Goal: Task Accomplishment & Management: Use online tool/utility

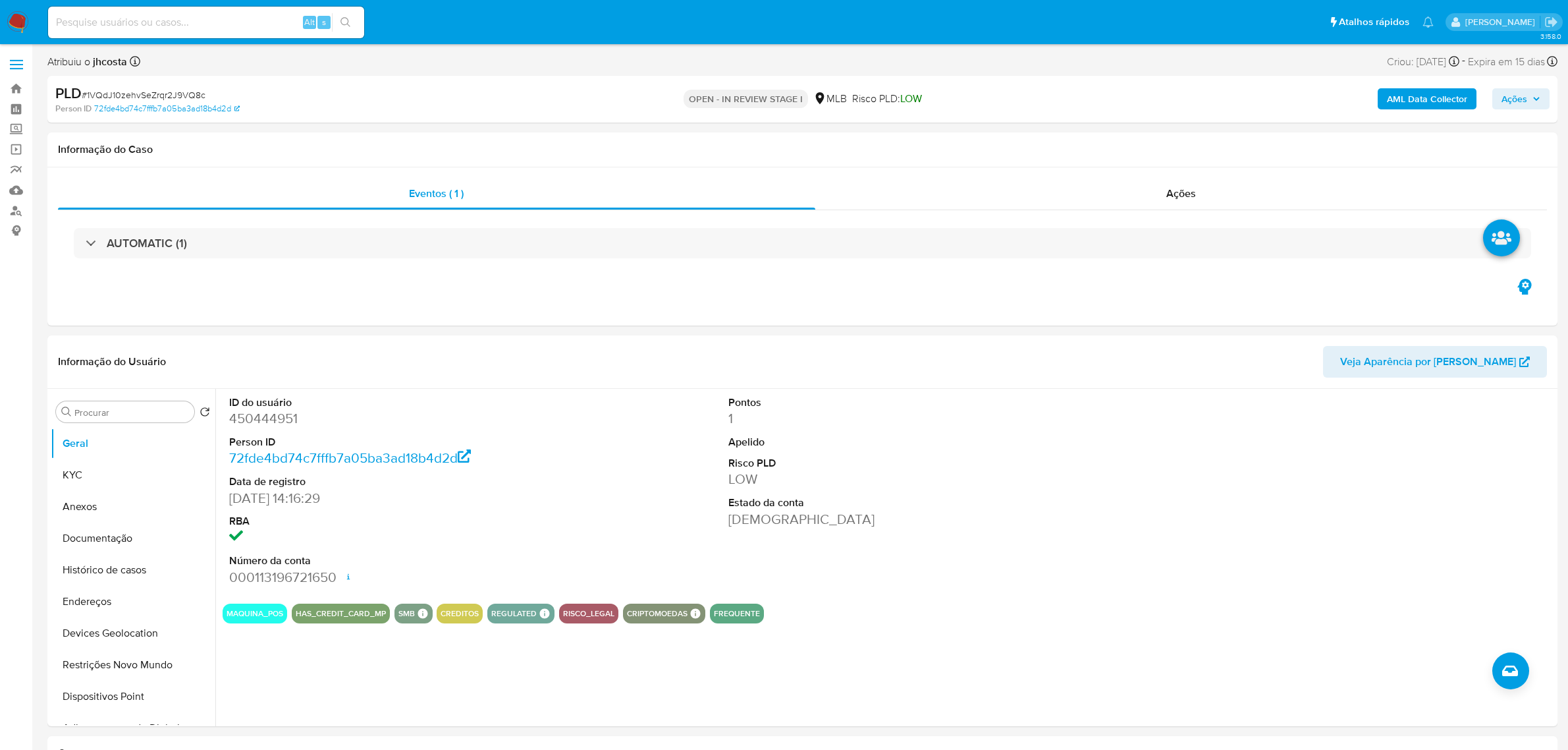
select select "10"
click at [273, 422] on dd "450444951" at bounding box center [389, 418] width 320 height 19
click at [260, 422] on dd "450444951" at bounding box center [389, 418] width 320 height 19
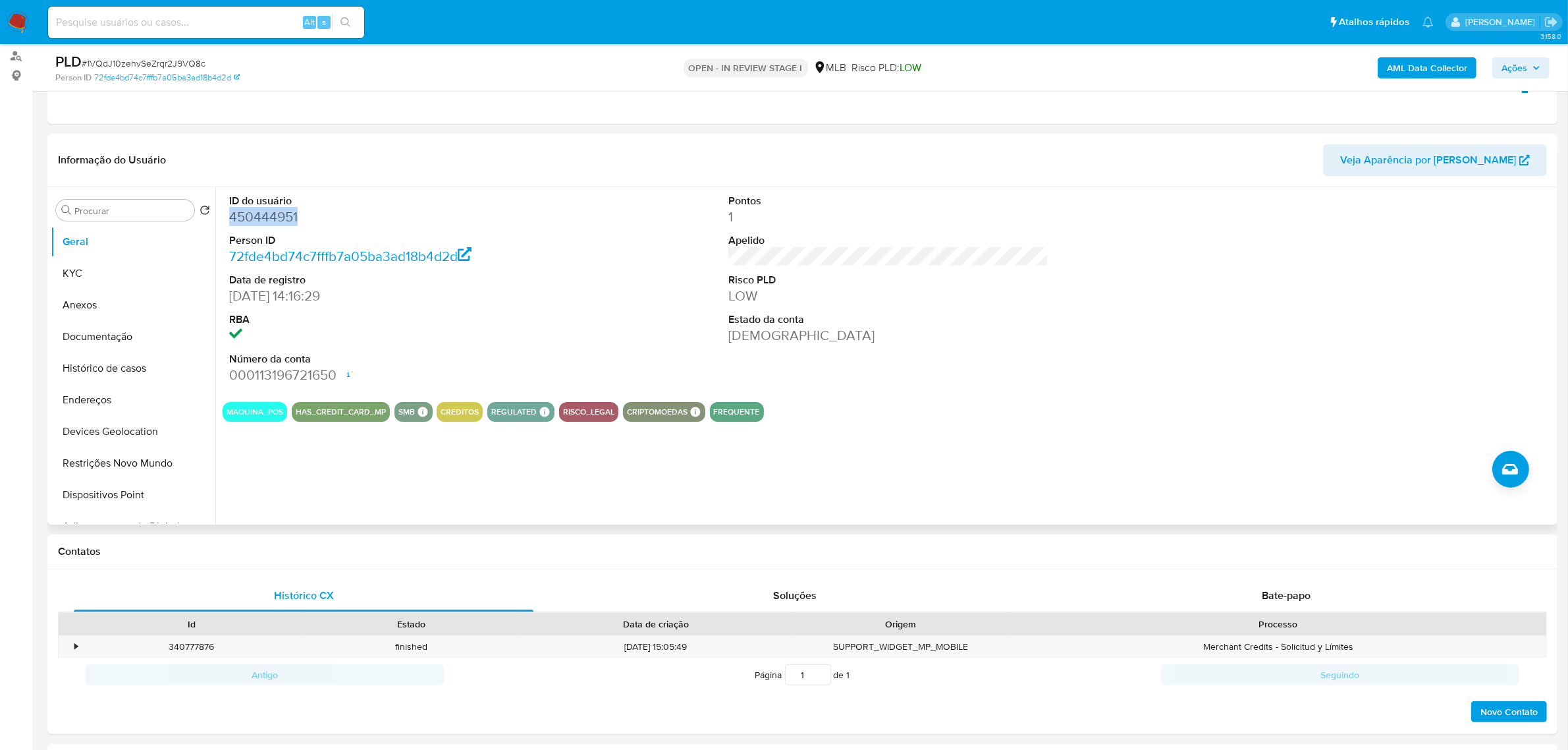
scroll to position [164, 0]
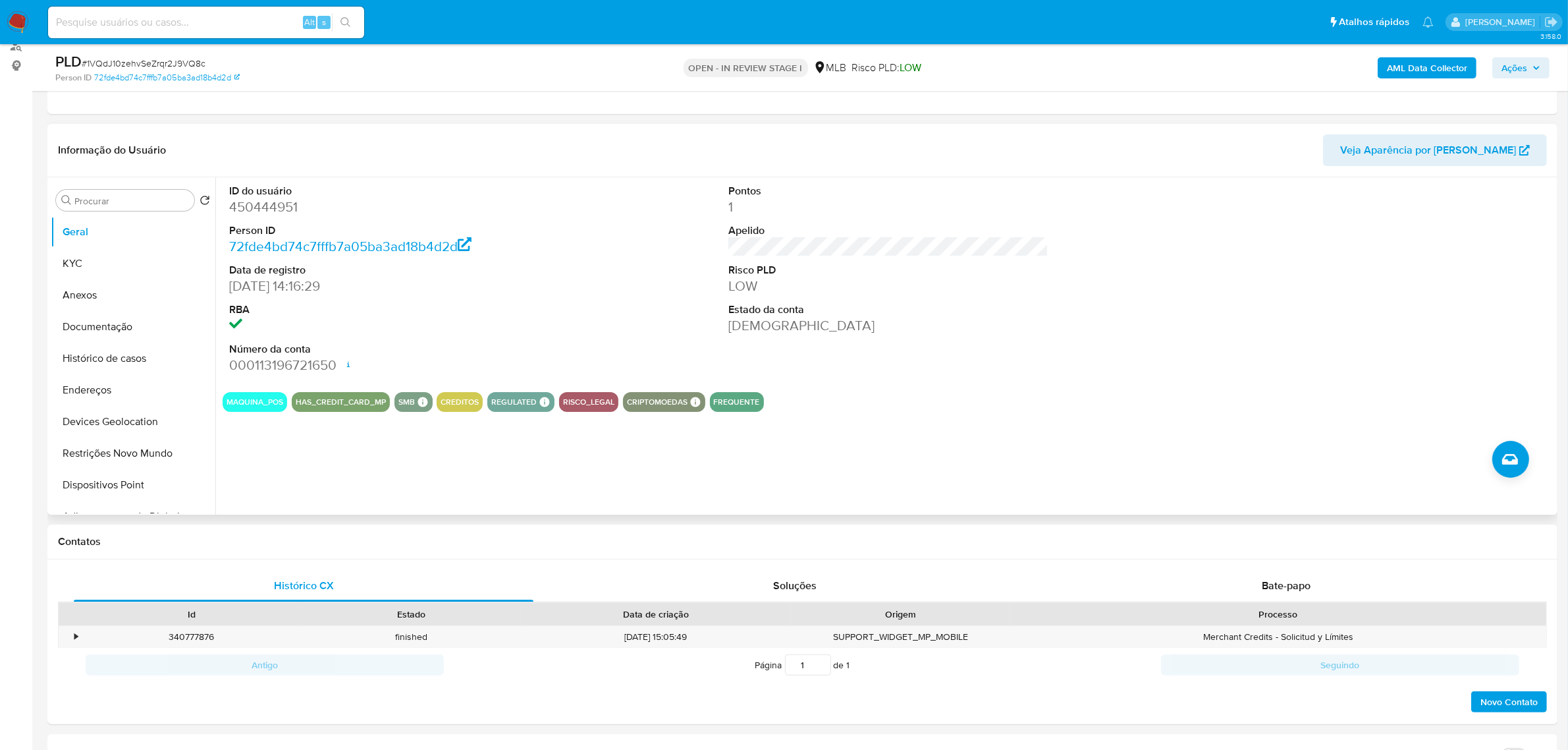
click at [629, 235] on div "ID do usuário 450444951 Person ID 72fde4bd74c7fffb7a05ba3ad18b4d2d Data de regi…" at bounding box center [888, 279] width 1331 height 204
click at [106, 250] on button "KYC" at bounding box center [128, 264] width 154 height 32
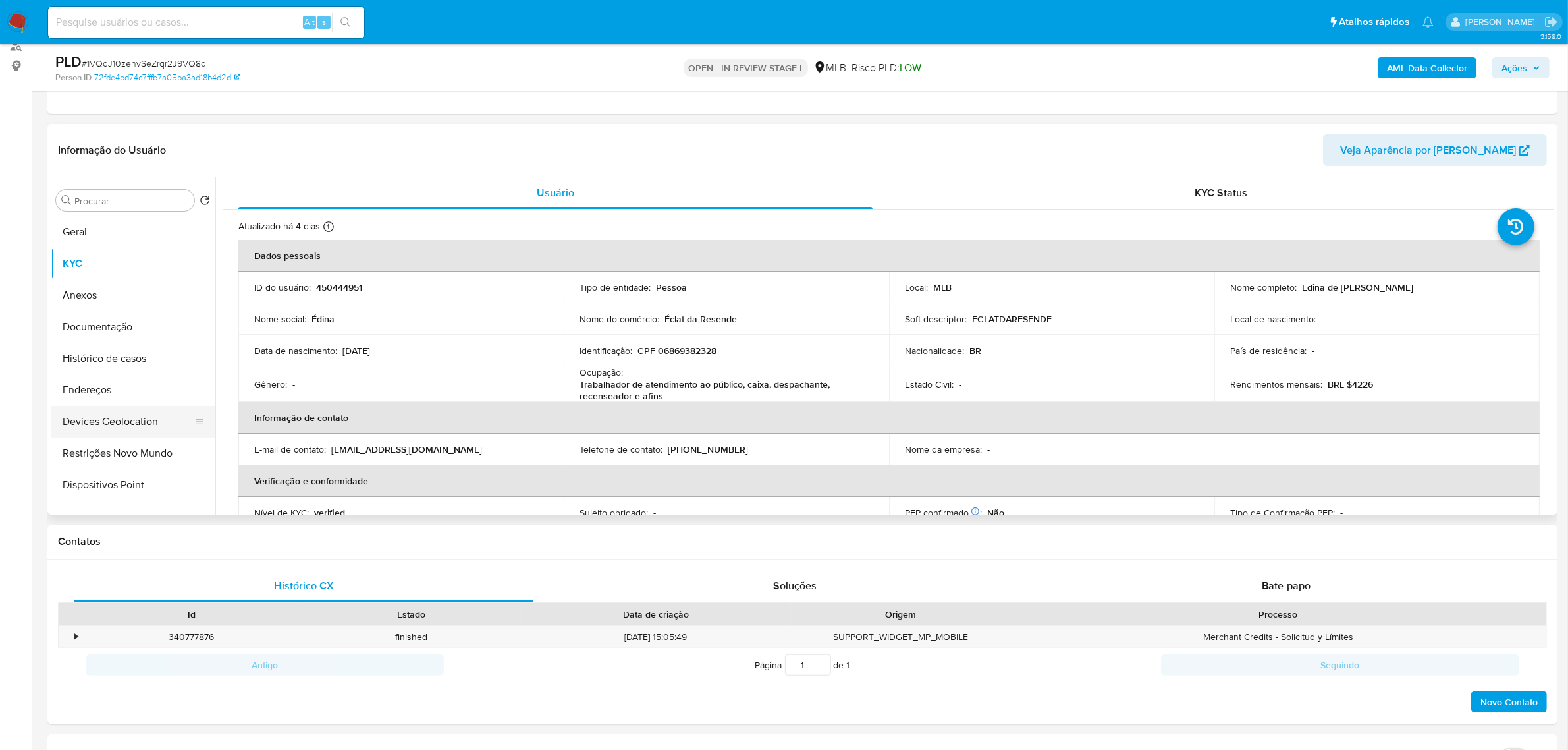
click at [120, 409] on button "Devices Geolocation" at bounding box center [128, 422] width 154 height 32
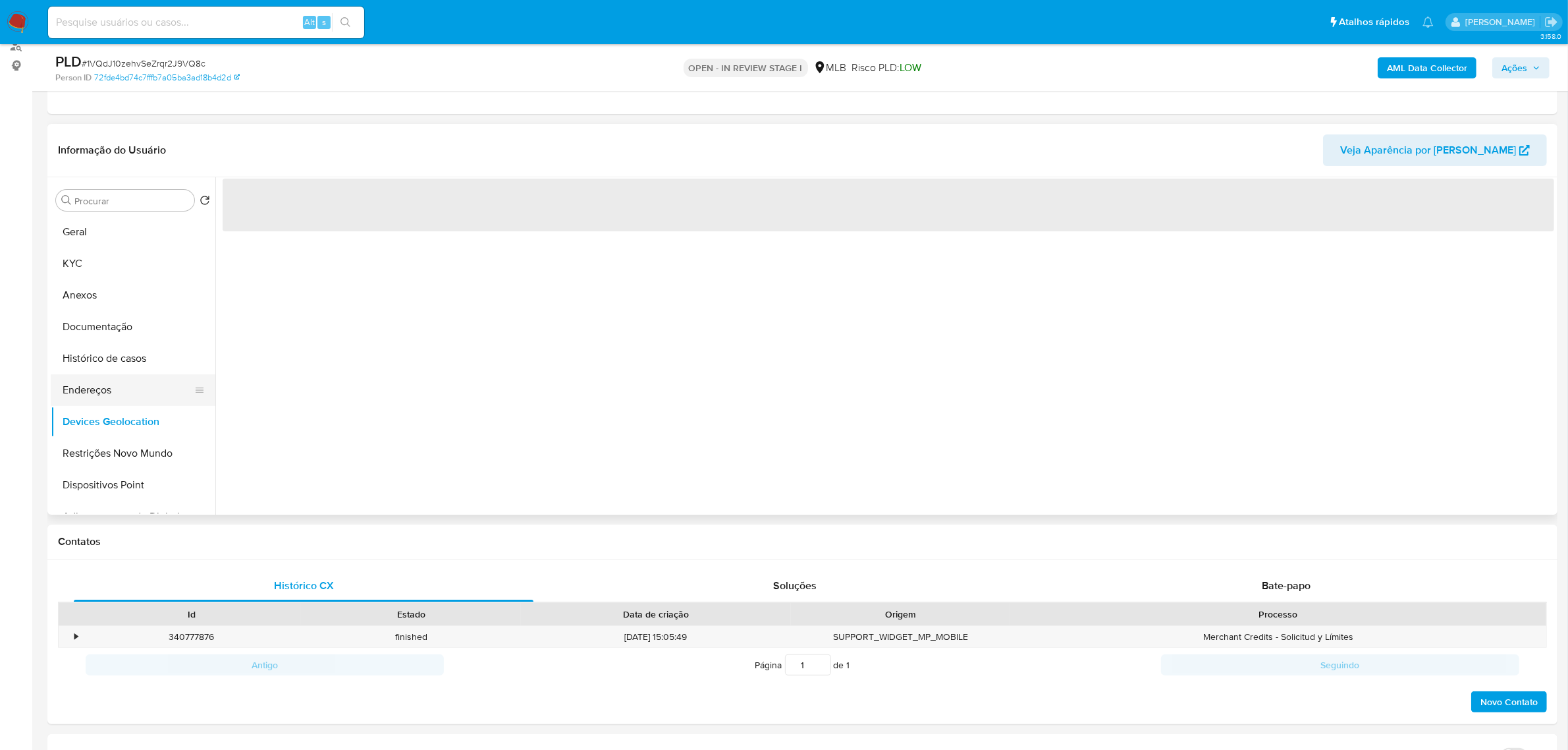
click at [116, 392] on button "Endereços" at bounding box center [128, 390] width 154 height 32
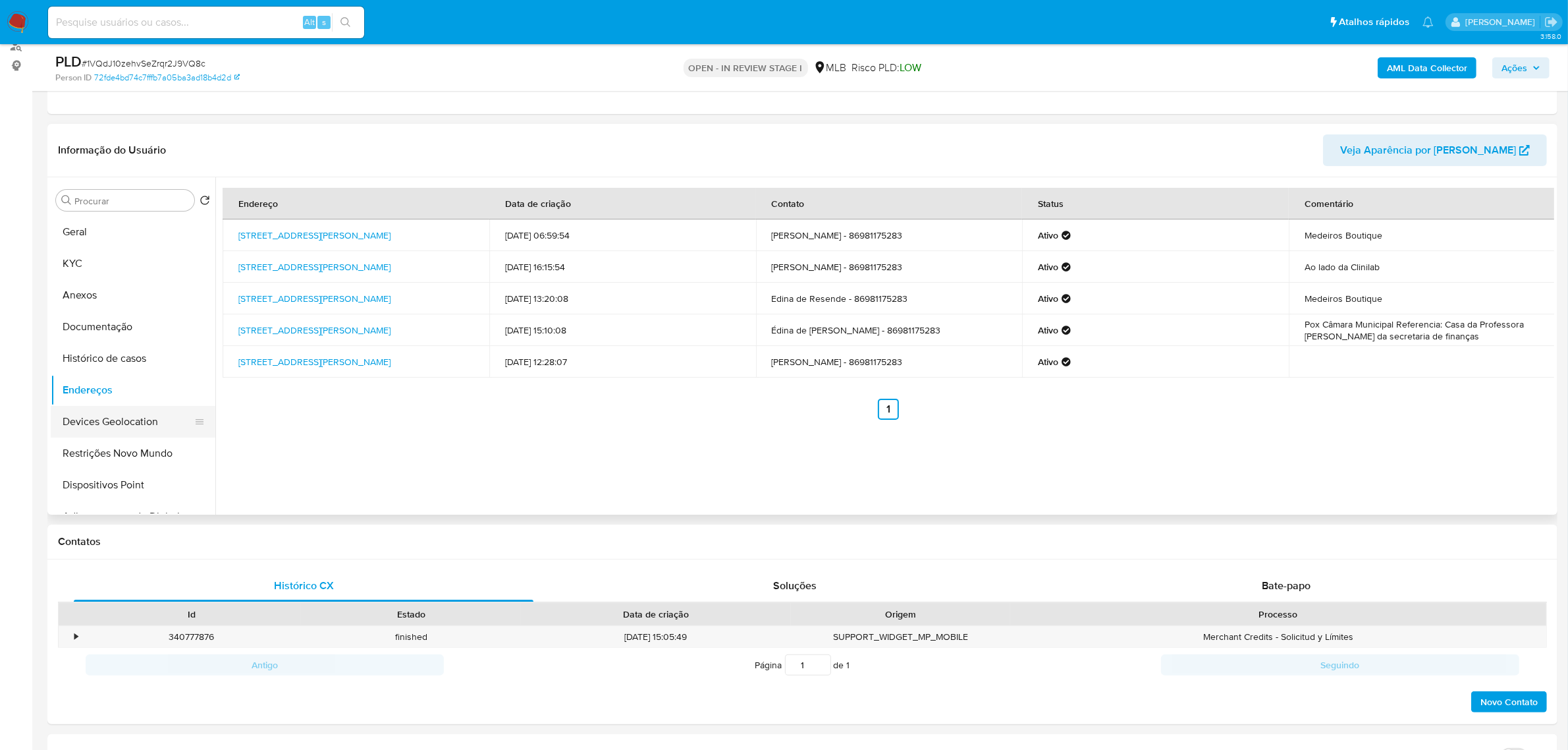
click at [93, 419] on button "Devices Geolocation" at bounding box center [128, 422] width 154 height 32
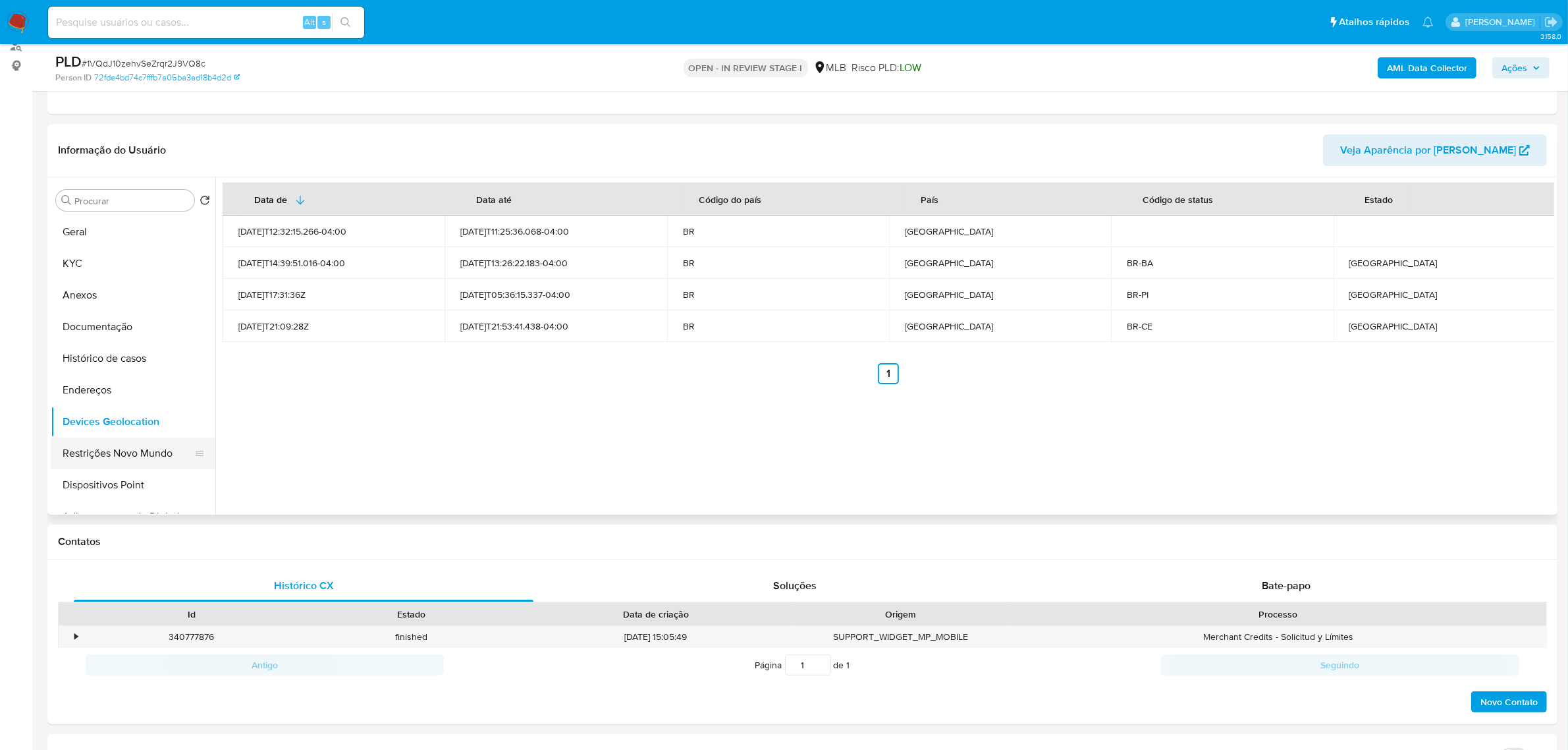
click at [116, 460] on button "Restrições Novo Mundo" at bounding box center [128, 453] width 154 height 32
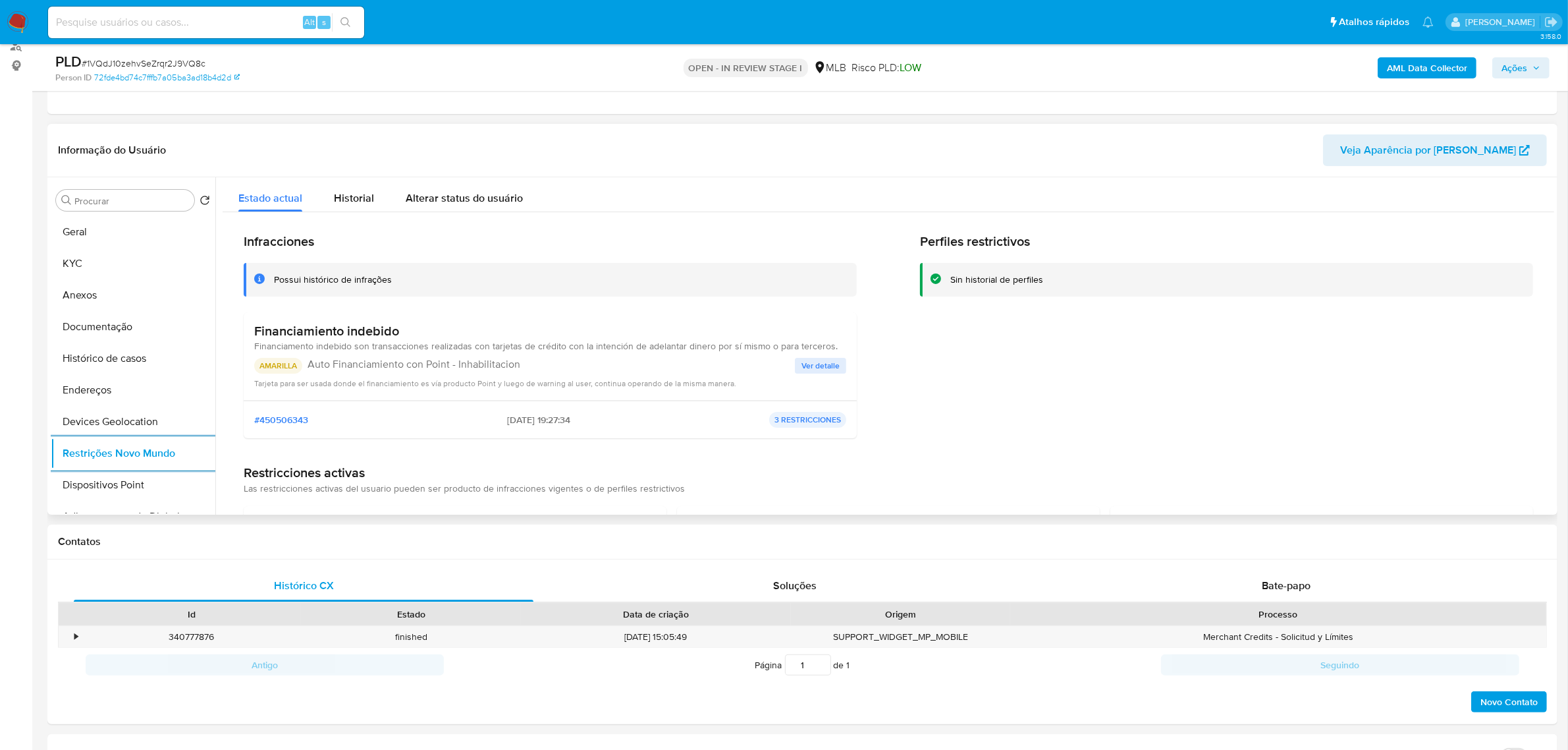
click at [820, 363] on span "Ver detalle" at bounding box center [820, 366] width 39 height 13
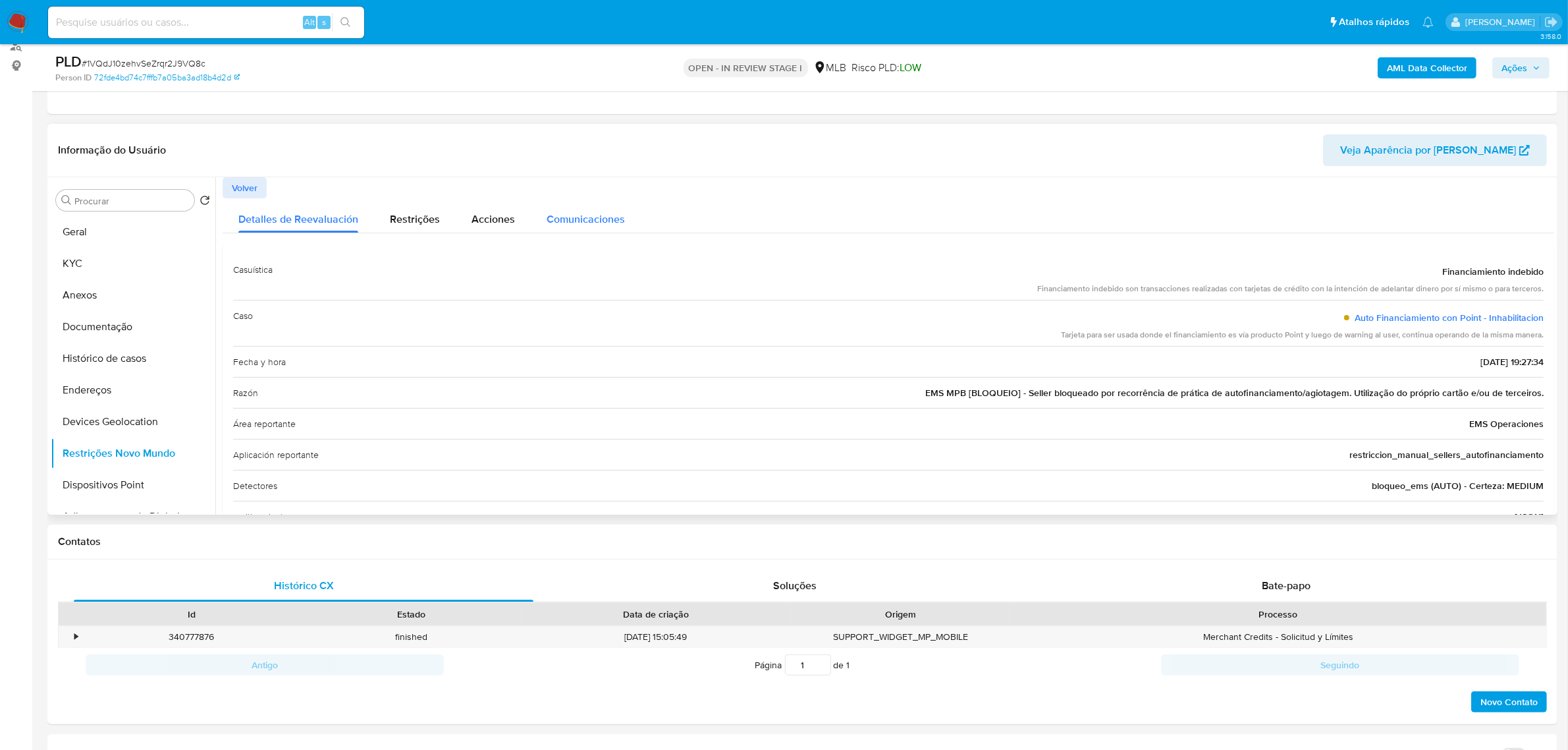
scroll to position [83, 0]
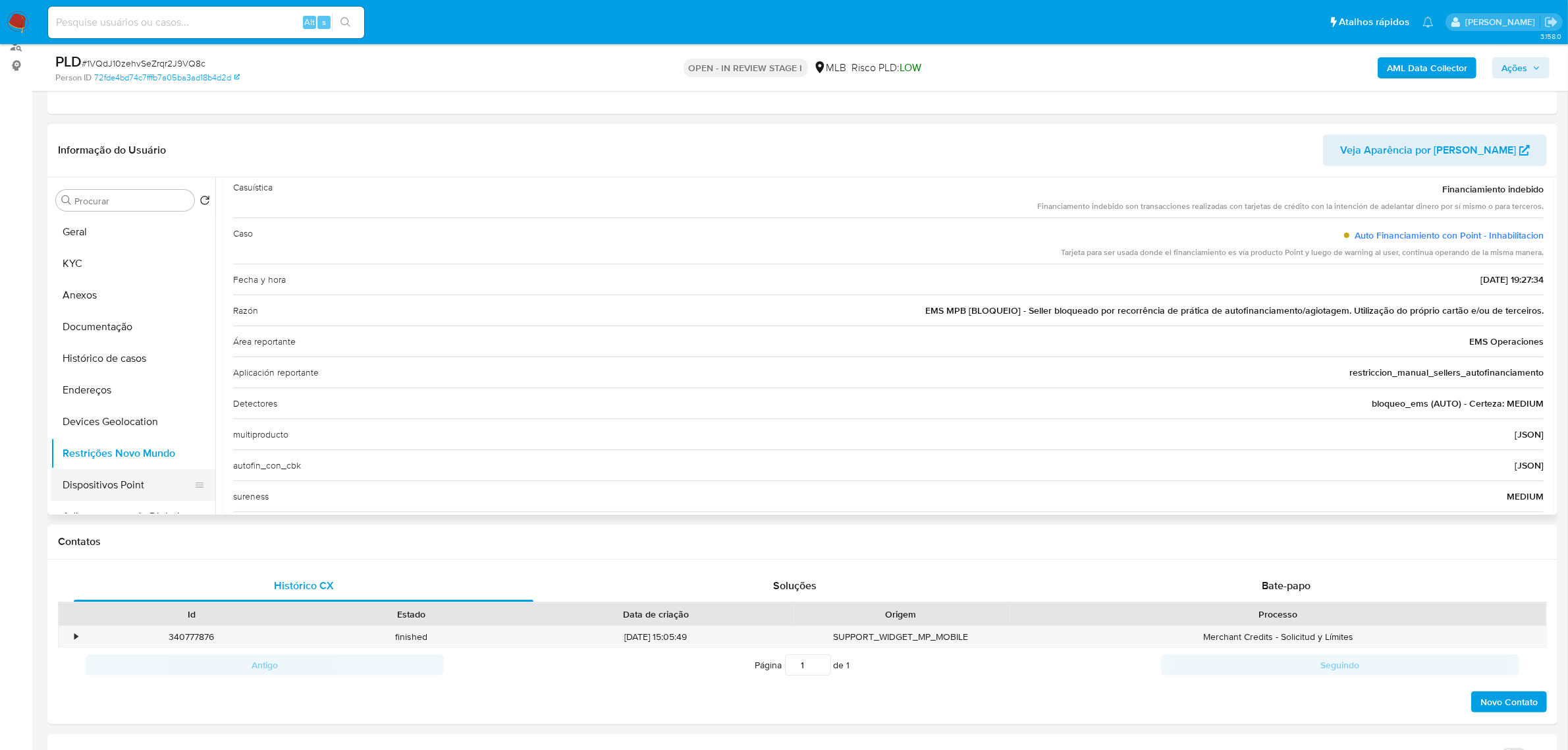
click at [135, 488] on button "Dispositivos Point" at bounding box center [128, 485] width 154 height 32
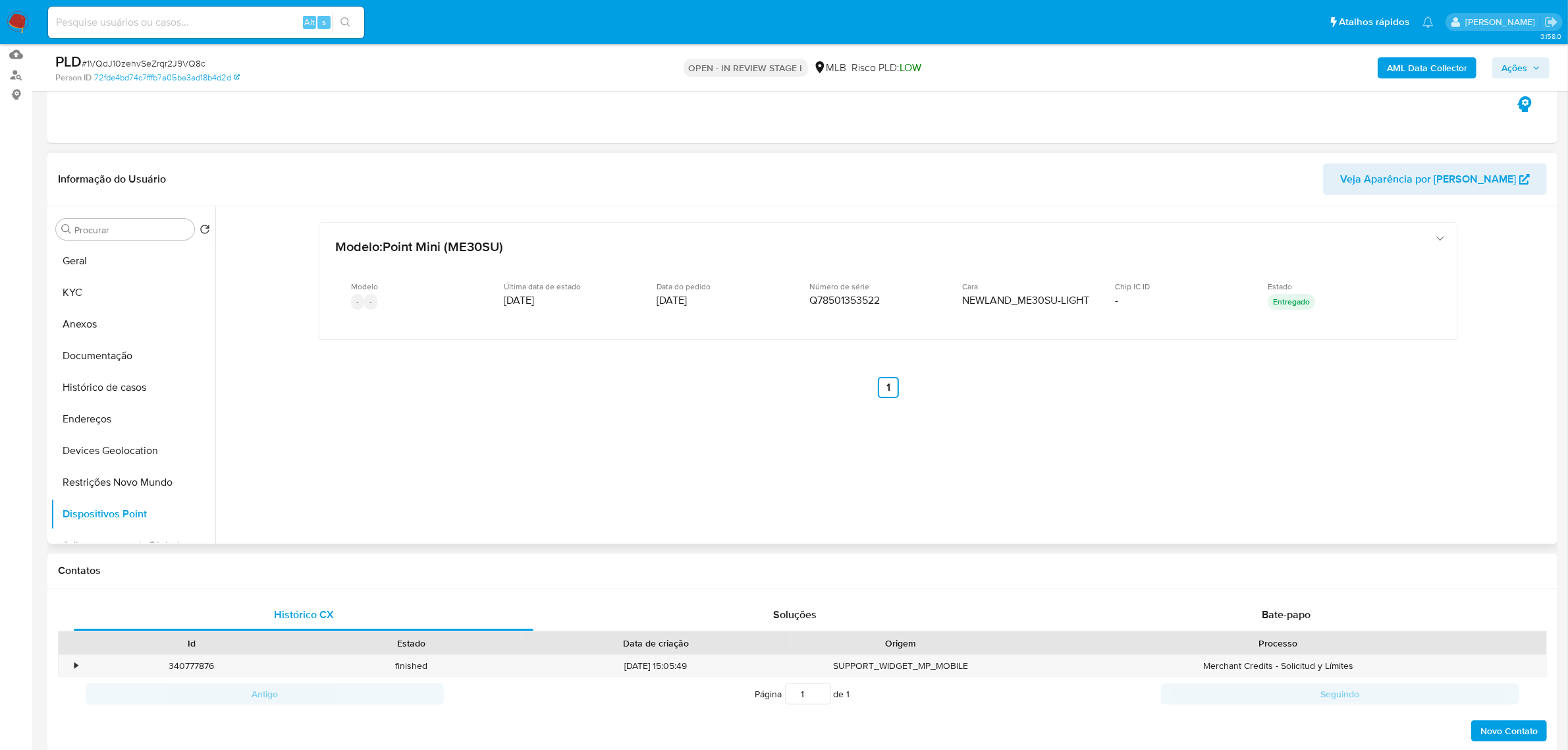
scroll to position [164, 0]
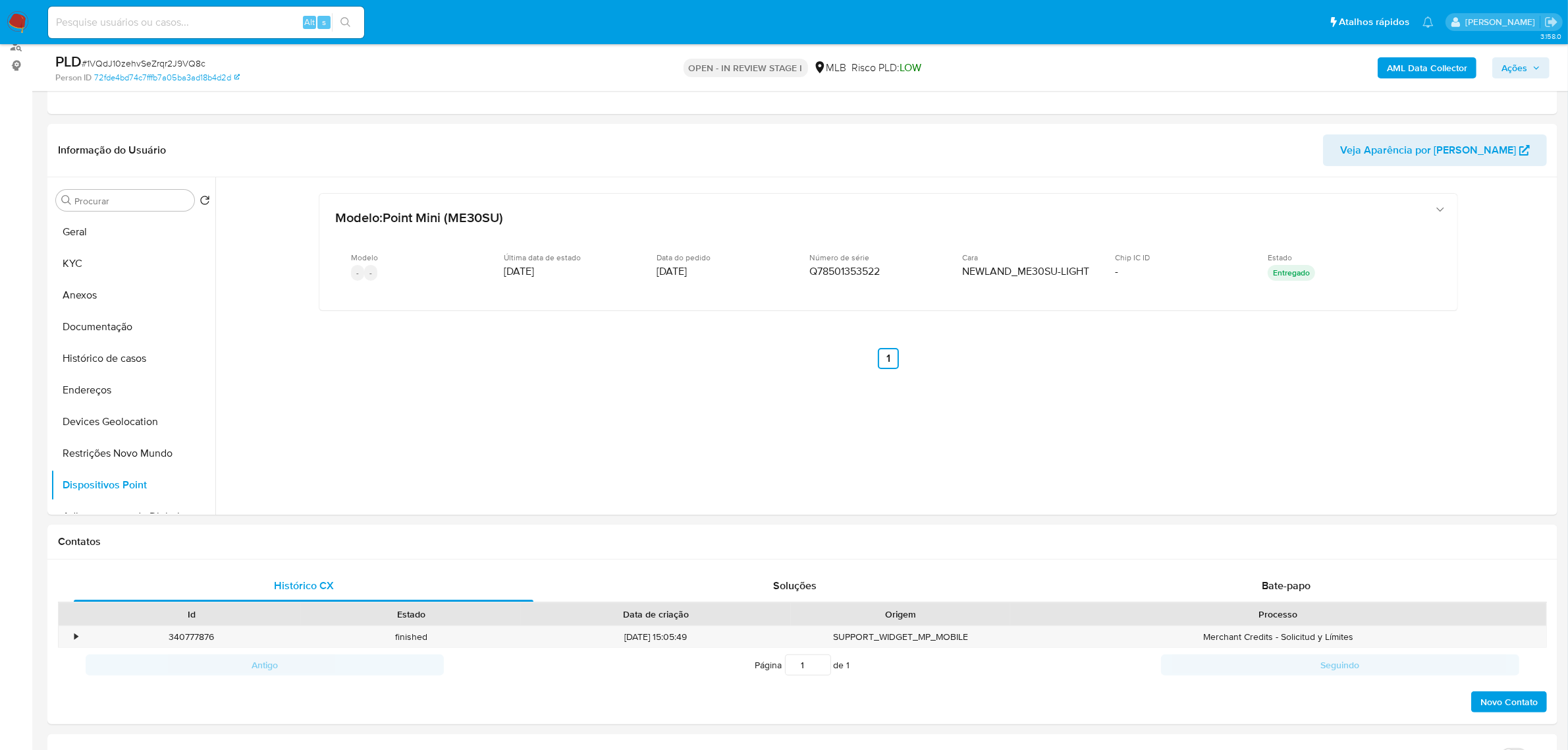
click at [1398, 73] on b "AML Data Collector" at bounding box center [1427, 68] width 81 height 21
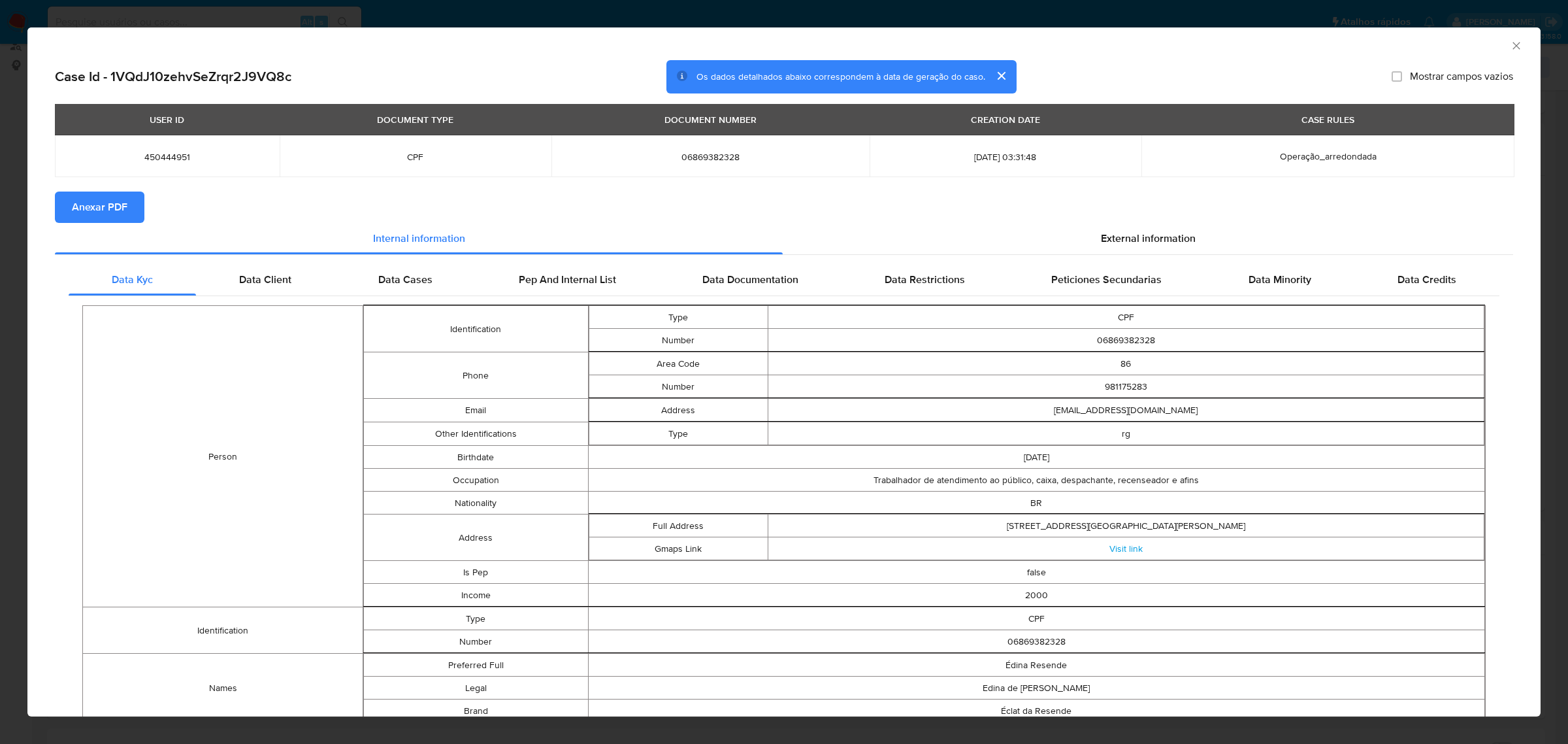
click at [77, 196] on span "Anexar PDF" at bounding box center [100, 207] width 56 height 29
drag, startPoint x: 1170, startPoint y: 235, endPoint x: 1137, endPoint y: 233, distance: 33.1
click at [1168, 235] on span "External information" at bounding box center [1148, 241] width 95 height 15
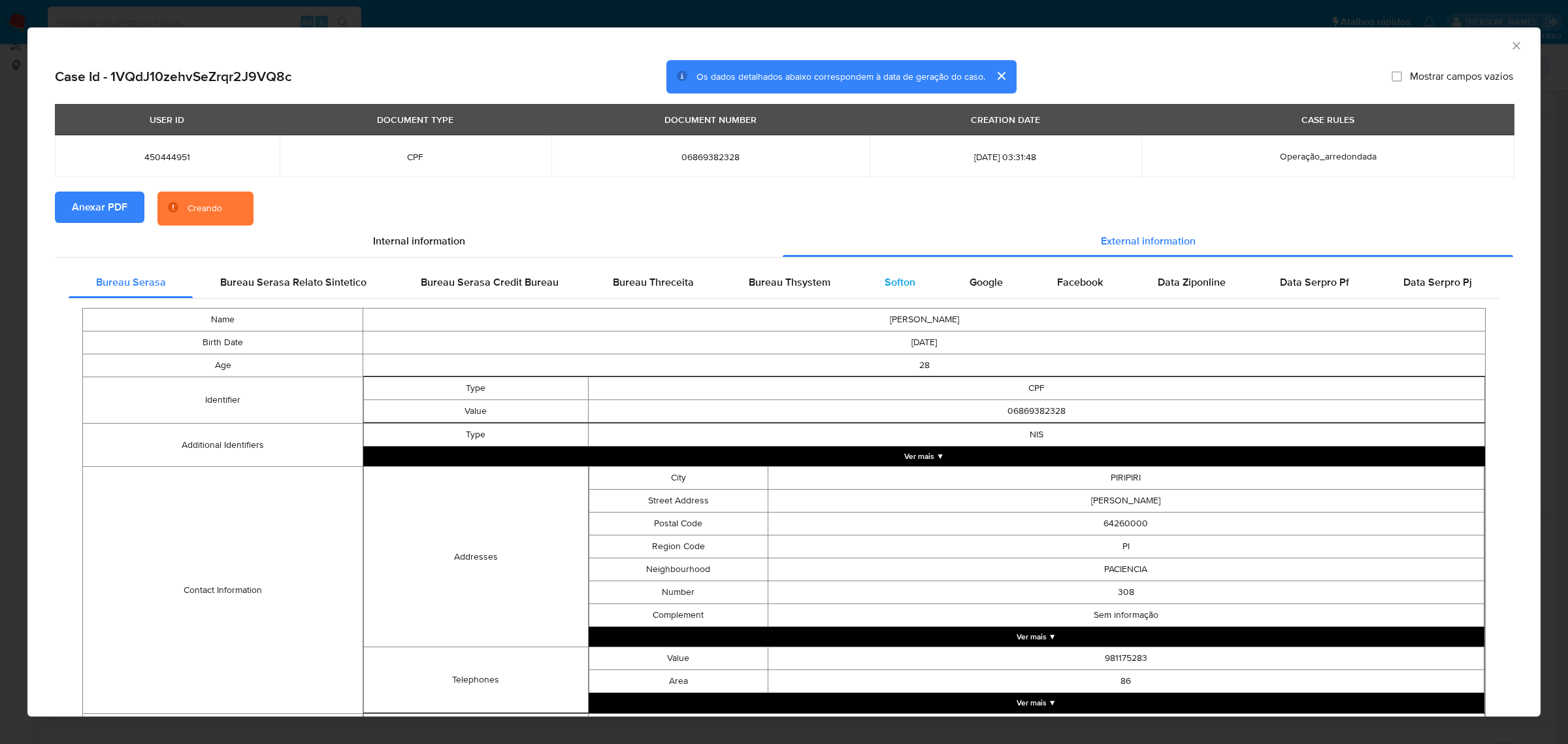
click at [892, 291] on div "Softon" at bounding box center [900, 282] width 85 height 32
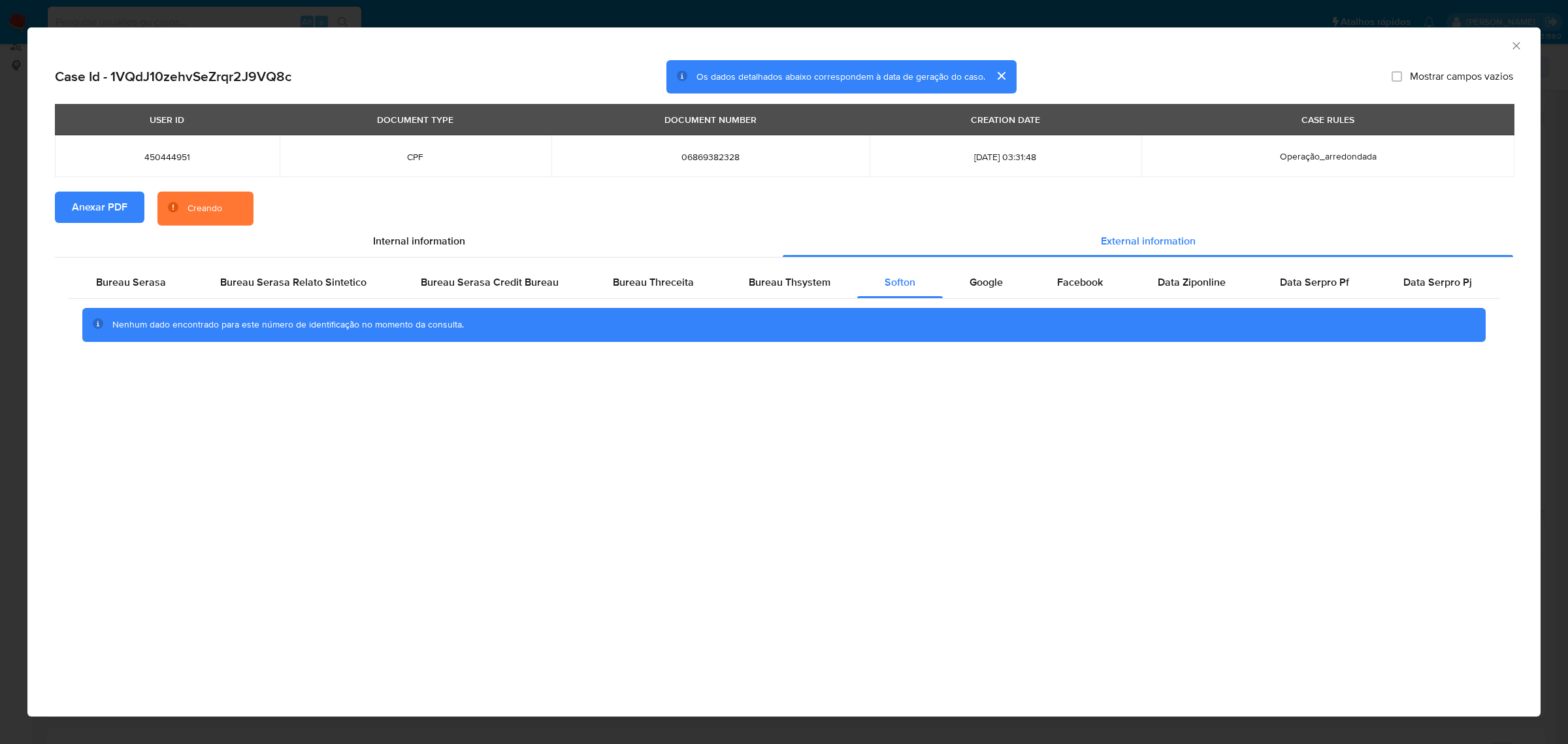
click at [1514, 43] on icon "Fechar a janela" at bounding box center [1517, 46] width 13 height 13
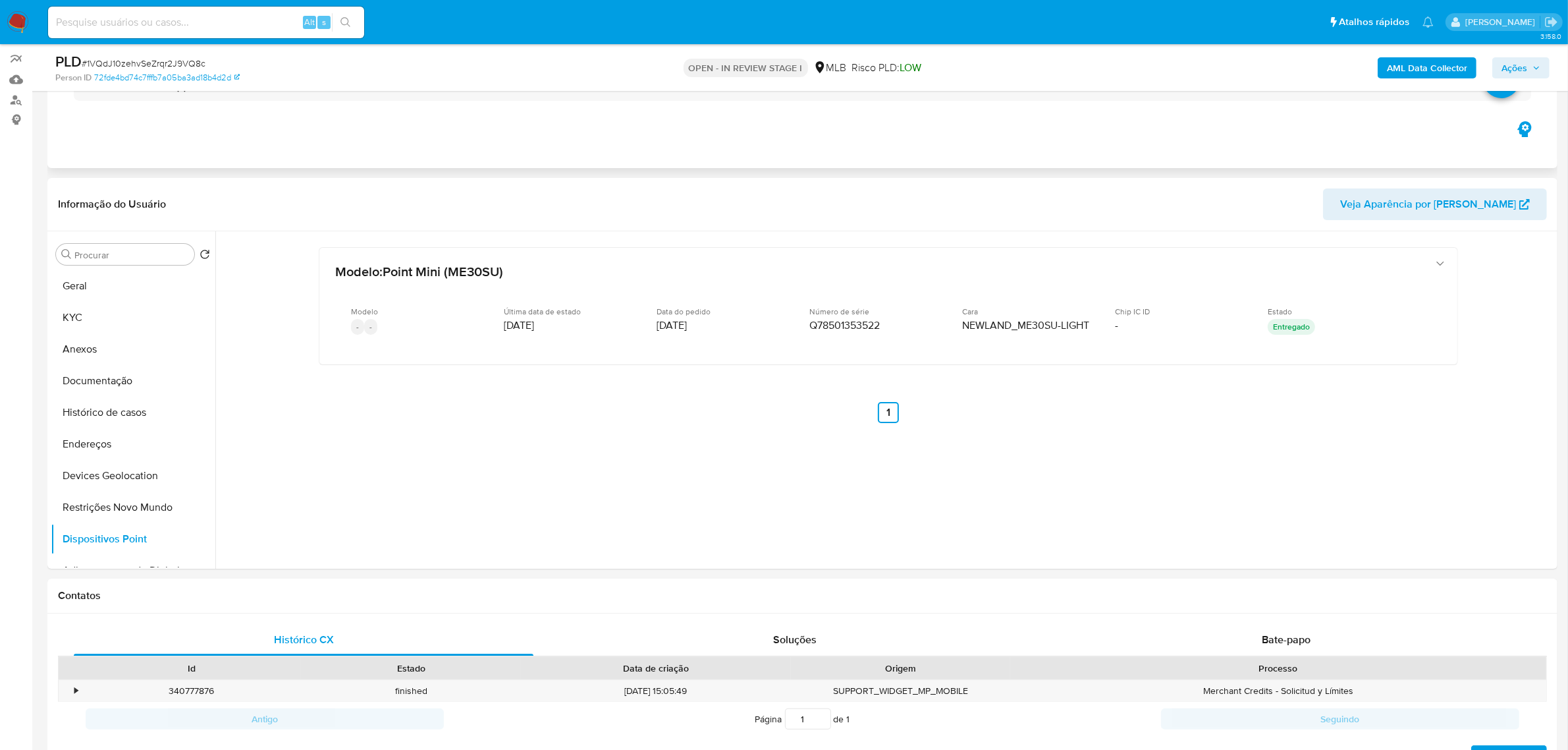
scroll to position [83, 0]
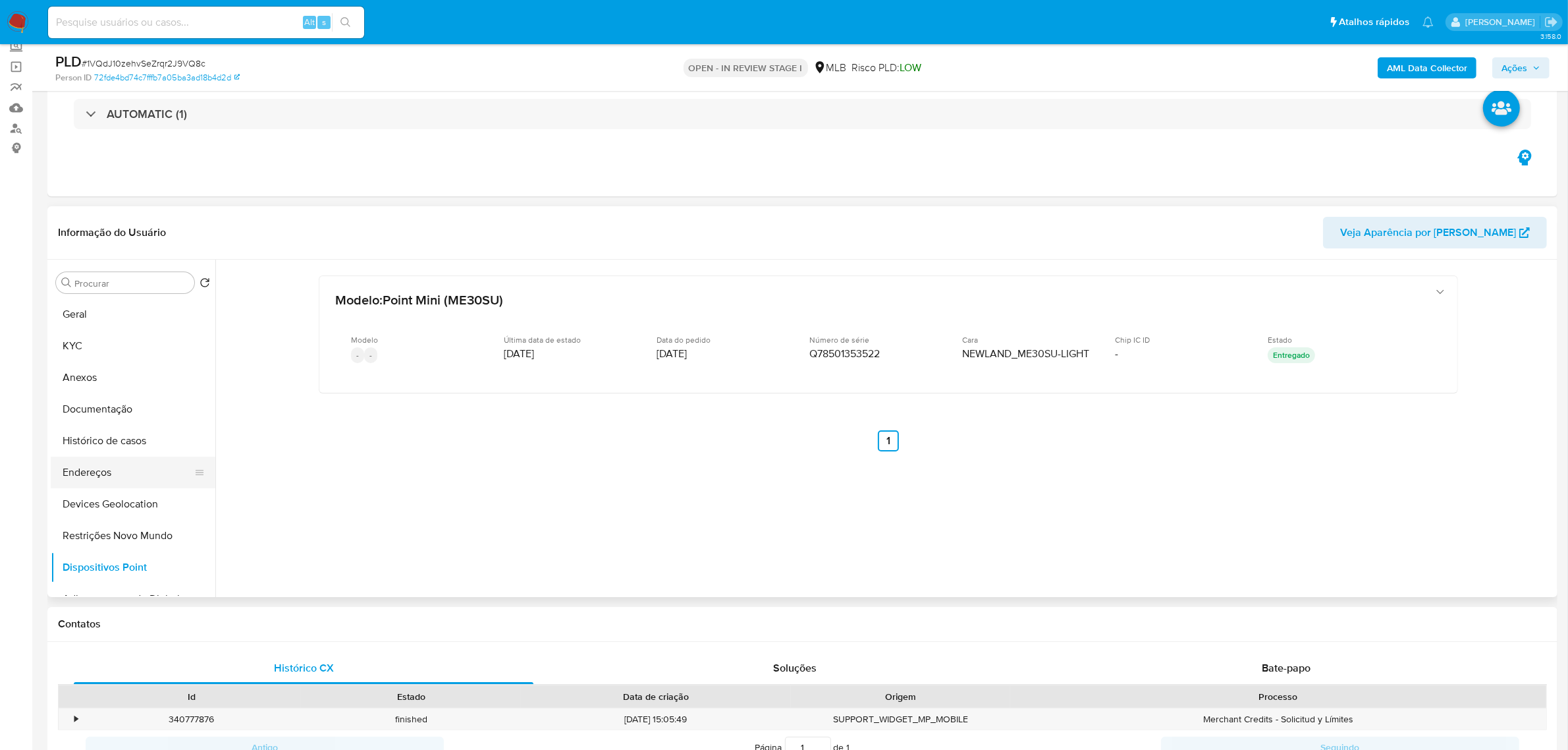
click at [116, 461] on button "Endereços" at bounding box center [128, 473] width 154 height 32
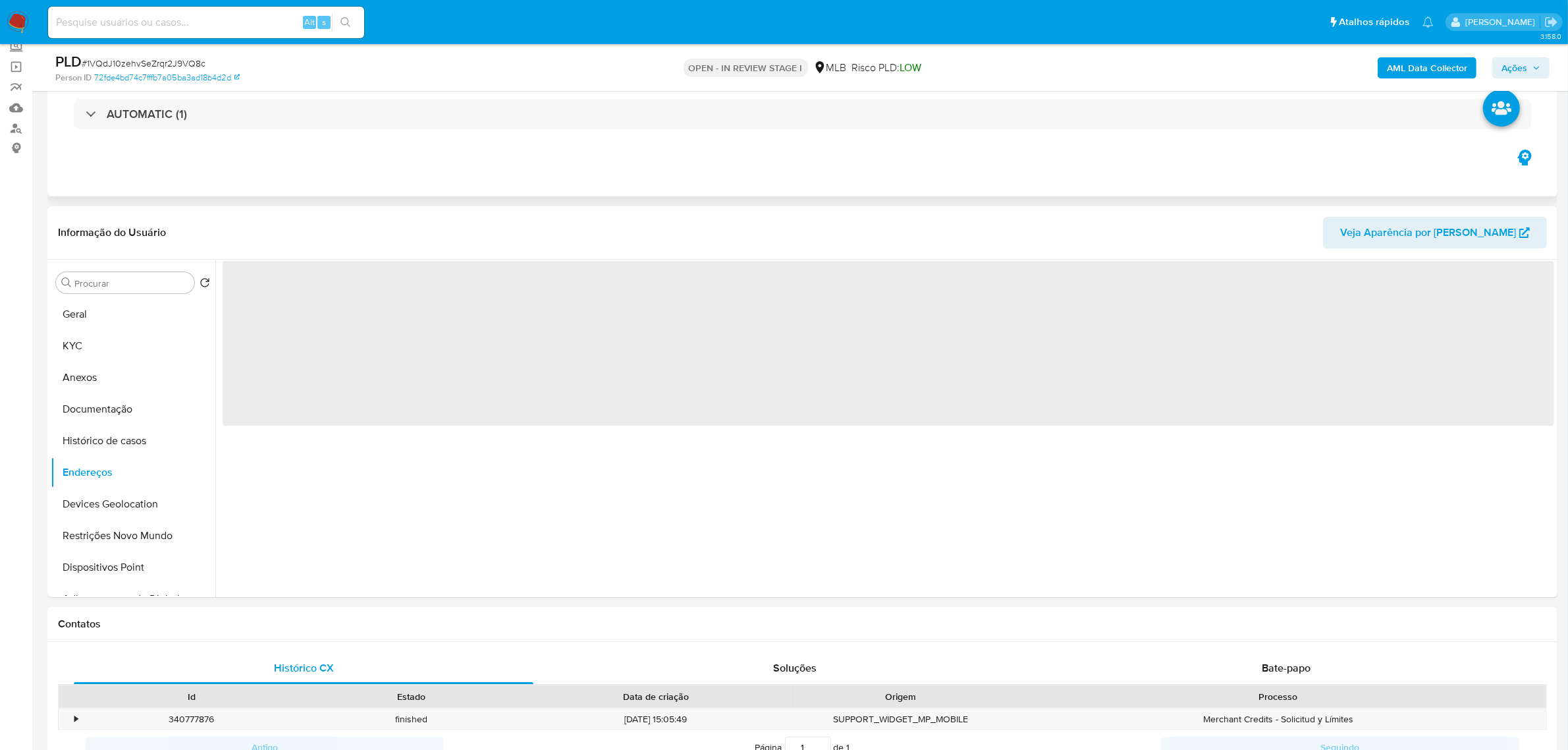
scroll to position [164, 0]
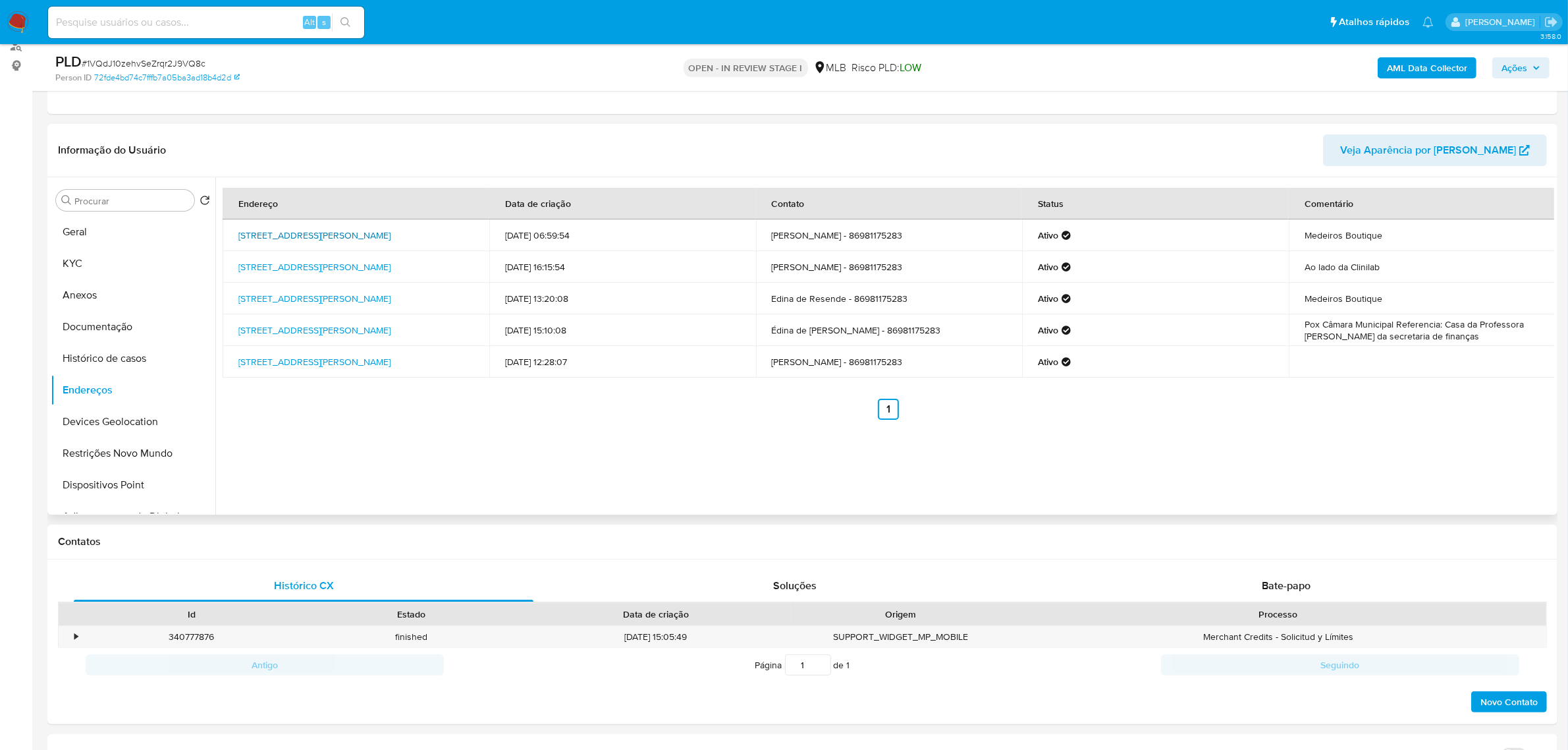
drag, startPoint x: 235, startPoint y: 228, endPoint x: 277, endPoint y: 242, distance: 44.3
click at [277, 242] on td "Avenida Antonio Rodrigues 308, Boa Hora, Piauí, 64108000, Brasil 308" at bounding box center [356, 235] width 267 height 32
copy link "Avenida Antonio Rodrigues 308, Boa Hora, Piauí, 64108000"
click at [273, 242] on link "Avenida Antonio Rodrigues 308, Boa Hora, Piauí, 64108000, Brasil 308" at bounding box center [315, 235] width 152 height 13
click at [144, 267] on button "KYC" at bounding box center [128, 264] width 154 height 32
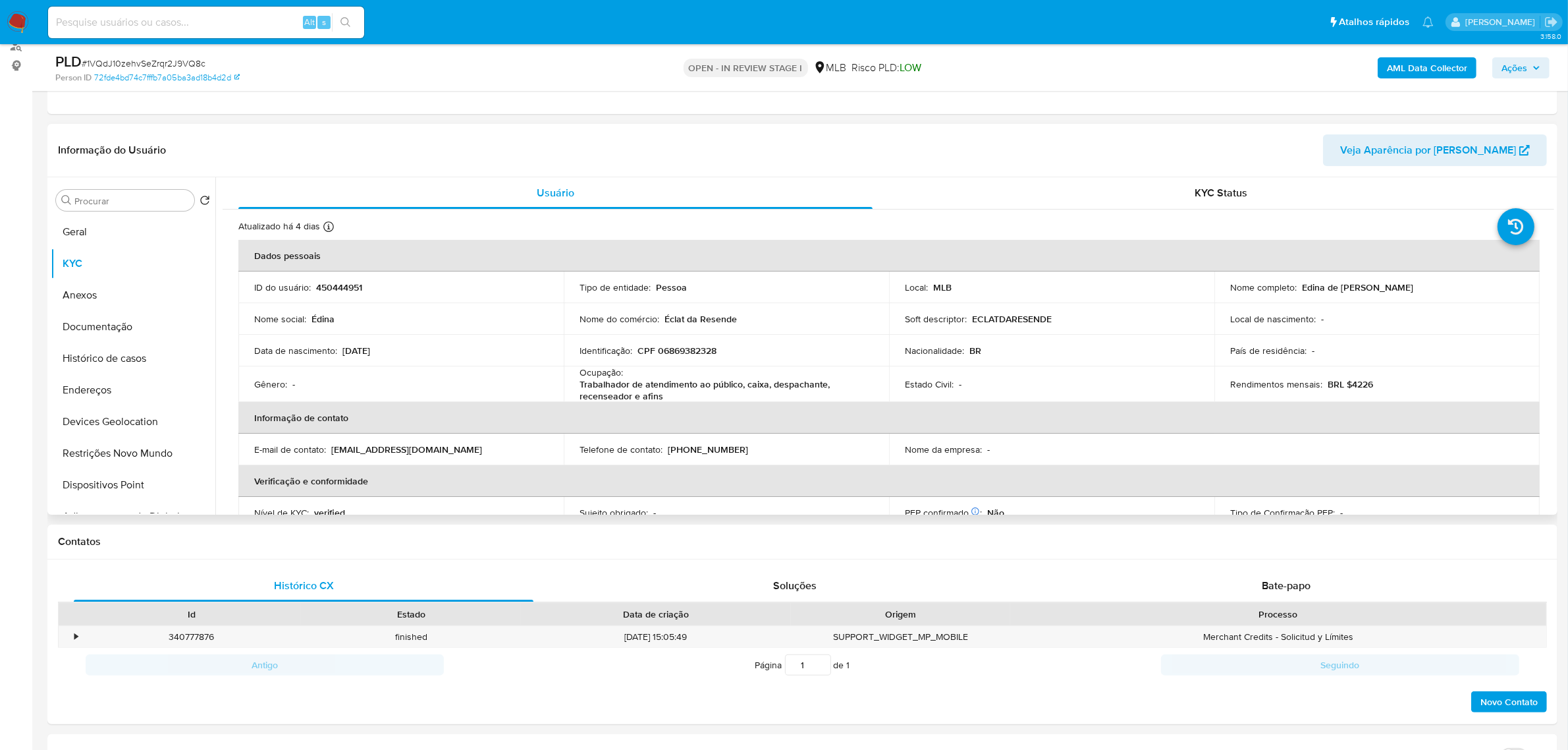
click at [679, 349] on p "CPF 06869382328" at bounding box center [676, 351] width 79 height 12
copy p "06869382328"
click at [132, 332] on button "Documentação" at bounding box center [128, 327] width 154 height 32
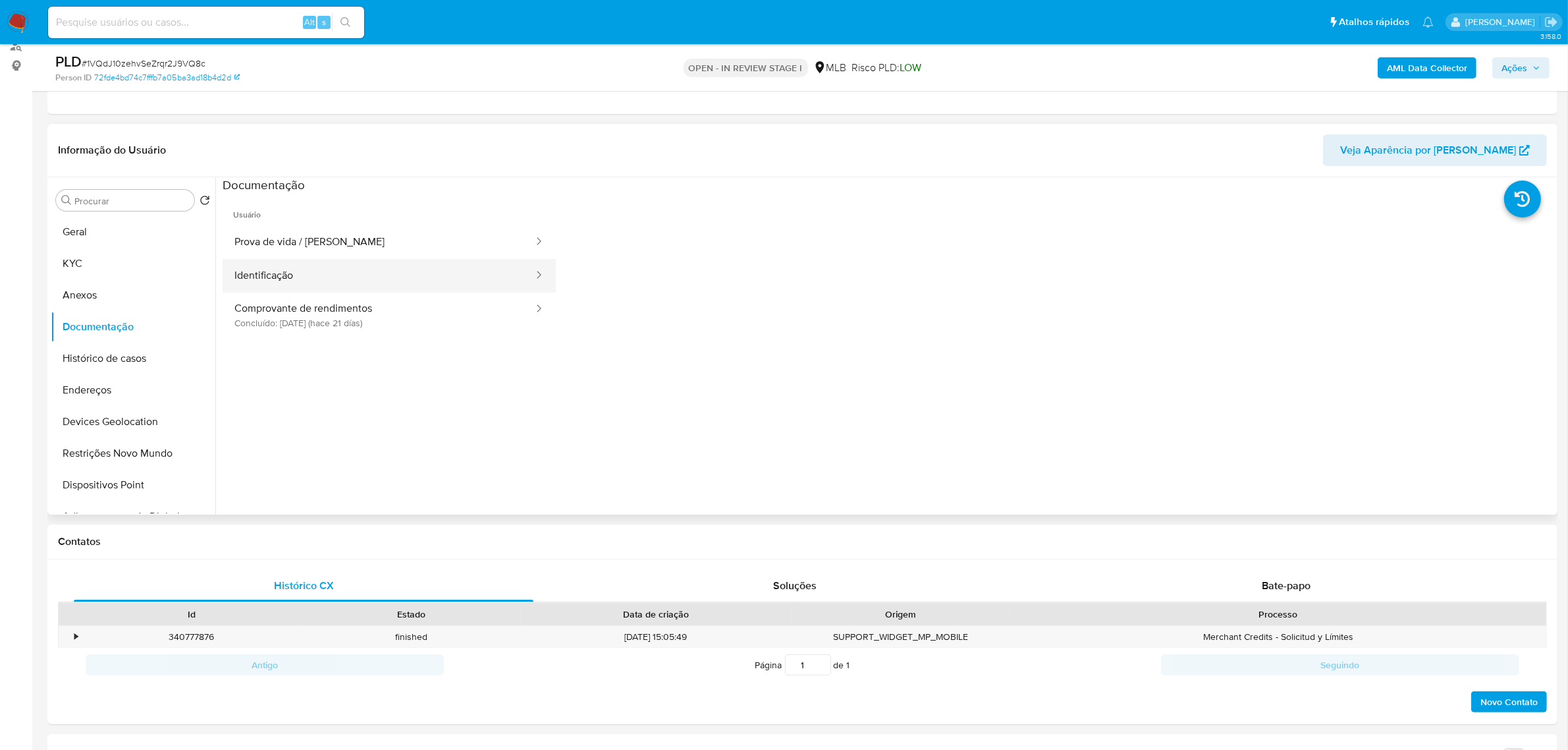
click at [334, 285] on button "Identificação" at bounding box center [379, 275] width 312 height 34
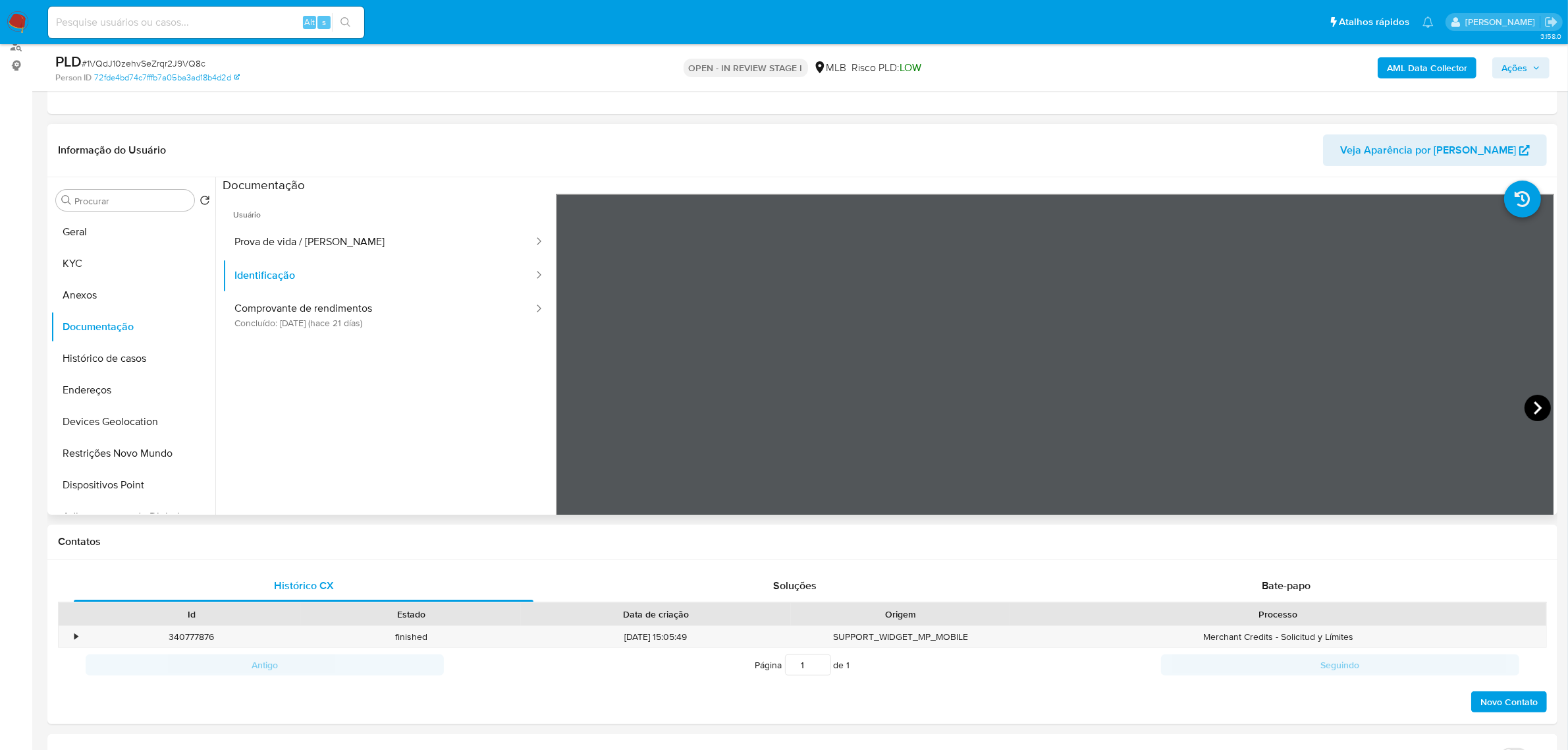
click at [1533, 405] on icon at bounding box center [1537, 408] width 8 height 13
click at [83, 268] on button "KYC" at bounding box center [128, 264] width 154 height 32
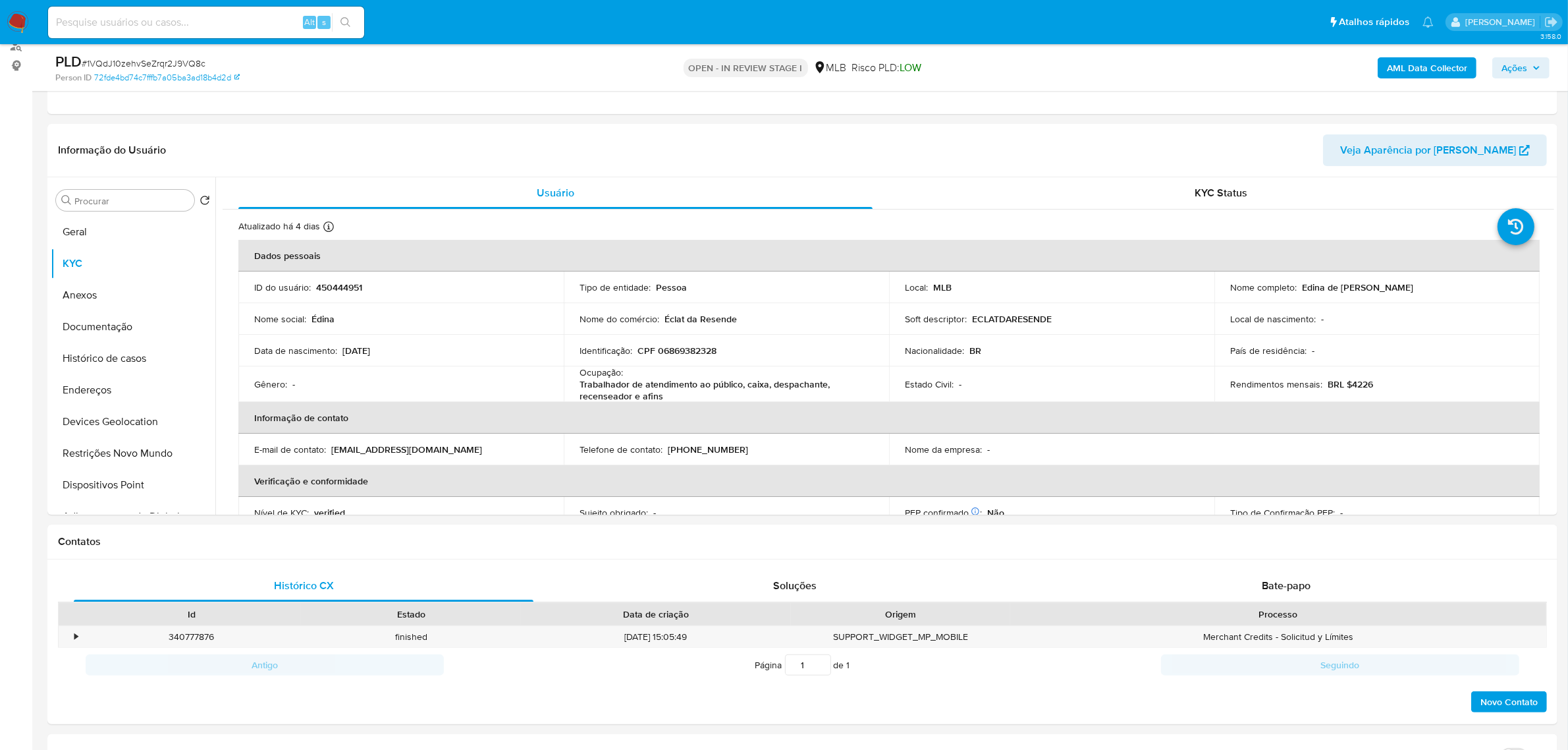
click at [690, 356] on p "CPF 06869382328" at bounding box center [676, 351] width 79 height 12
copy p "06869382328"
drag, startPoint x: 1301, startPoint y: 289, endPoint x: 1405, endPoint y: 294, distance: 104.1
click at [1405, 294] on td "Nome completo : Edina de Resende Sousa" at bounding box center [1376, 288] width 325 height 32
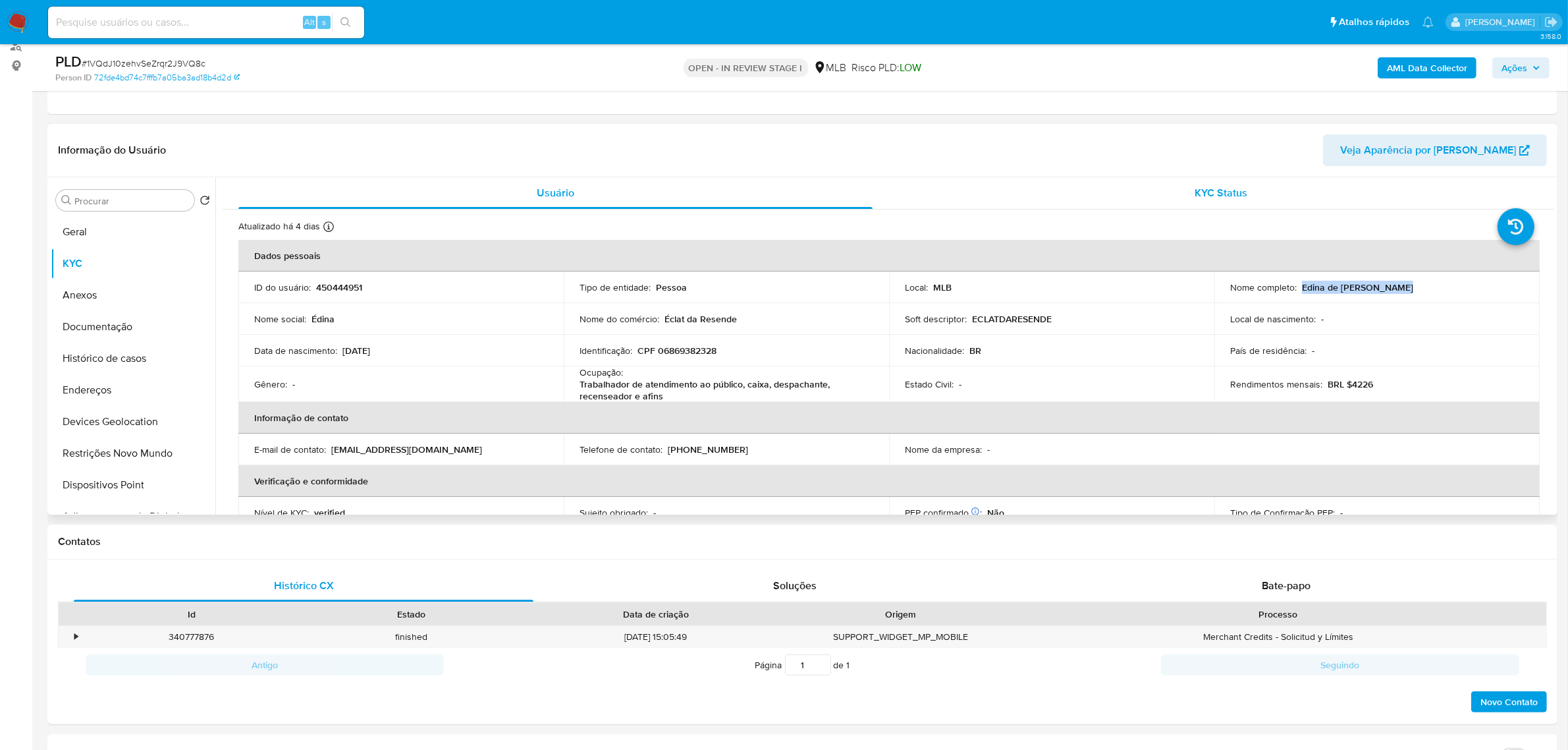
copy p "Edina de Resende Sousa"
click at [146, 328] on button "Documentação" at bounding box center [128, 327] width 154 height 32
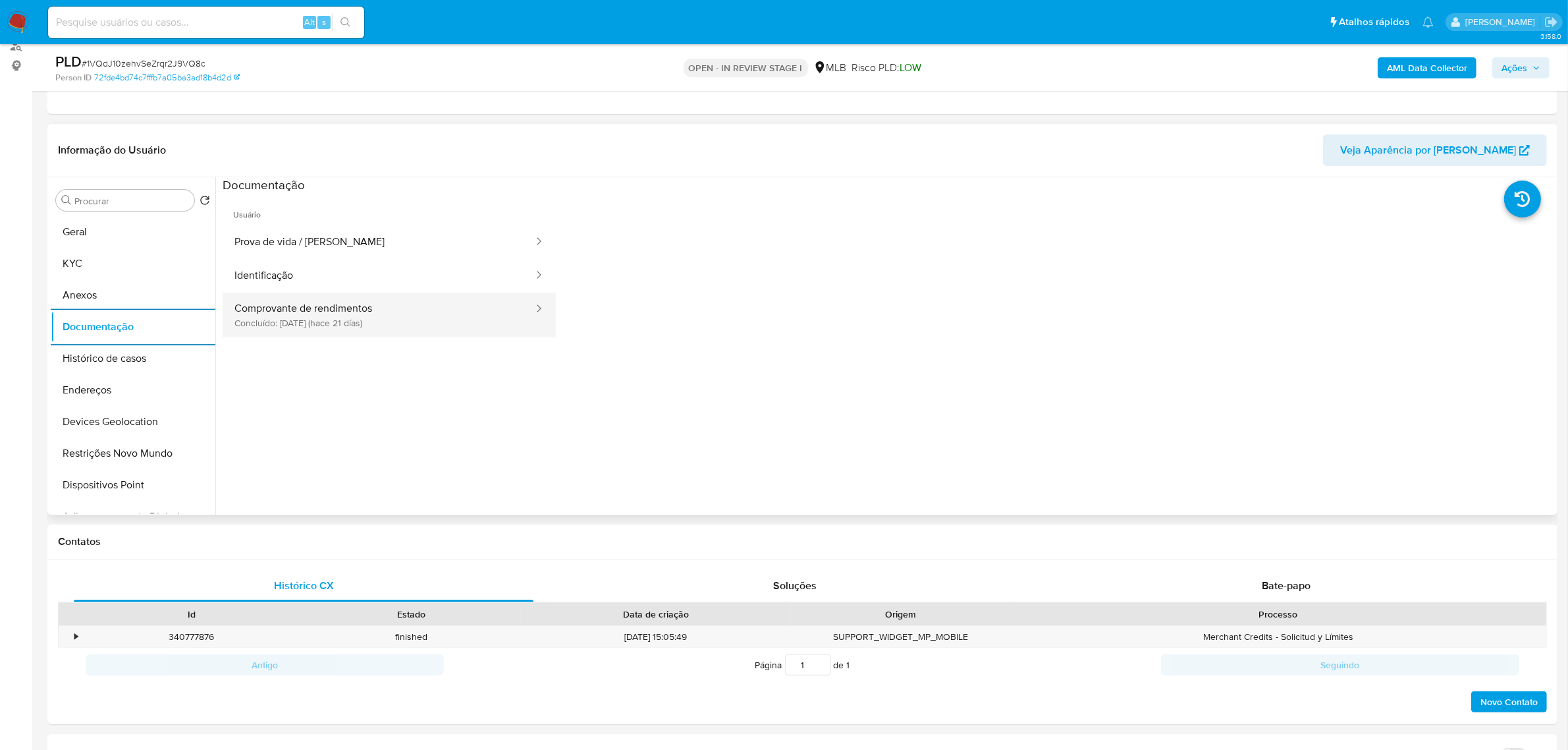
click at [345, 327] on button "Comprovante de rendimentos Concluído: 20/08/2025 (hace 21 días)" at bounding box center [379, 315] width 312 height 45
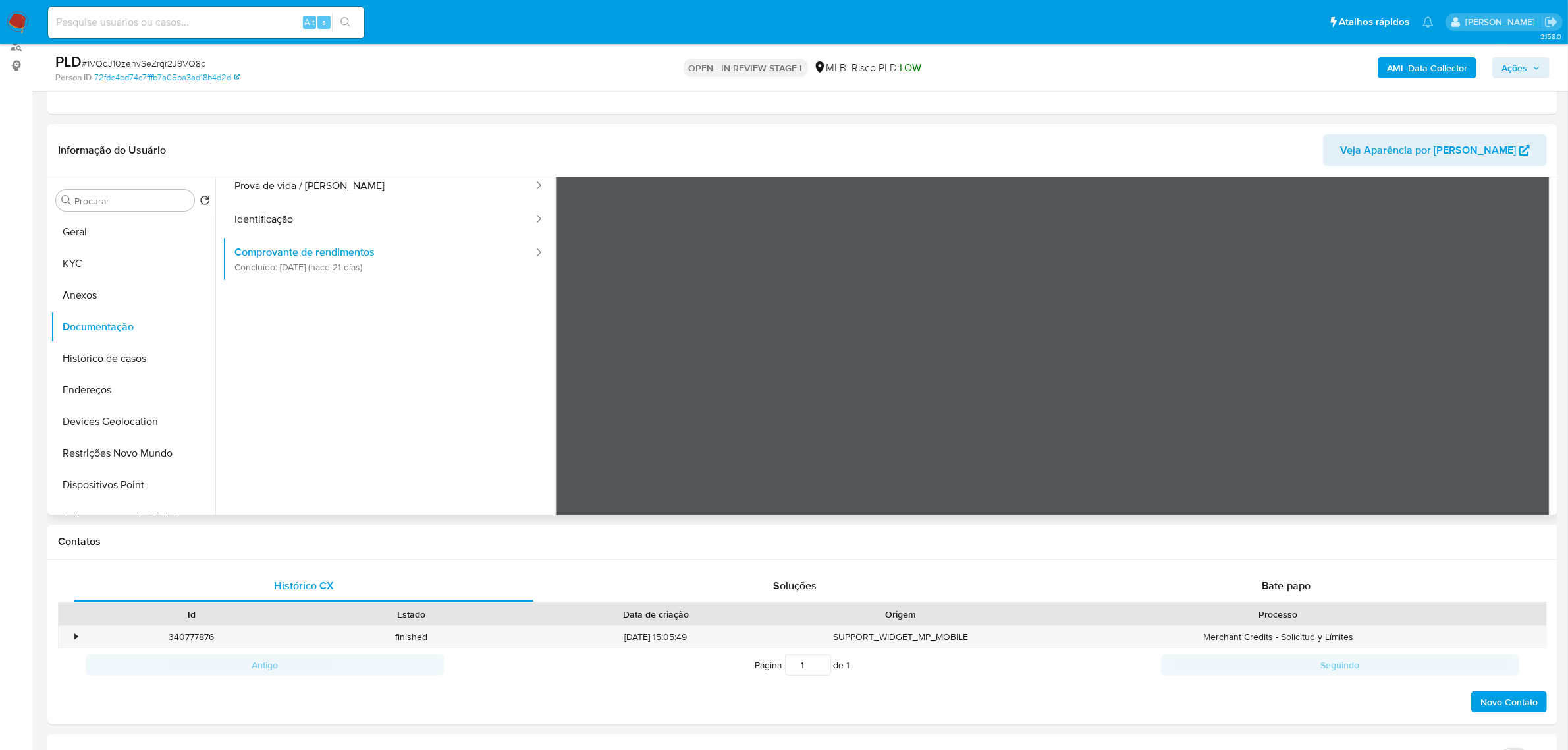
scroll to position [83, 0]
click at [1498, 74] on button "Ações" at bounding box center [1520, 68] width 57 height 21
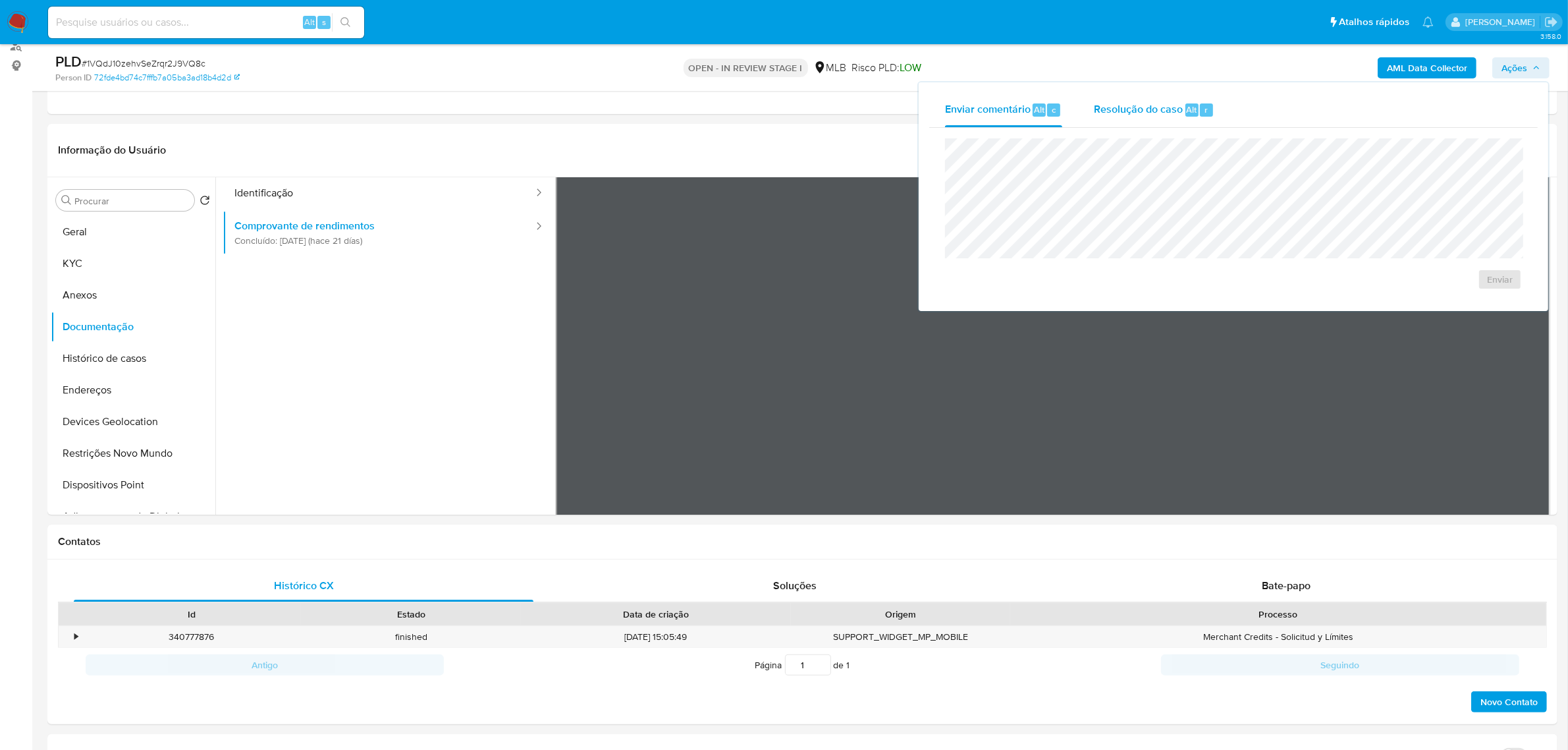
click at [1137, 116] on span "Resolução do caso" at bounding box center [1138, 109] width 89 height 15
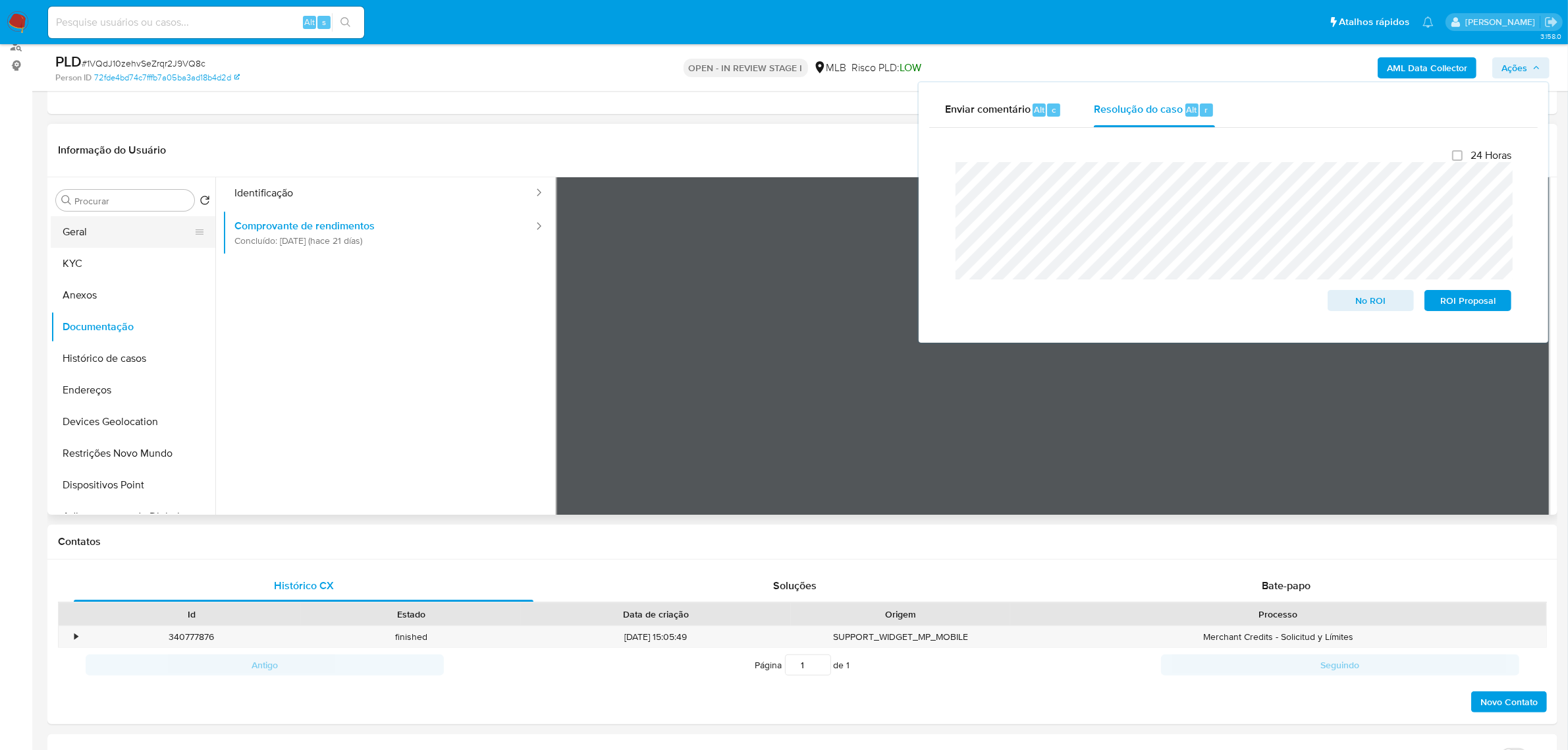
click at [114, 231] on button "Geral" at bounding box center [128, 232] width 154 height 32
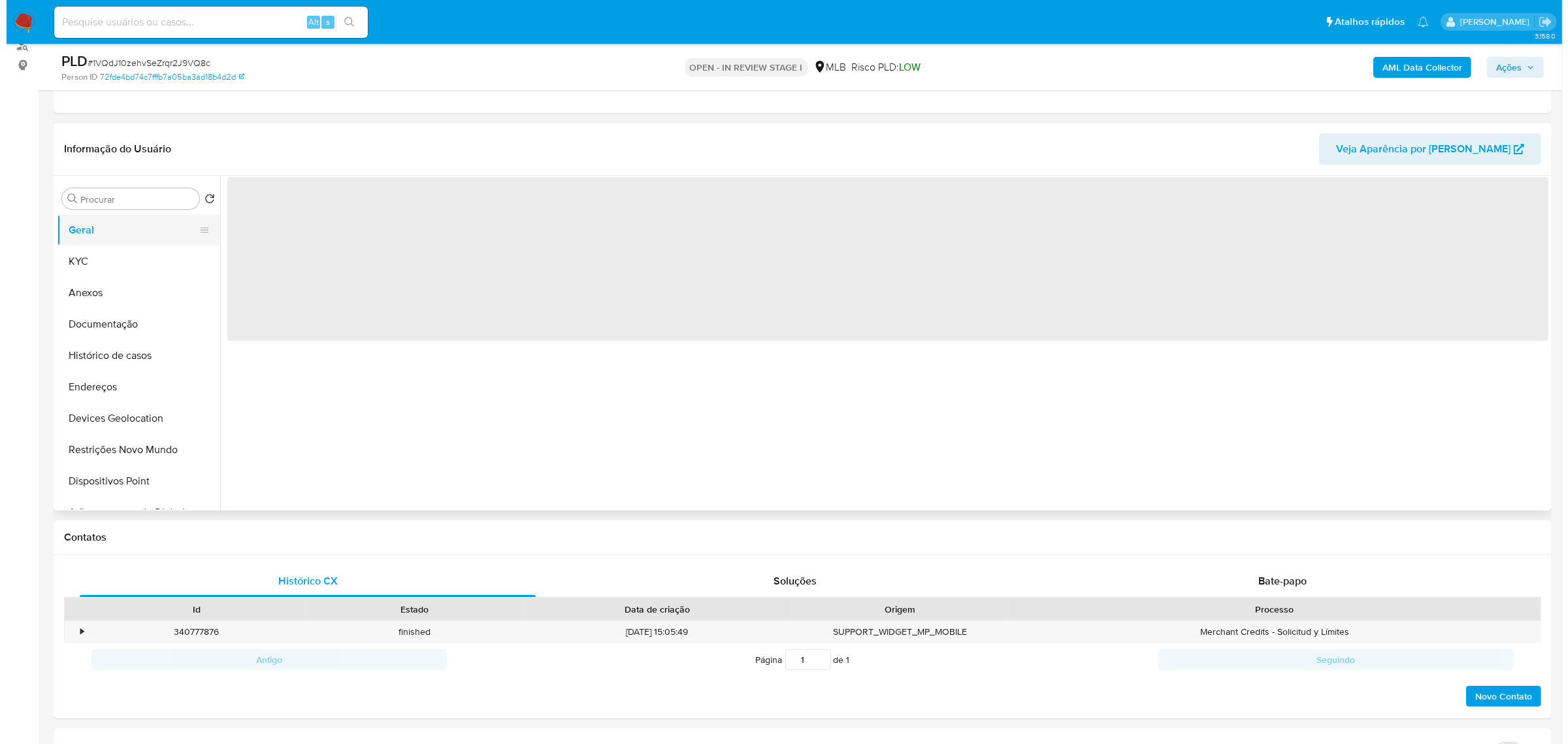
scroll to position [0, 0]
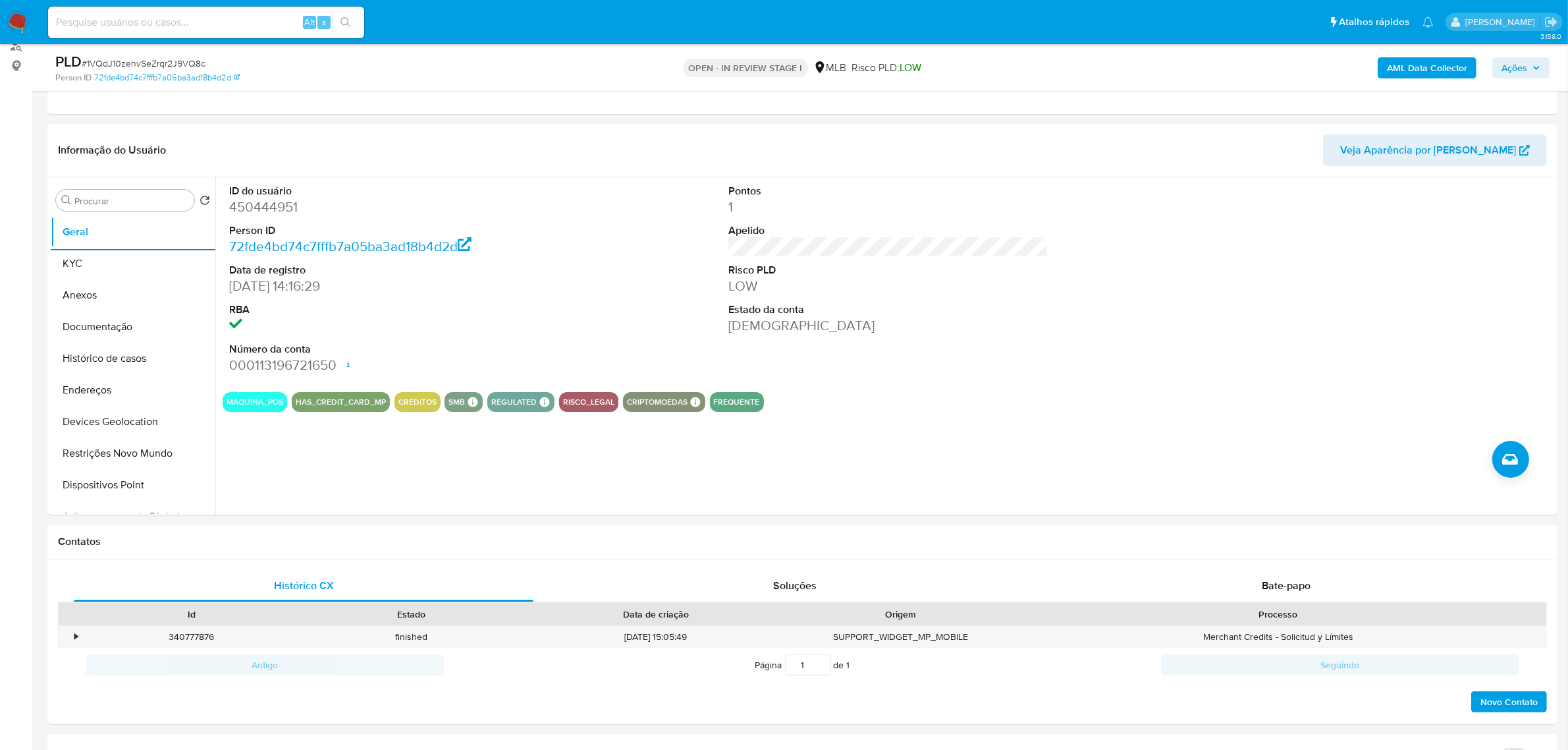
click at [1522, 70] on span "Ações" at bounding box center [1514, 68] width 25 height 21
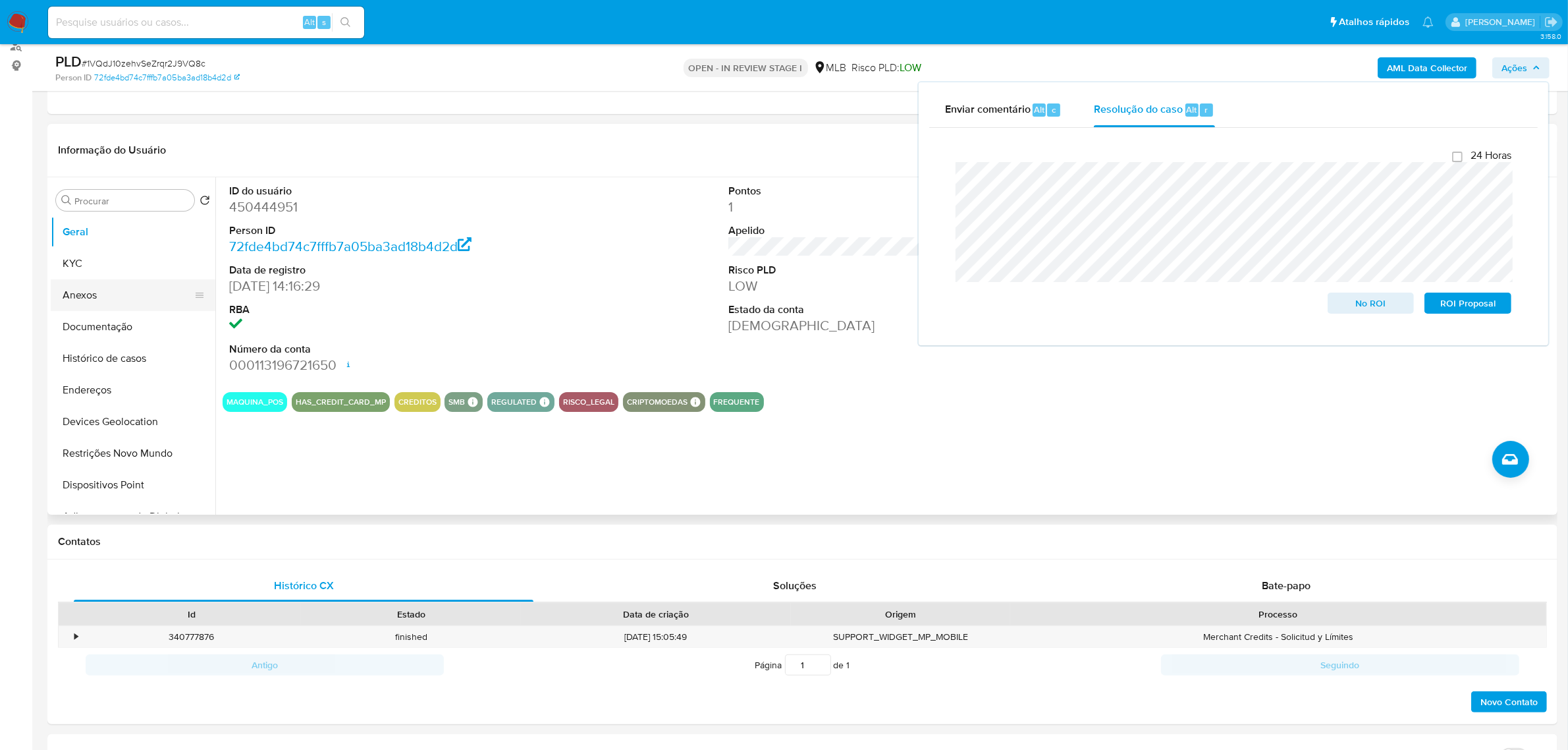
click at [100, 282] on button "Anexos" at bounding box center [128, 295] width 154 height 32
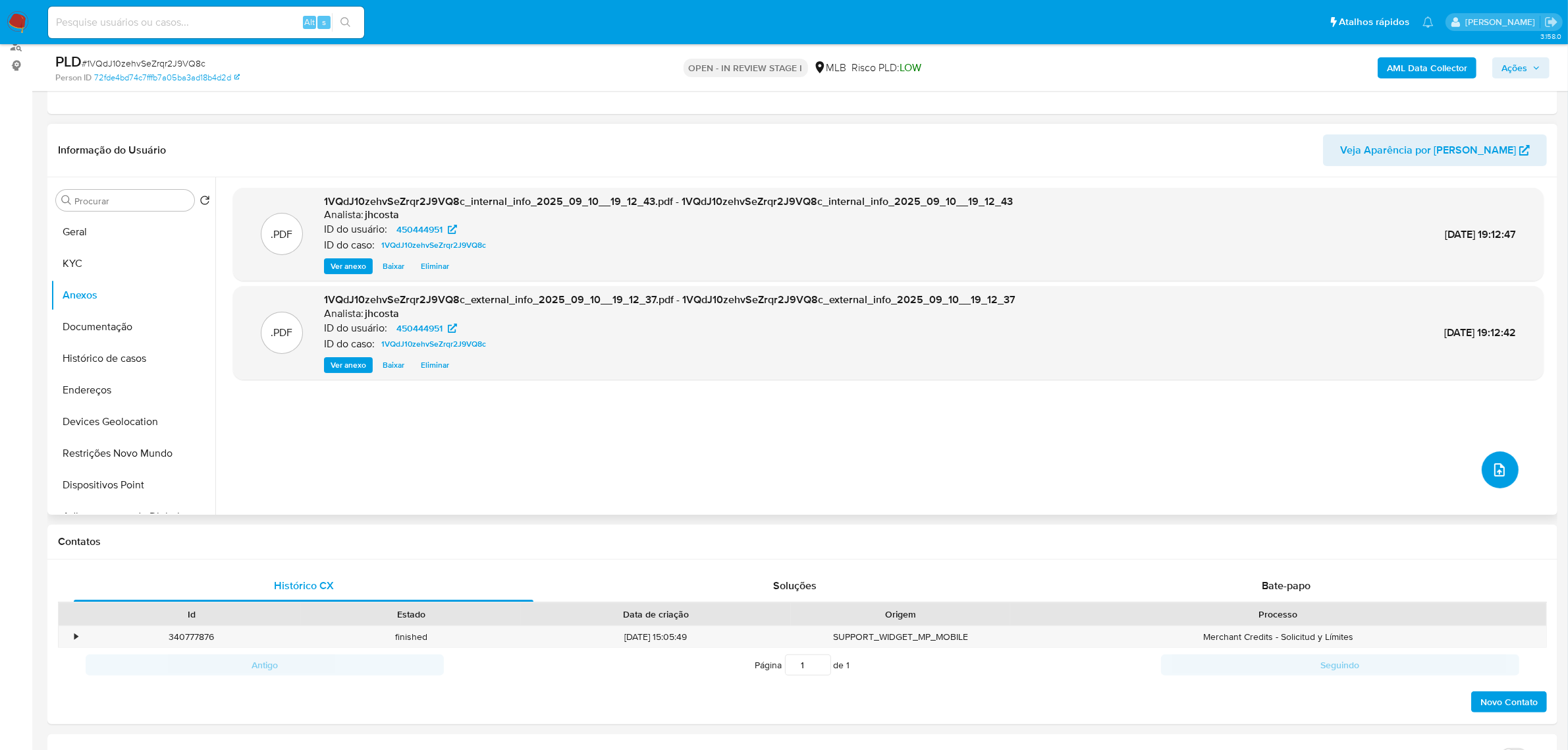
click at [1509, 476] on button "upload-file" at bounding box center [1499, 469] width 37 height 37
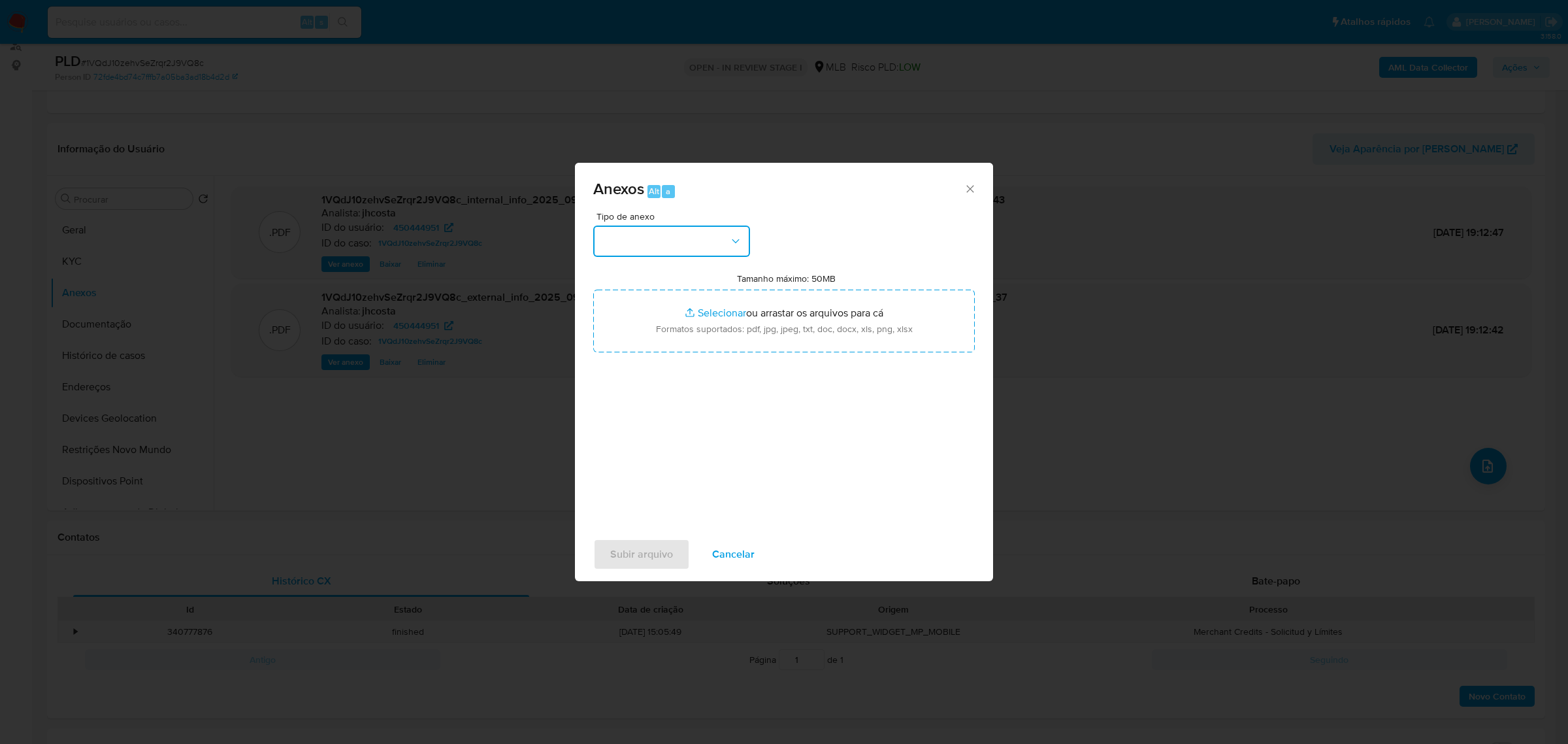
click at [692, 239] on button "button" at bounding box center [671, 241] width 157 height 32
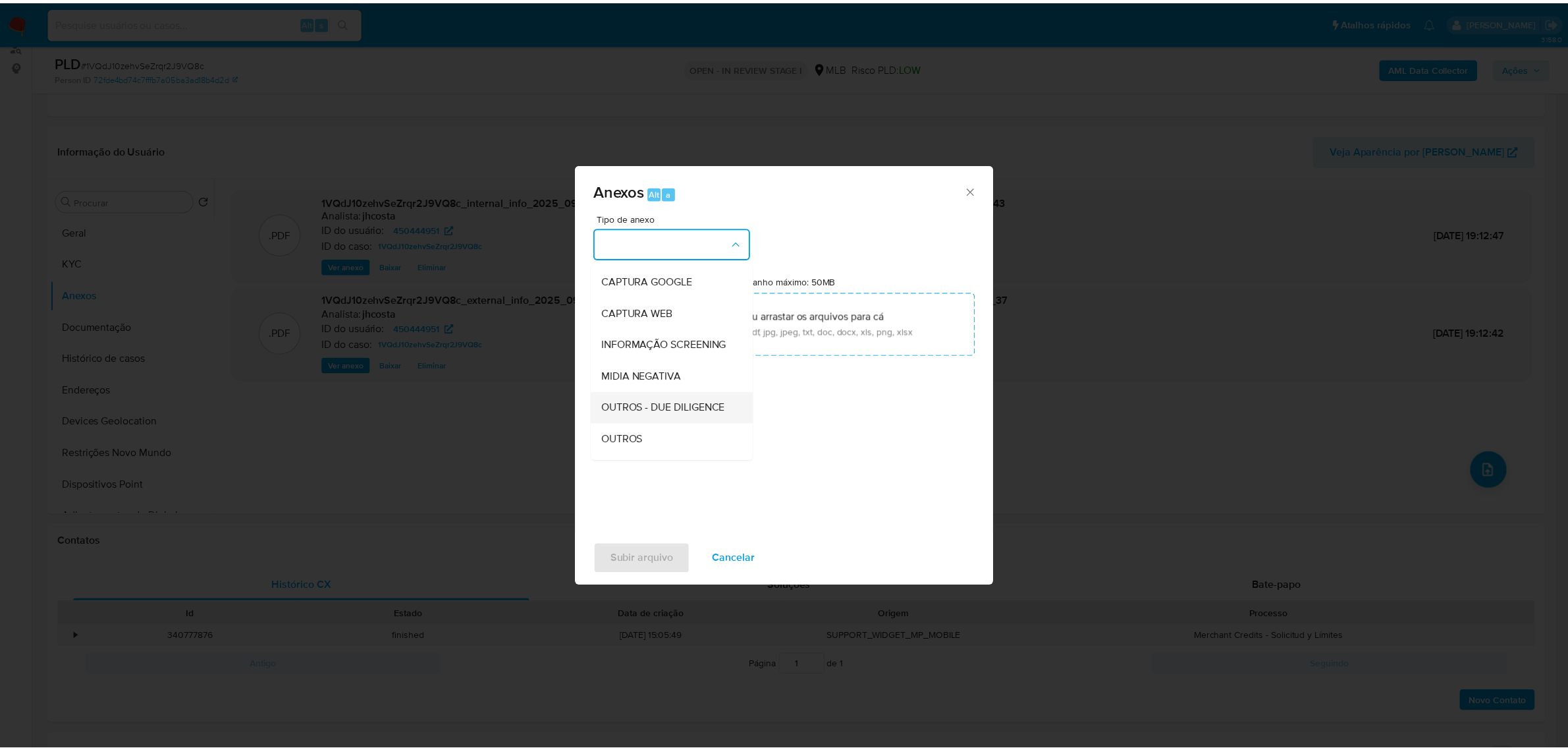
scroll to position [83, 0]
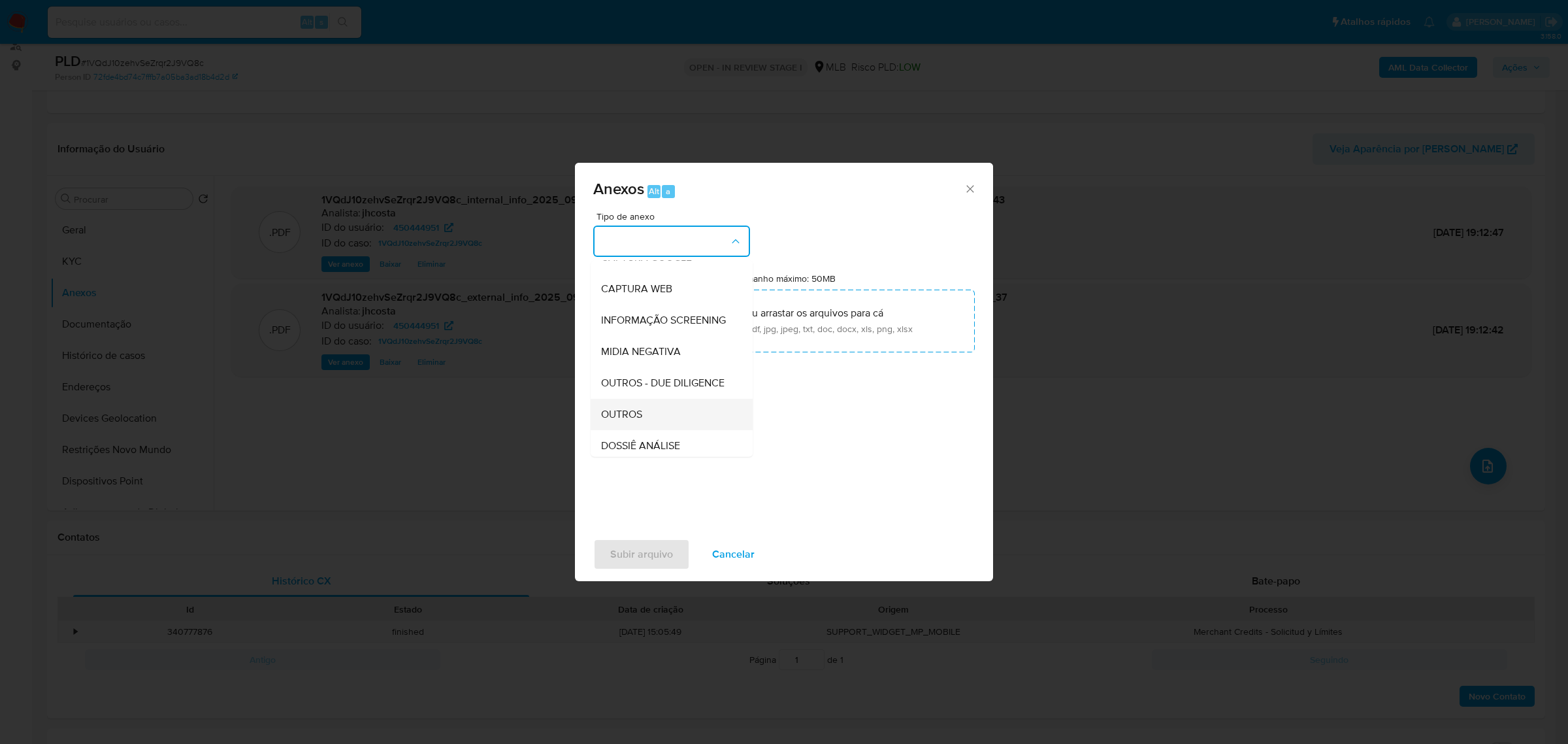
click at [643, 429] on div "OUTROS" at bounding box center [667, 414] width 133 height 32
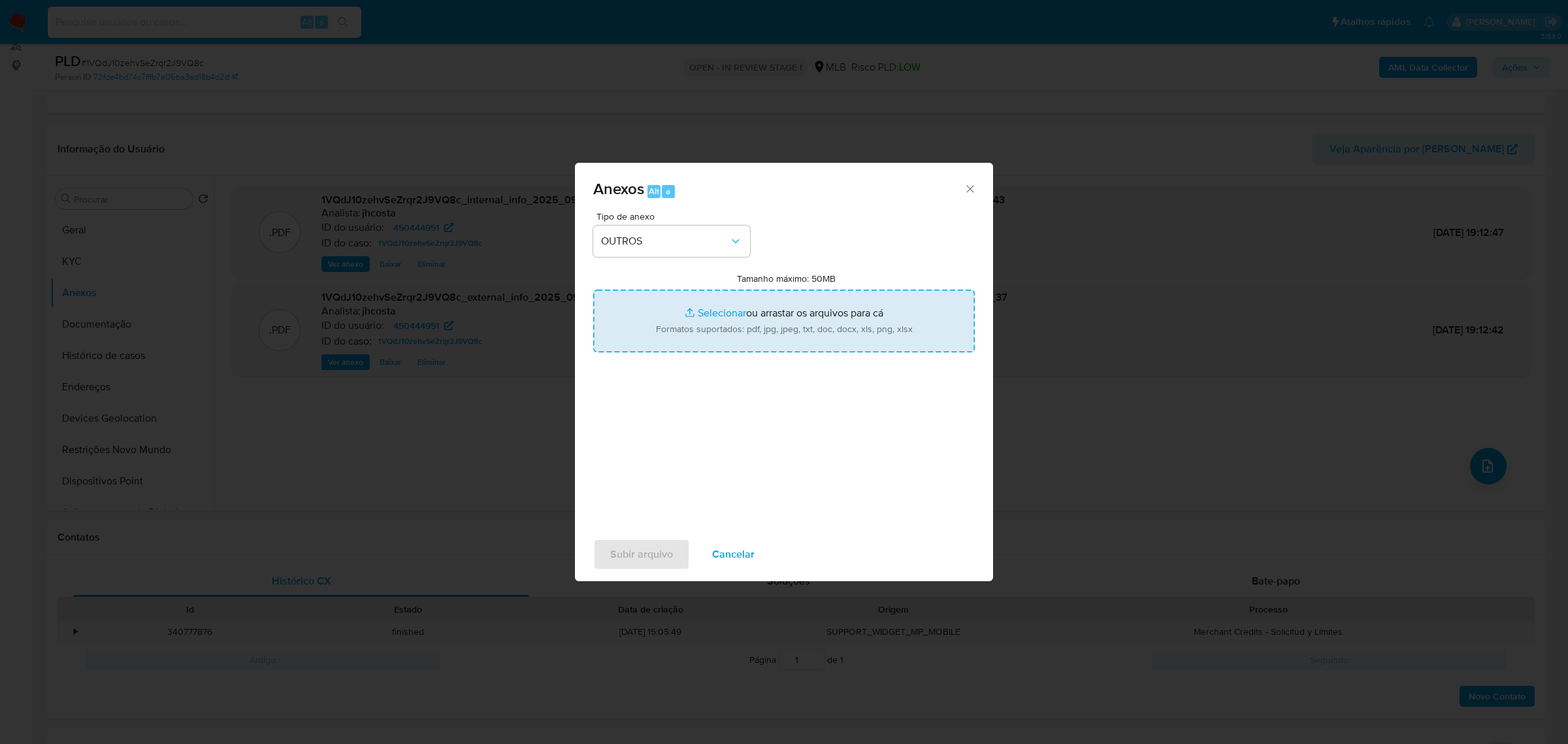
click at [796, 313] on input "Tamanho máximo: 50MB Selecionar arquivos" at bounding box center [783, 320] width 381 height 62
type input "C:\fakepath\Mulan 450444951_2025_09_10_07_54_44.xlsx"
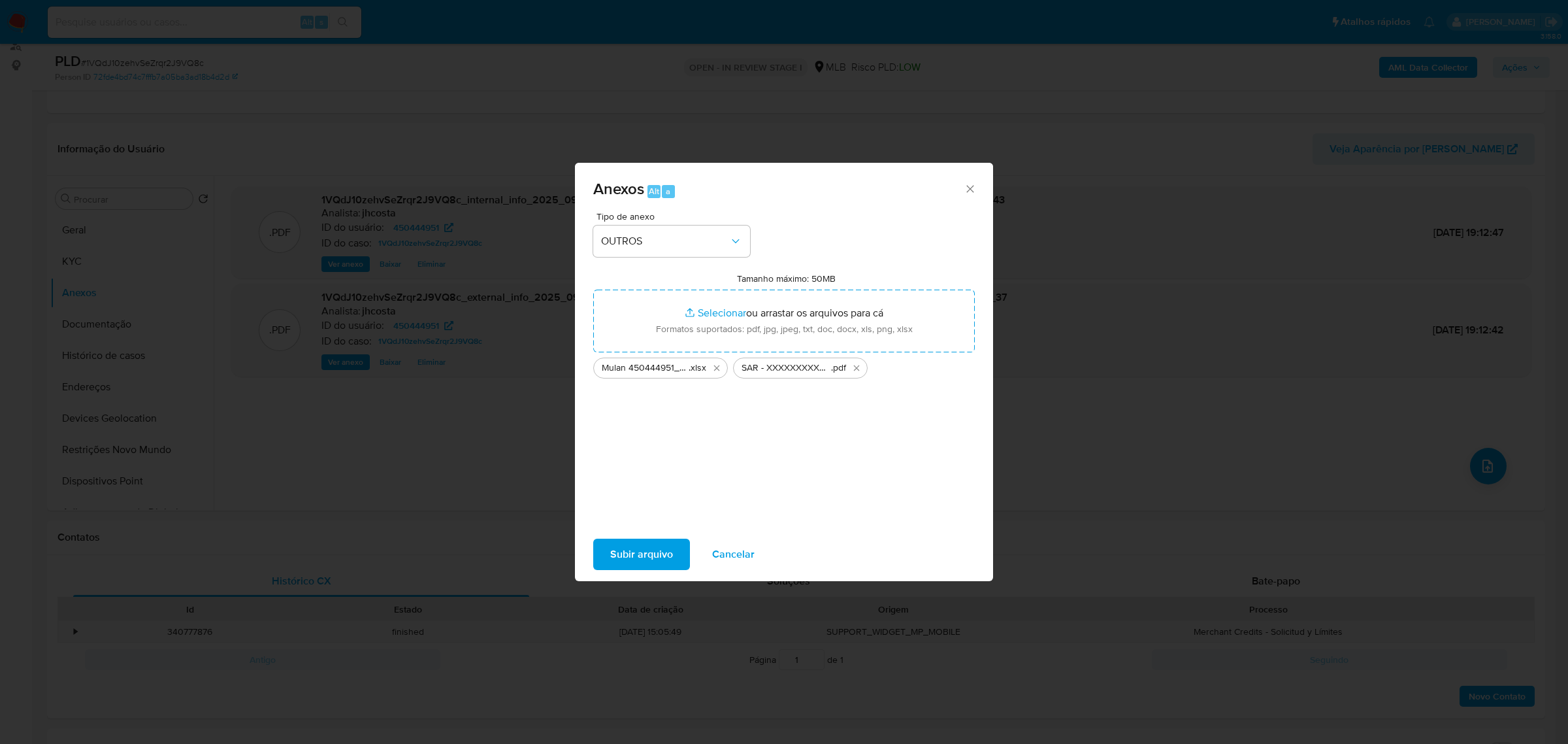
click at [667, 551] on span "Subir arquivo" at bounding box center [641, 554] width 62 height 29
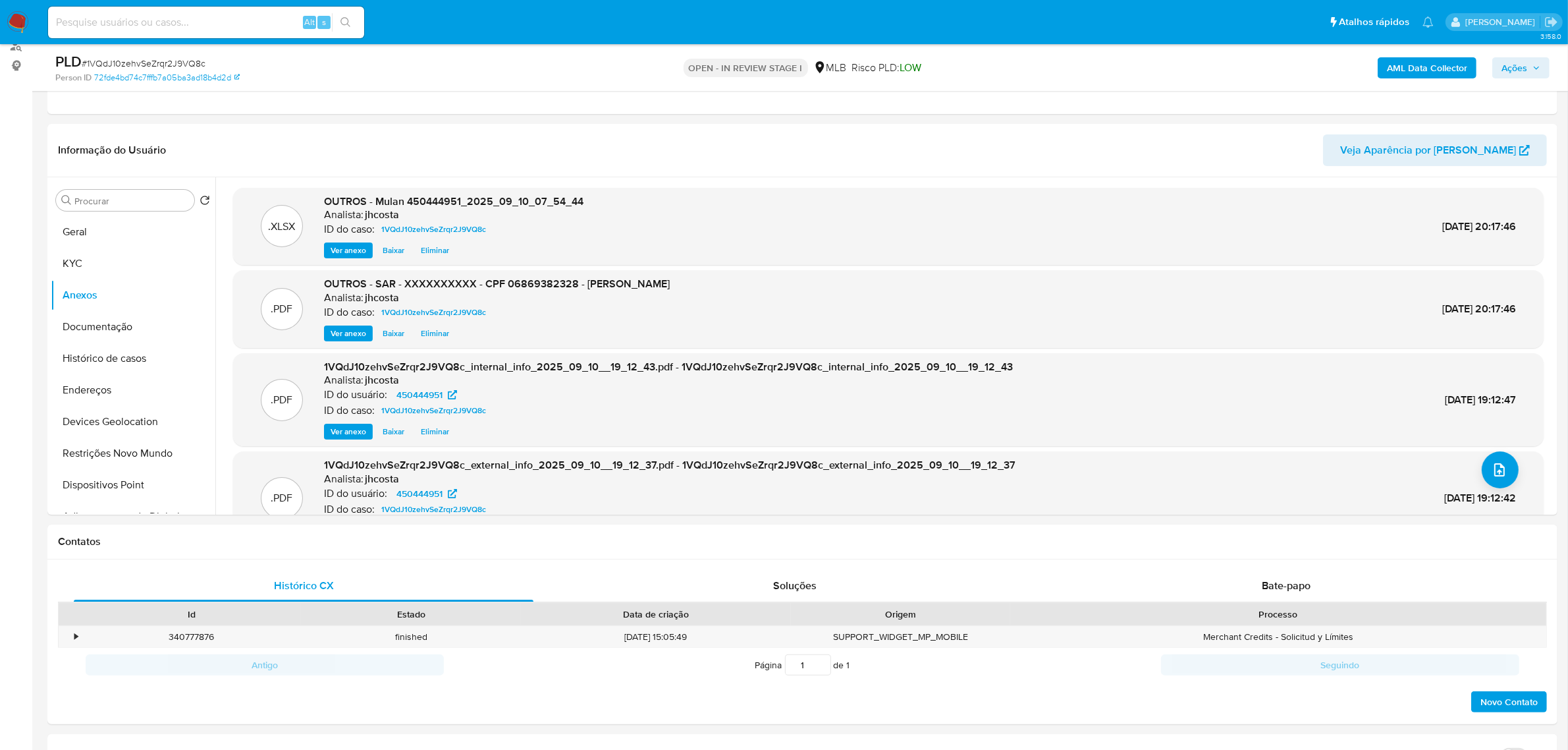
click at [1540, 58] on span "Ações" at bounding box center [1520, 68] width 39 height 19
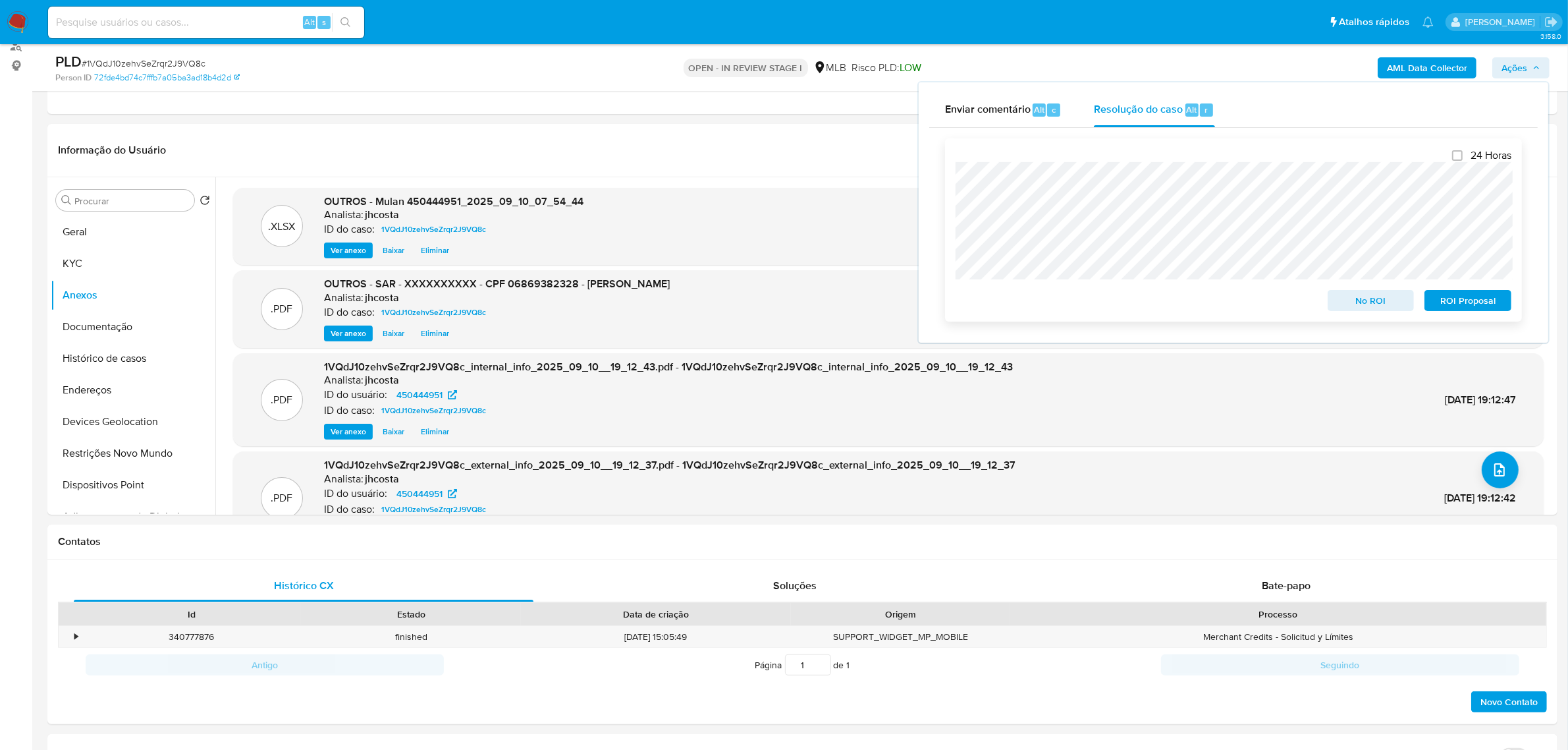
click at [1463, 301] on span "ROI Proposal" at bounding box center [1467, 301] width 69 height 19
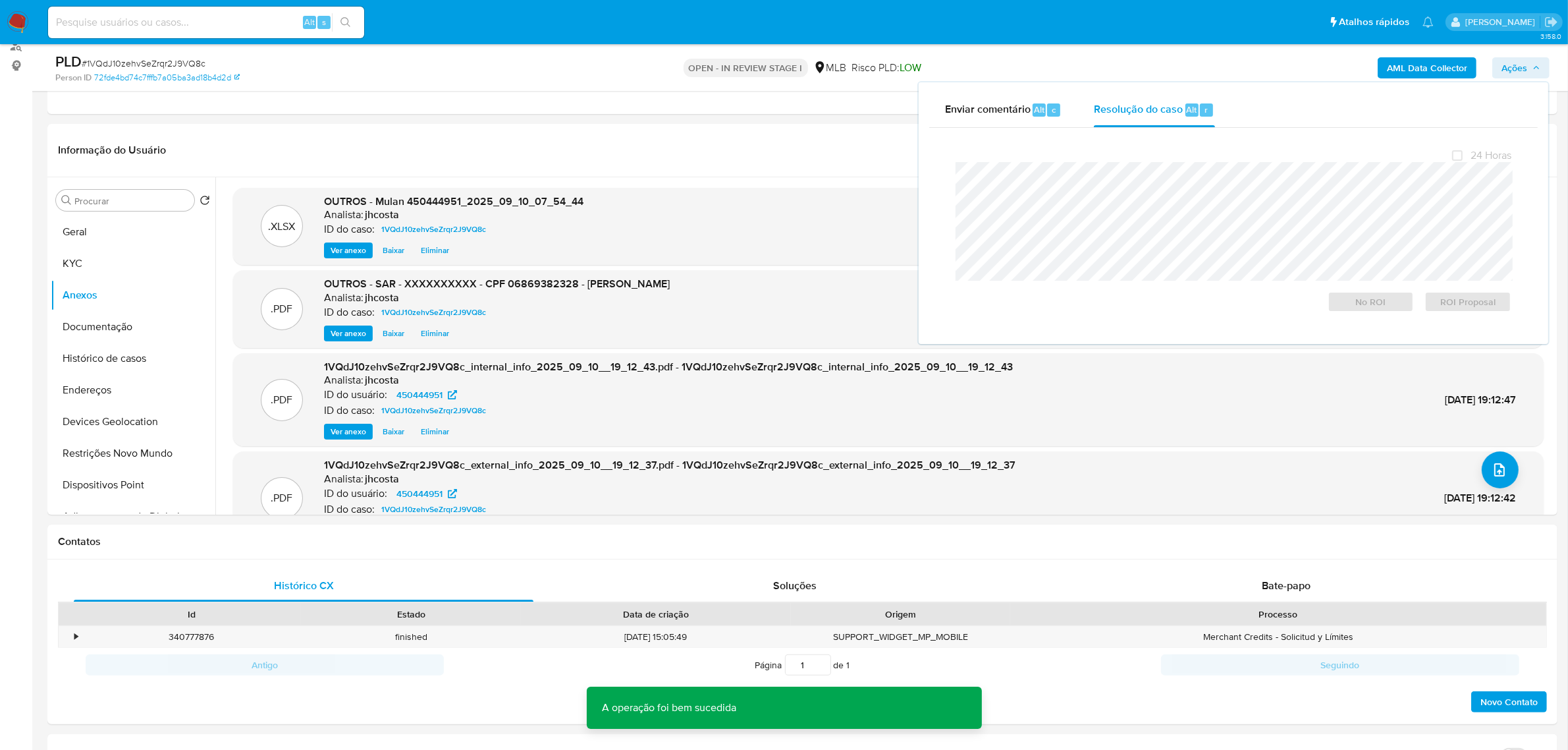
click at [163, 66] on span "# 1VQdJ10zehvSeZrqr2J9VQ8c" at bounding box center [144, 63] width 124 height 13
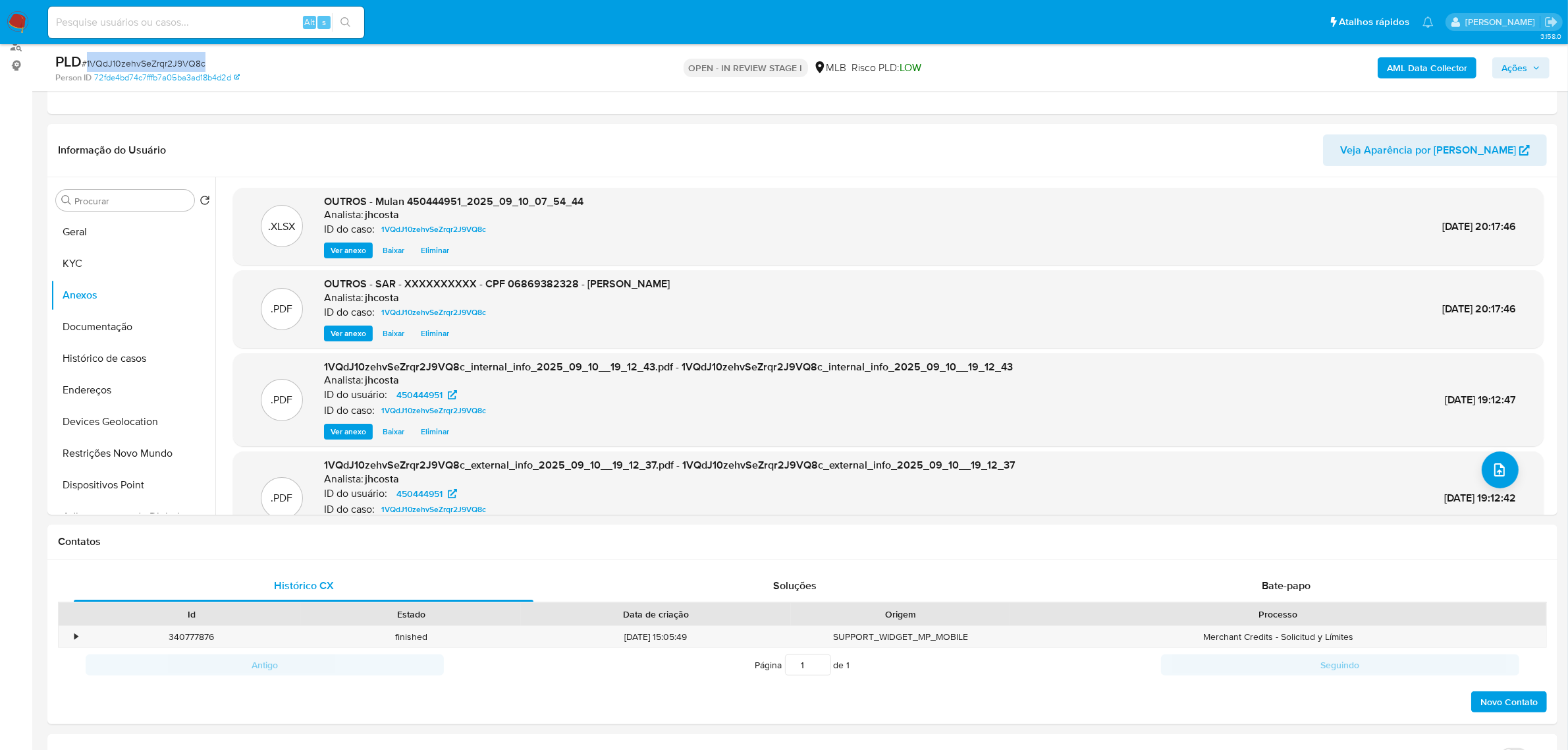
click at [163, 66] on span "# 1VQdJ10zehvSeZrqr2J9VQ8c" at bounding box center [144, 63] width 124 height 13
copy span "1VQdJ10zehvSeZrqr2J9VQ8c"
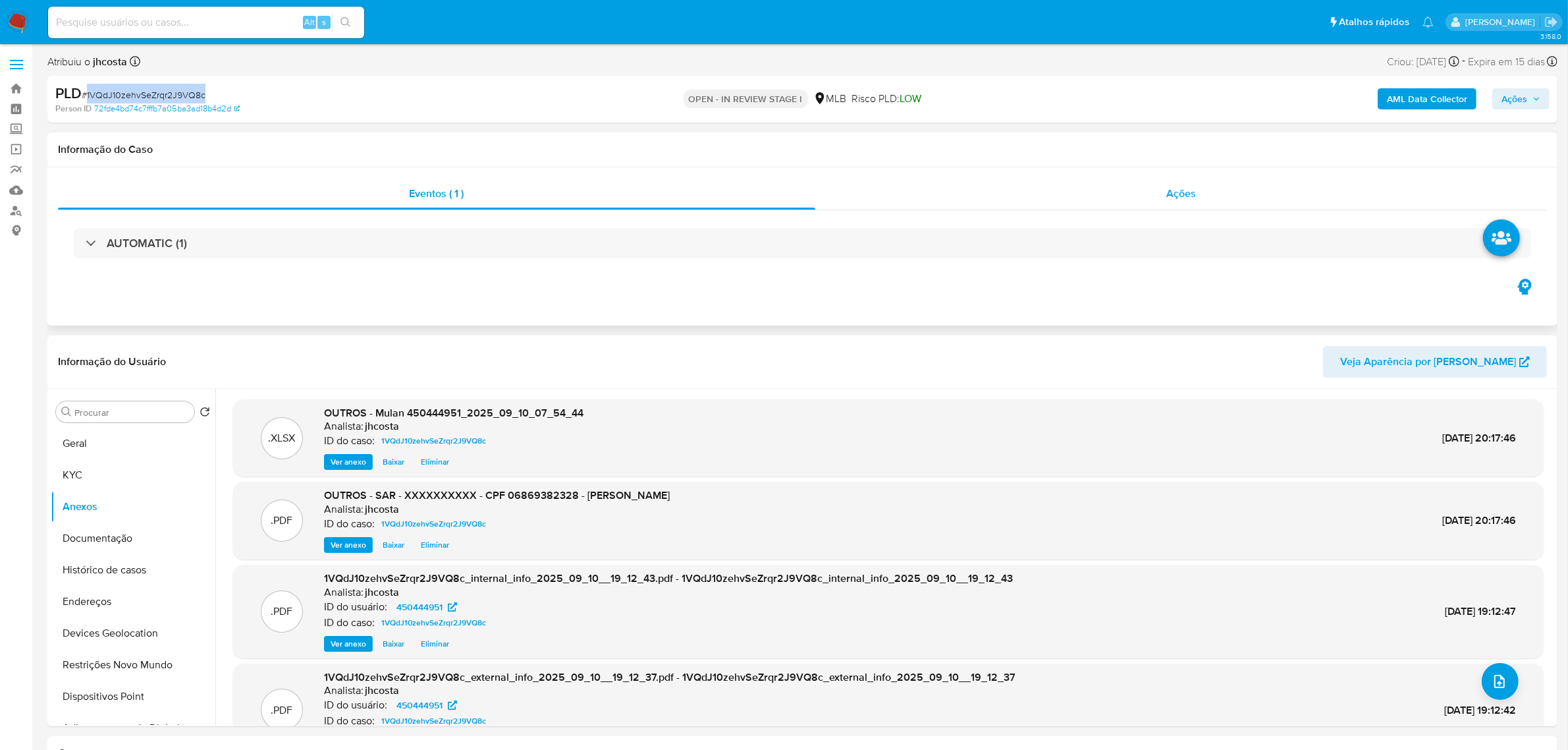
click at [1172, 186] on span "Ações" at bounding box center [1181, 194] width 30 height 15
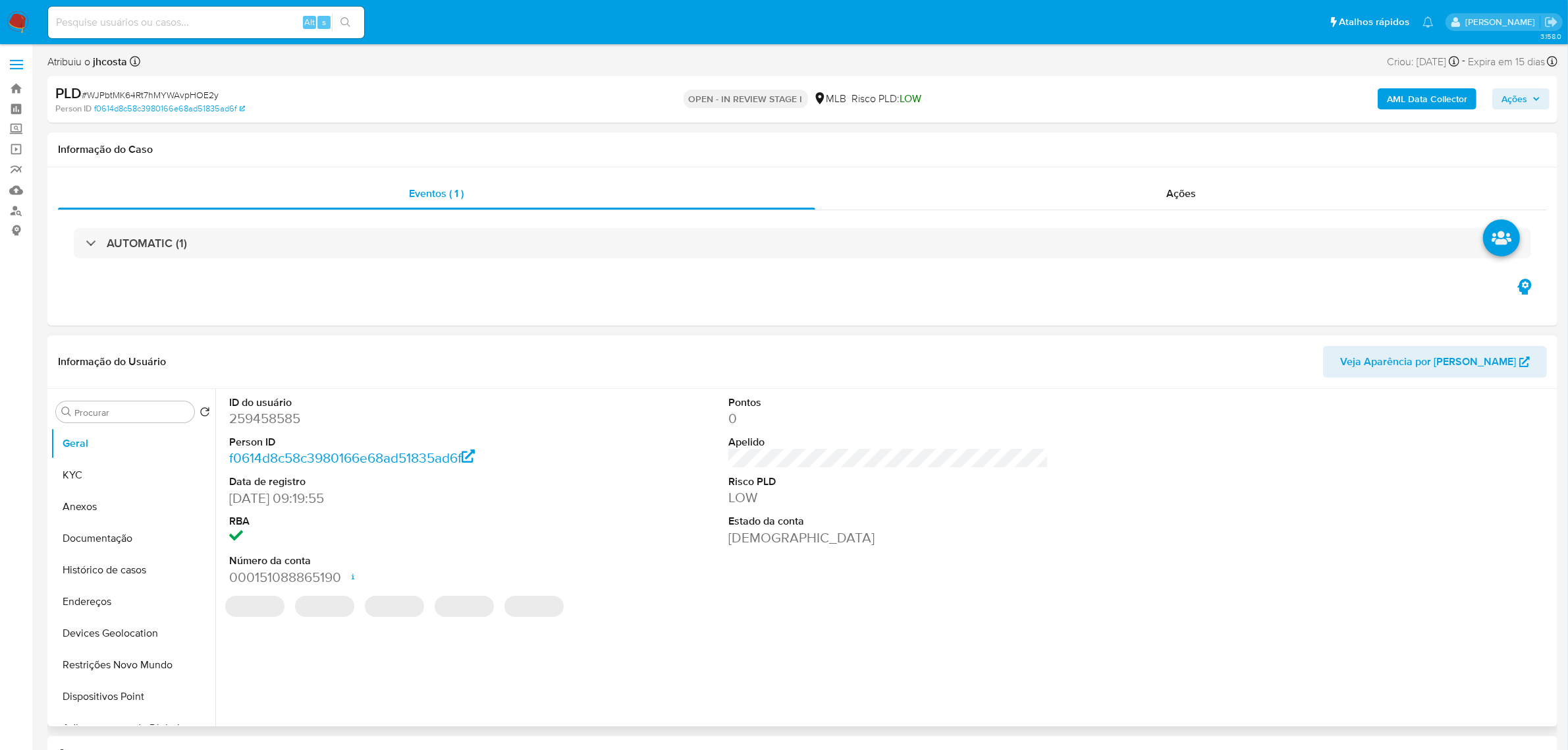
select select "10"
click at [272, 415] on dd "259458585" at bounding box center [389, 418] width 320 height 19
copy dd "259458585"
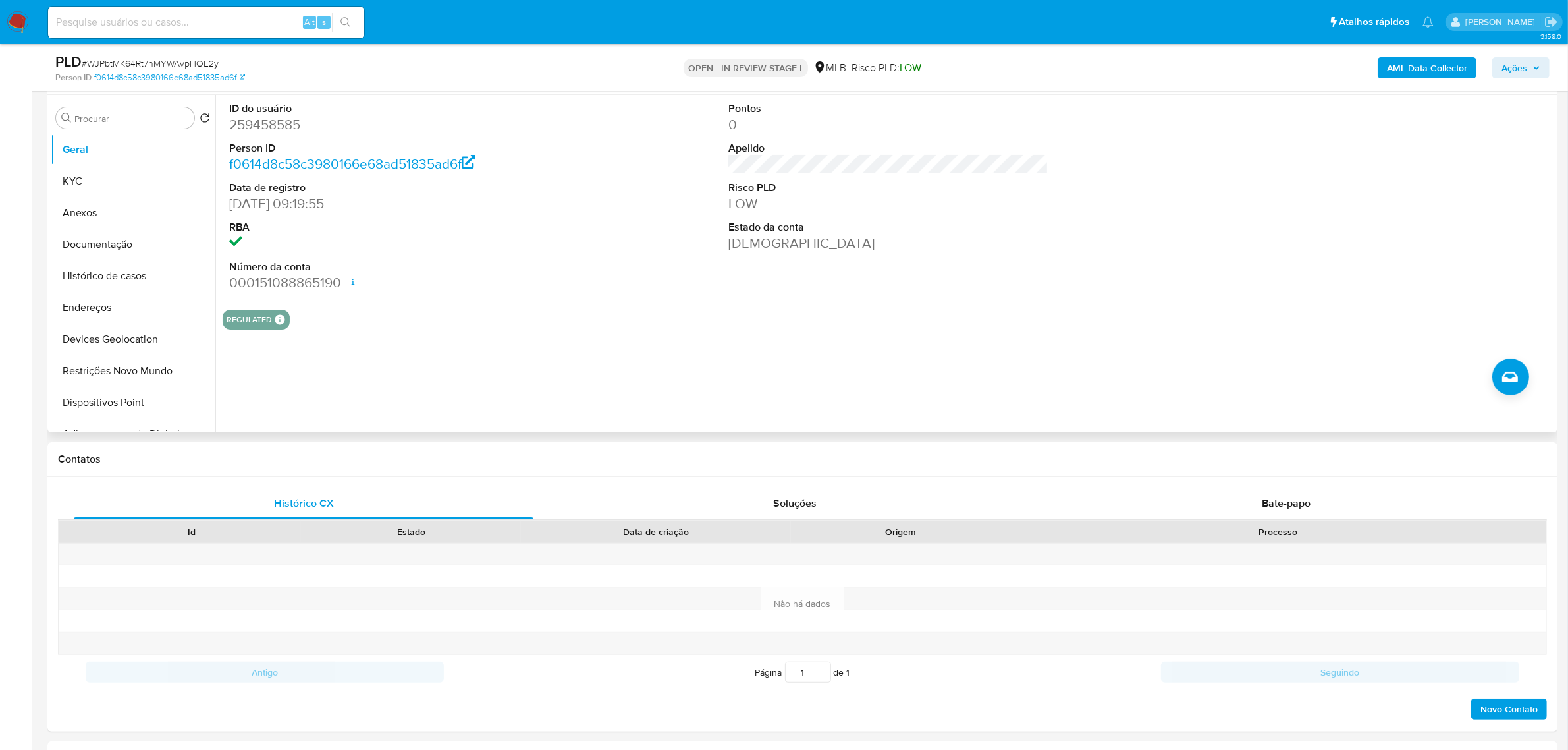
click at [578, 300] on section "ID do usuário 259458585 Person ID f0614d8c58c3980166e68ad51835ad6f Data de regi…" at bounding box center [888, 212] width 1331 height 235
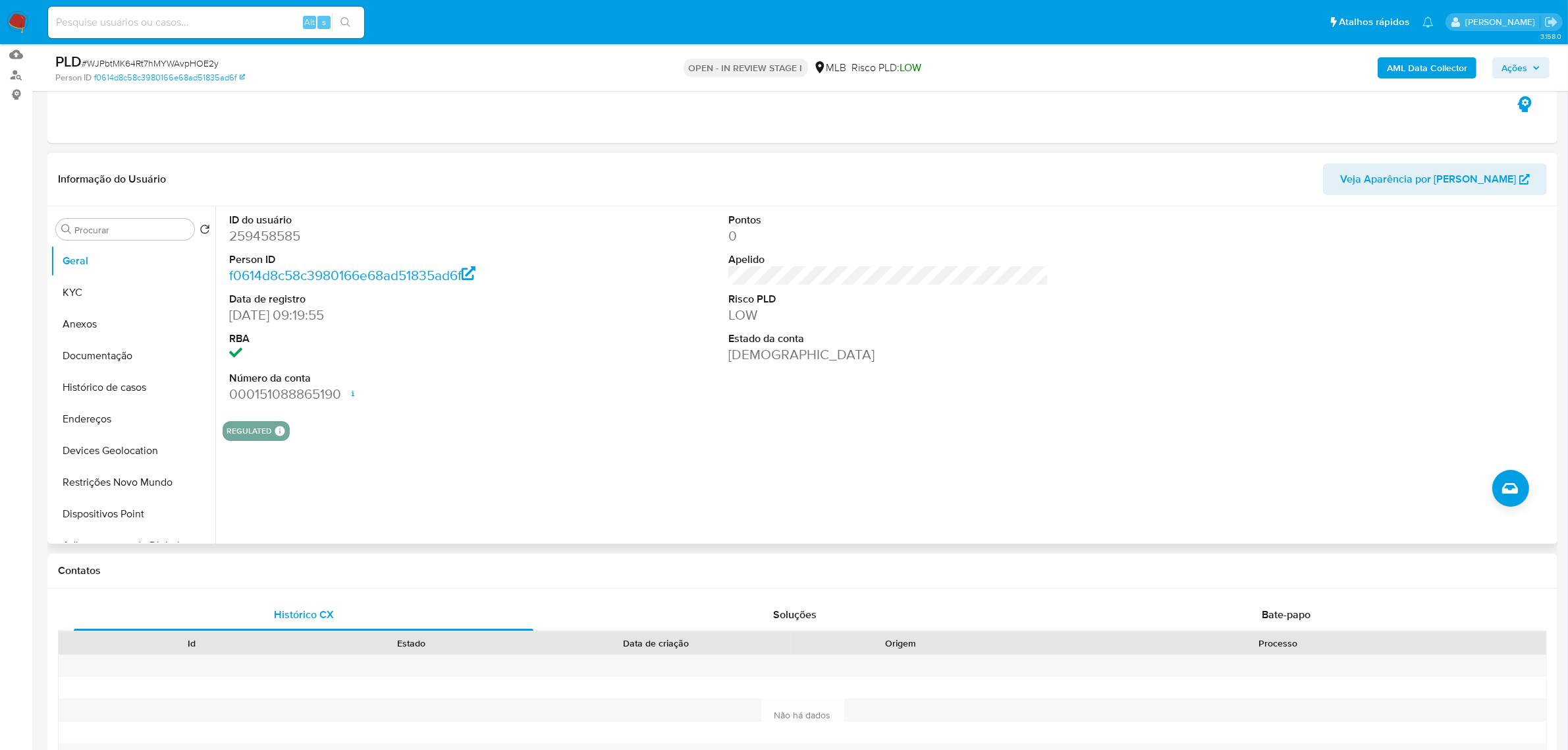
scroll to position [164, 0]
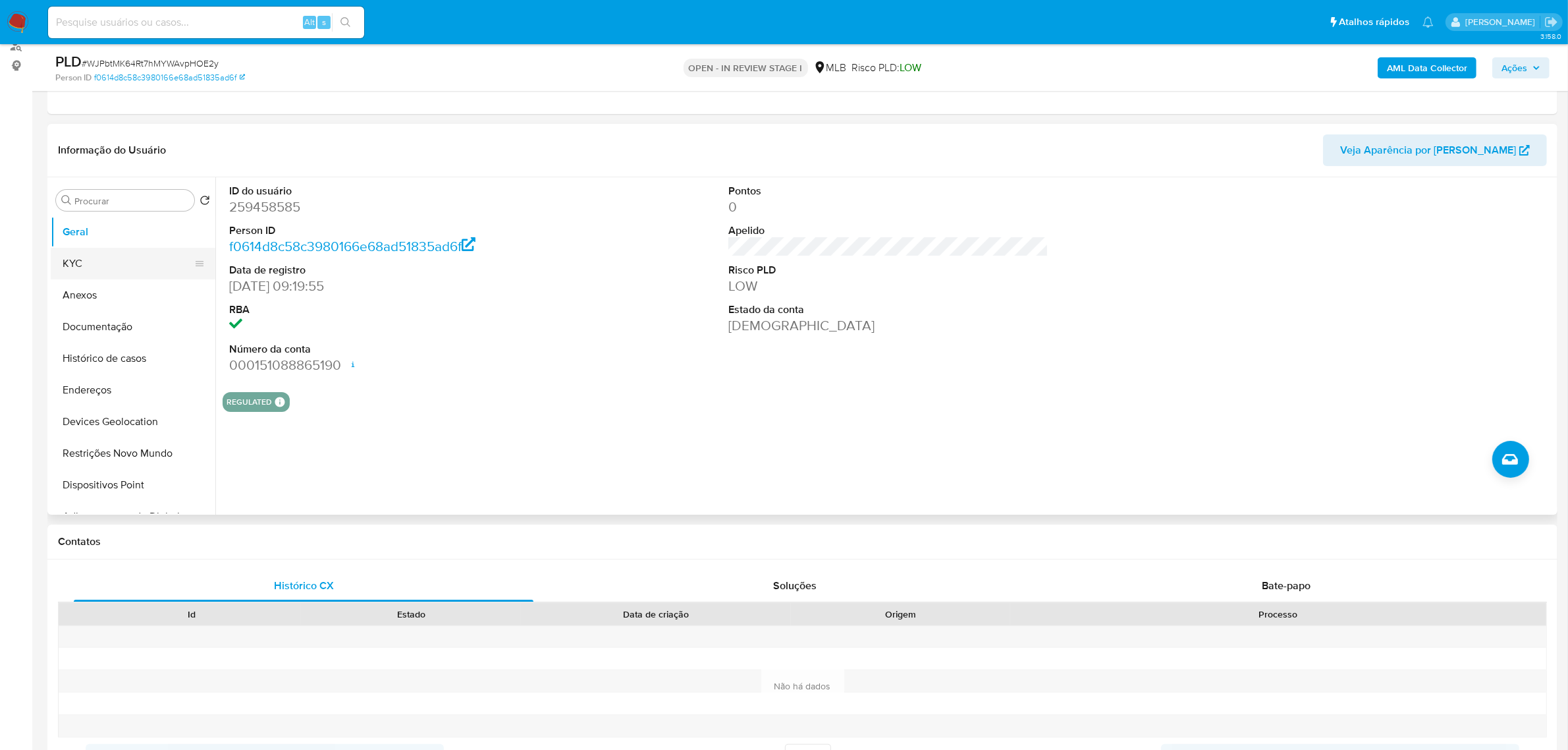
click at [112, 251] on button "KYC" at bounding box center [128, 264] width 154 height 32
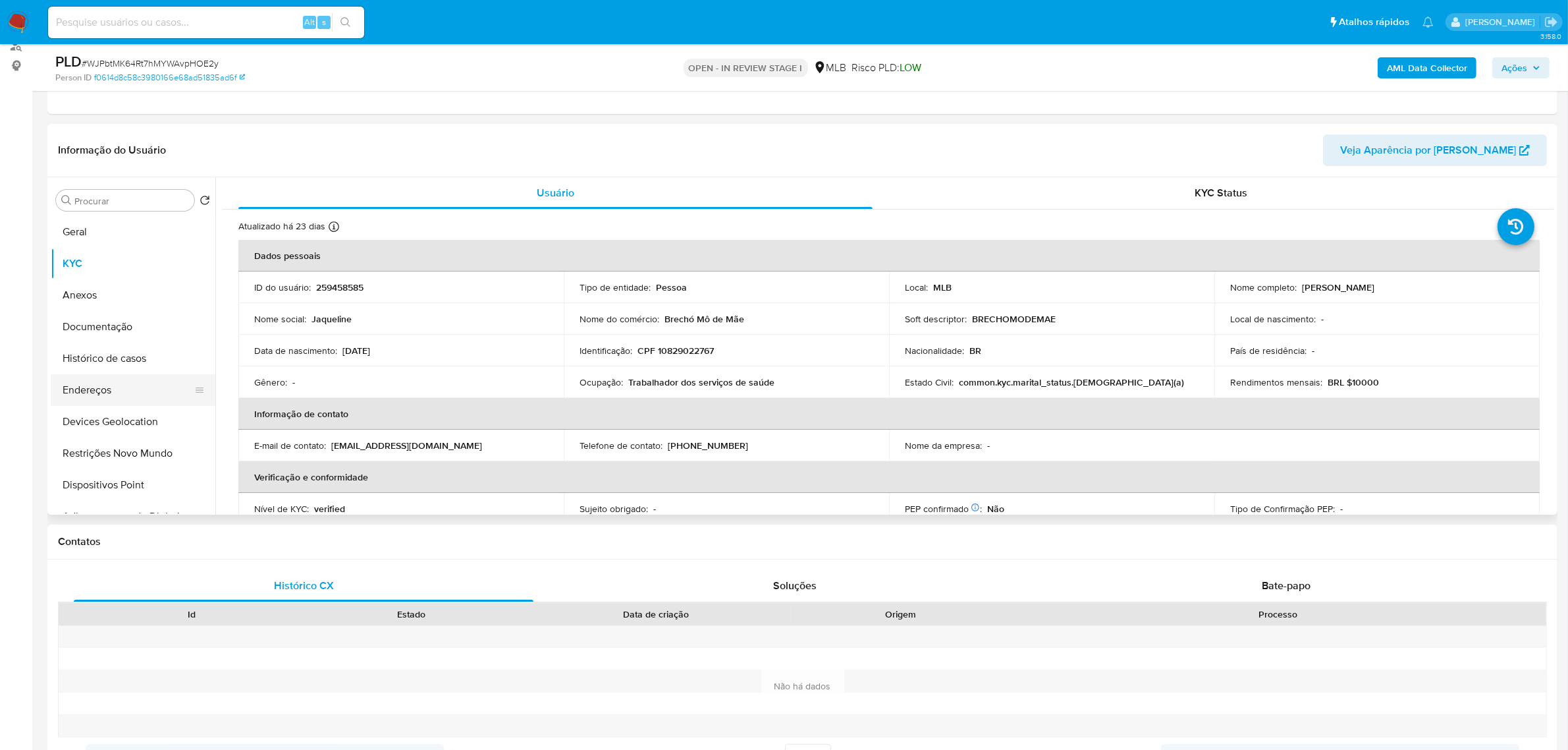
click at [100, 389] on button "Endereços" at bounding box center [128, 390] width 154 height 32
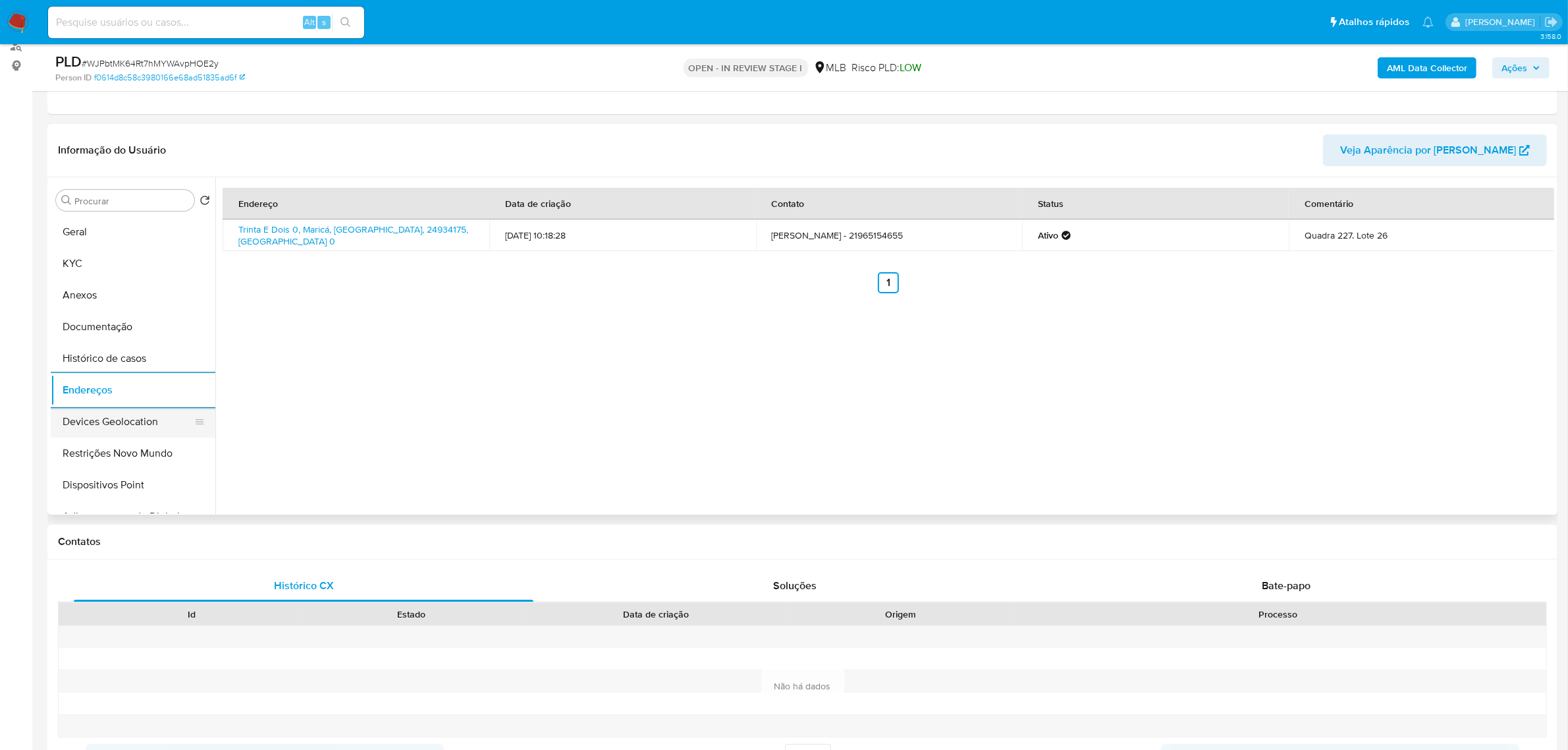
click at [109, 415] on button "Devices Geolocation" at bounding box center [128, 422] width 154 height 32
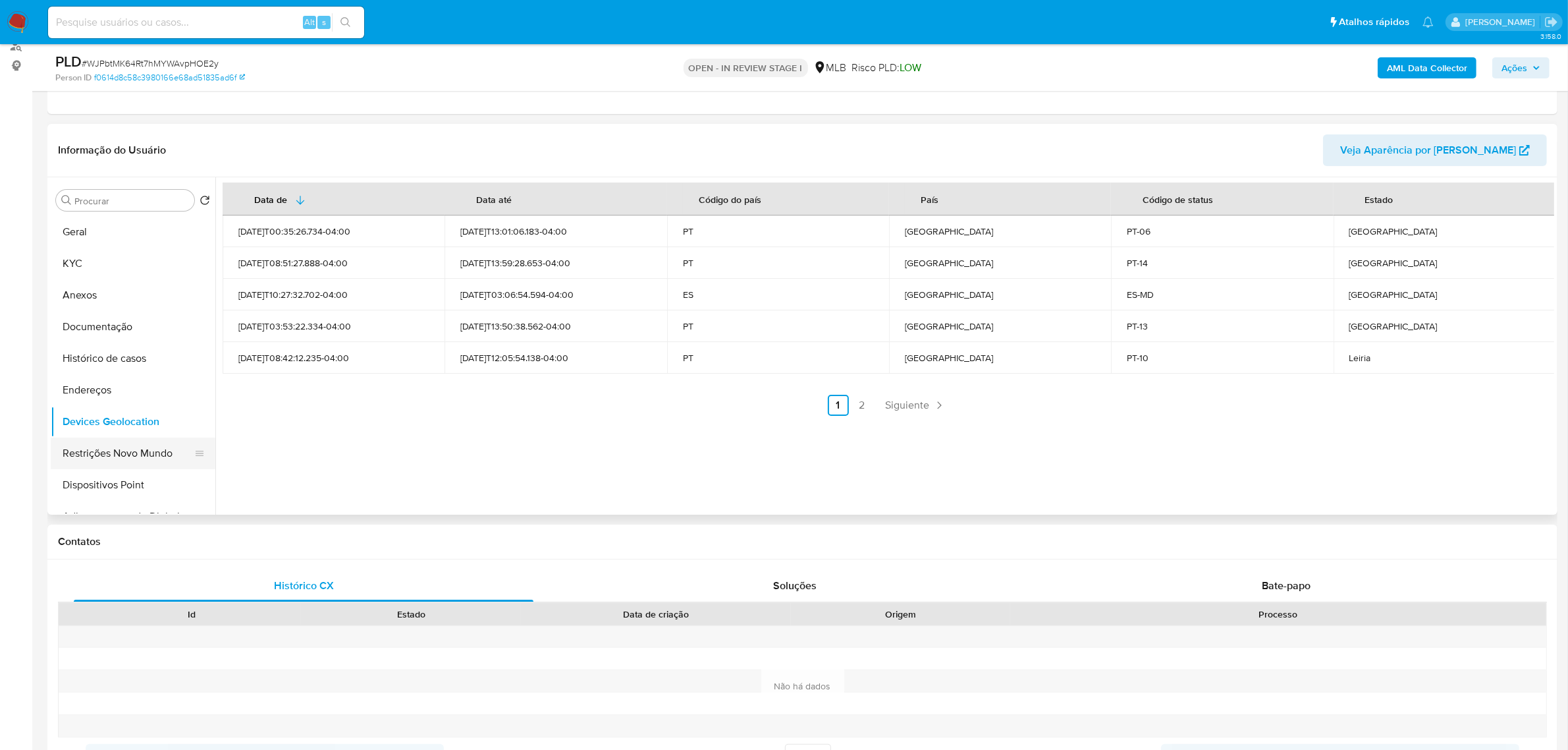
click at [130, 452] on button "Restrições Novo Mundo" at bounding box center [128, 453] width 154 height 32
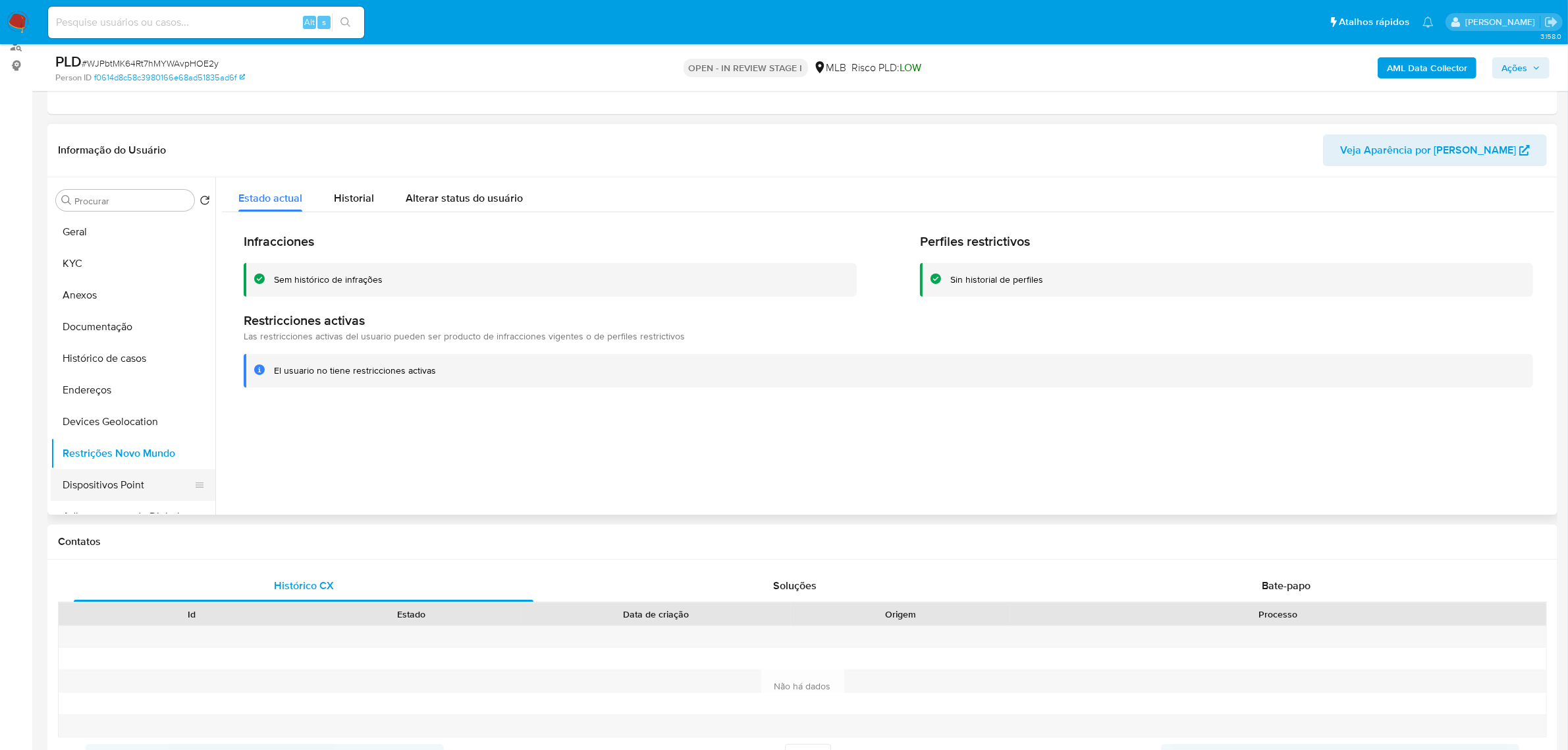
click at [109, 479] on button "Dispositivos Point" at bounding box center [128, 485] width 154 height 32
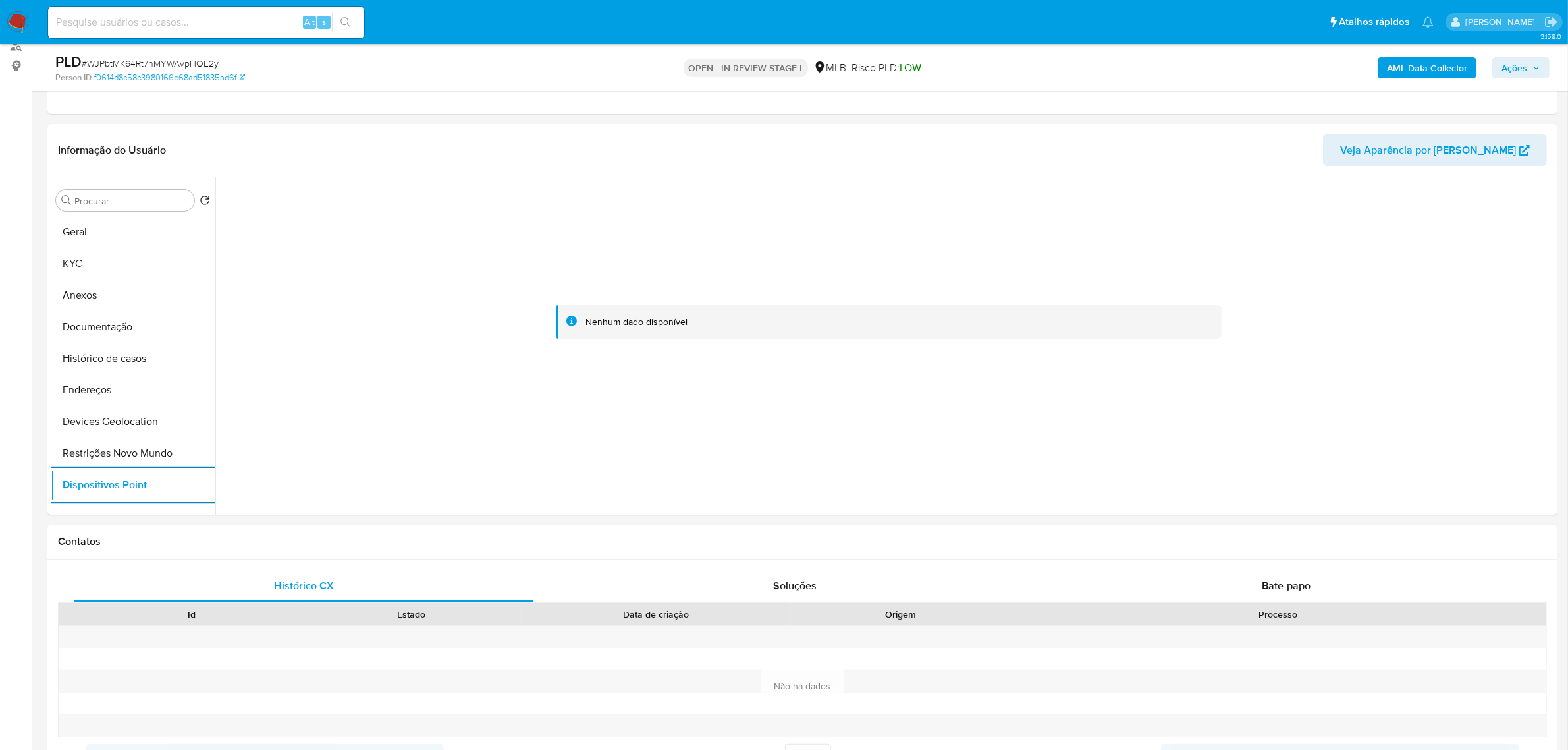
click at [1409, 54] on div "AML Data Collector Ações" at bounding box center [1302, 67] width 494 height 31
click at [1411, 59] on b "AML Data Collector" at bounding box center [1427, 68] width 81 height 21
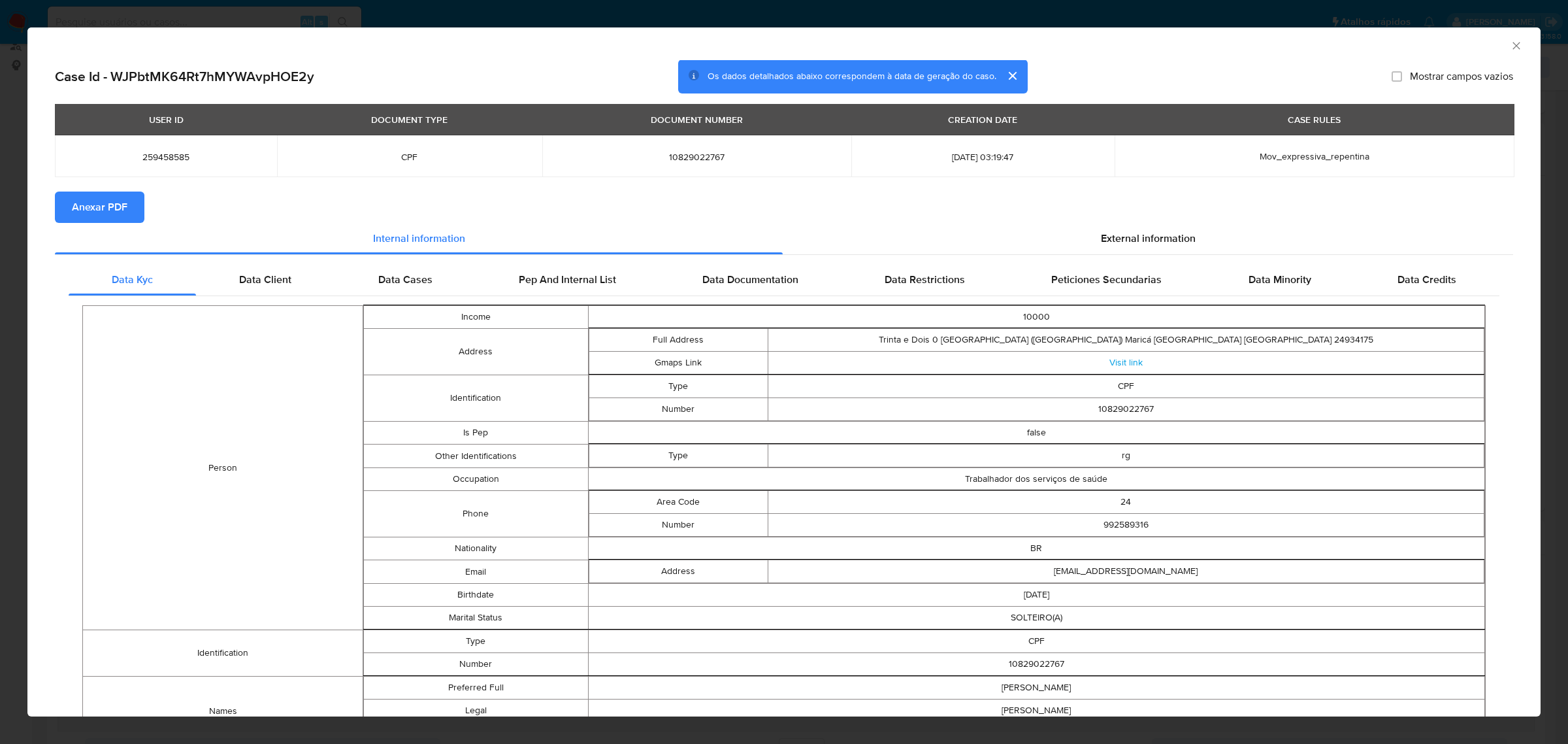
click at [113, 206] on span "Anexar PDF" at bounding box center [100, 207] width 56 height 29
click at [1141, 226] on div "External information" at bounding box center [1148, 241] width 731 height 32
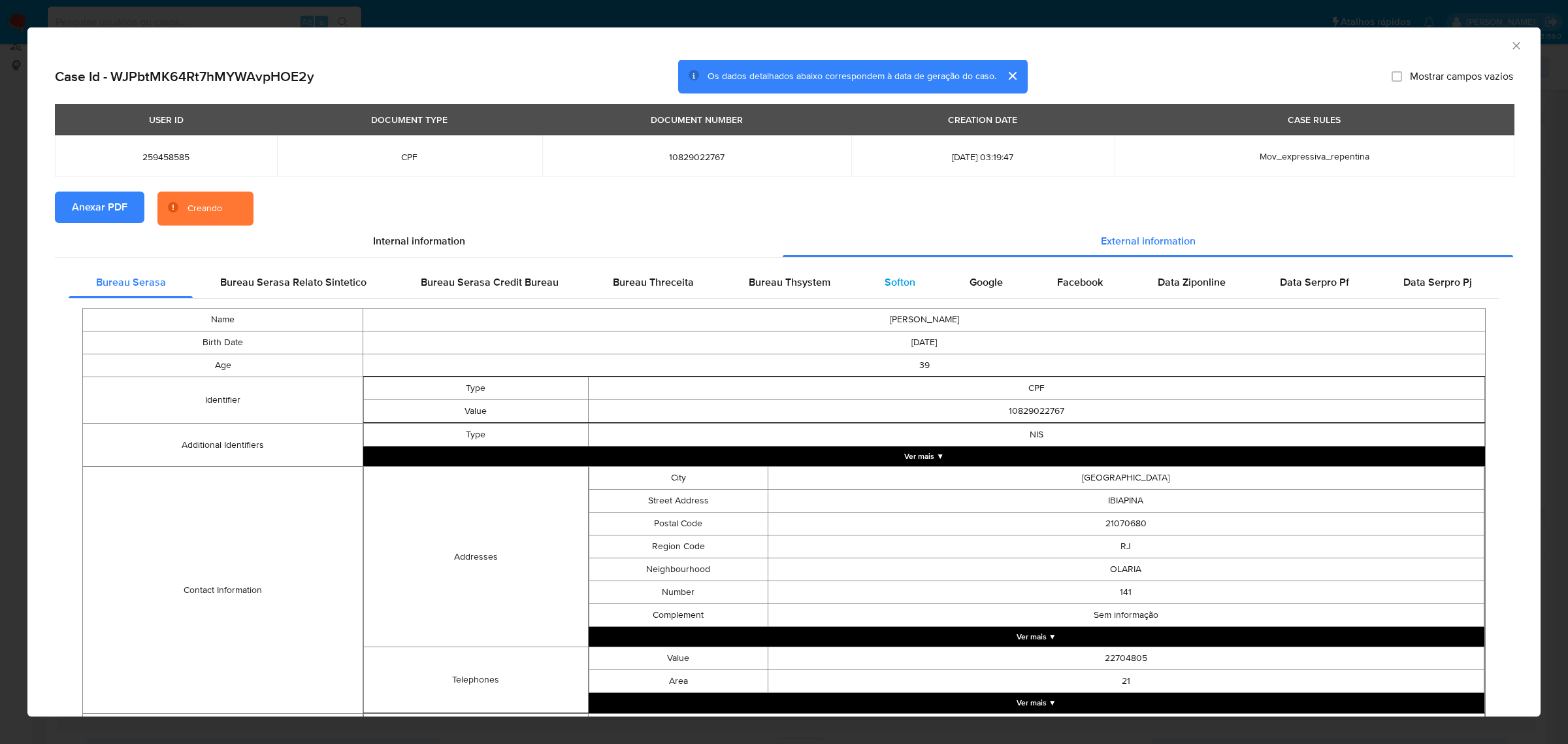
click at [886, 292] on div "Softon" at bounding box center [900, 282] width 85 height 32
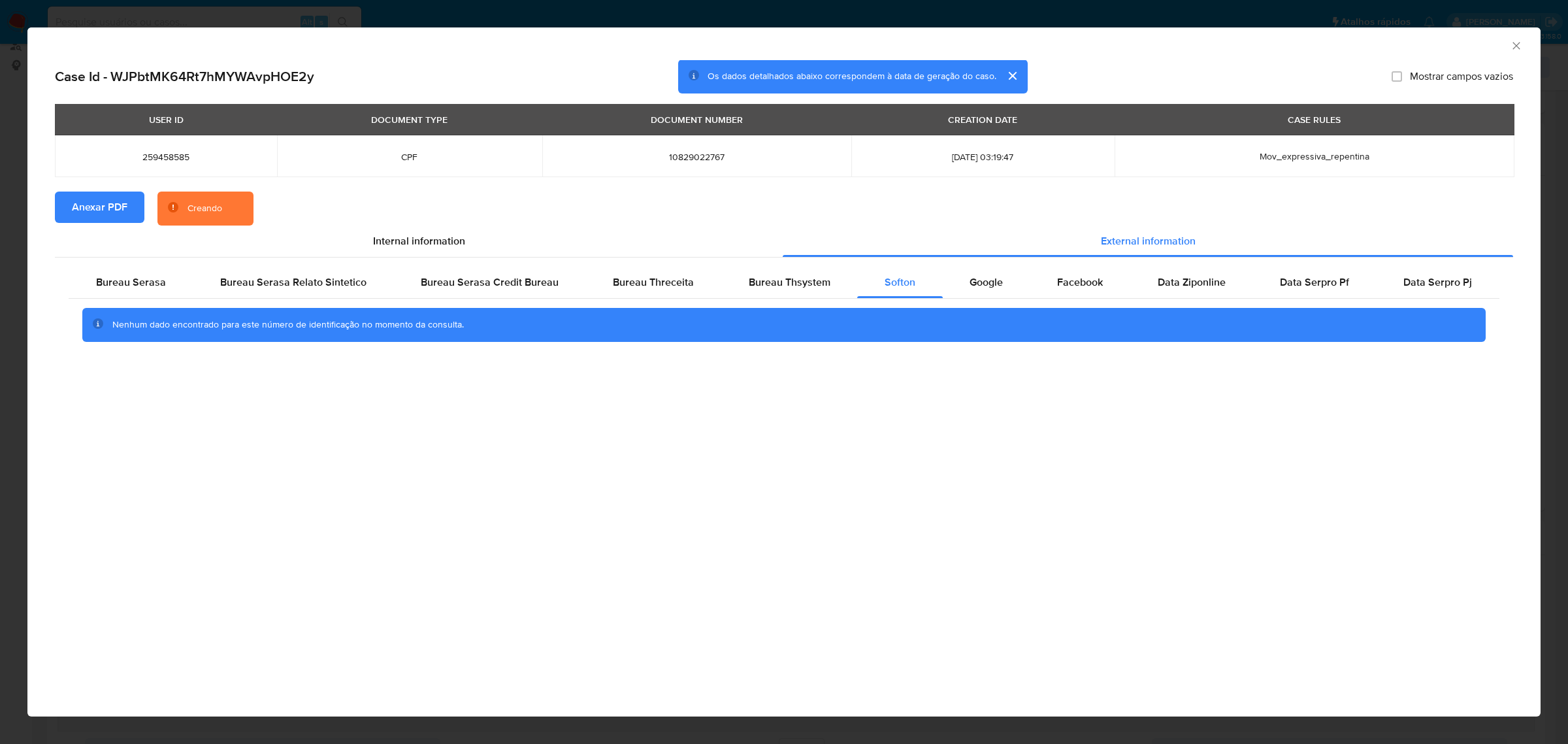
click at [962, 7] on div "AML Data Collector Case Id - WJPbtMK64Rt7hMYWAvpHOE2y Os dados detalhados abaix…" at bounding box center [784, 372] width 1568 height 744
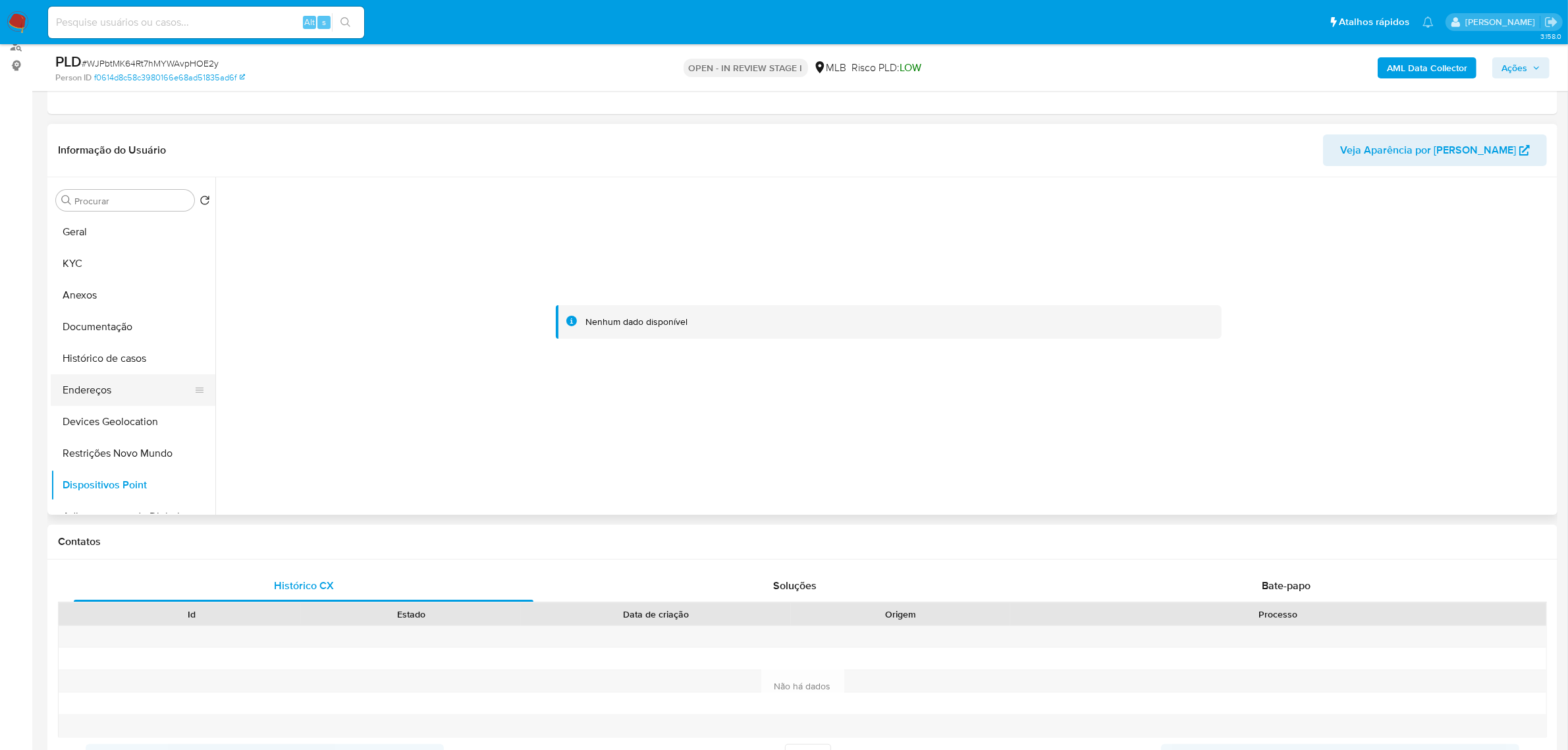
click at [106, 397] on button "Endereços" at bounding box center [128, 390] width 154 height 32
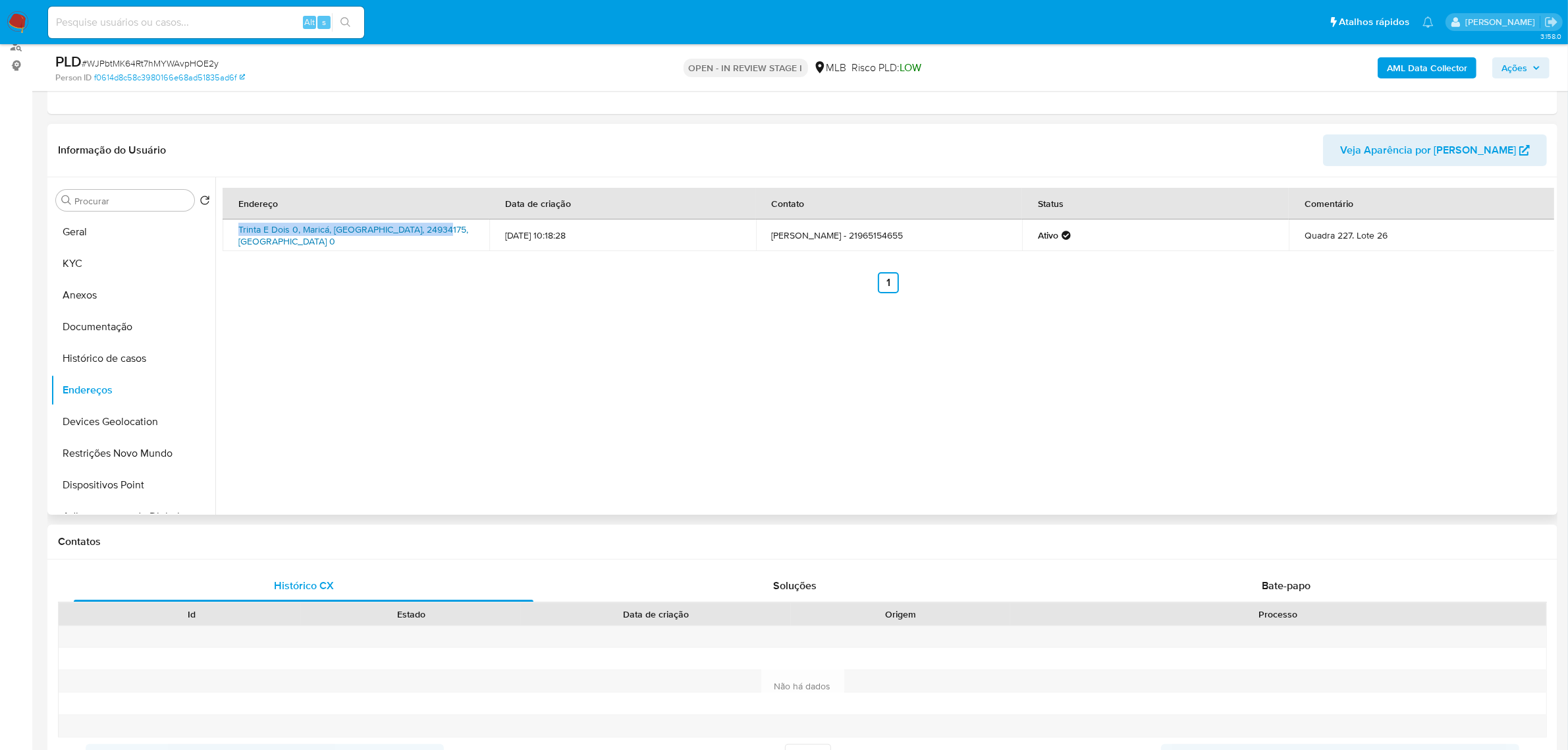
drag, startPoint x: 236, startPoint y: 232, endPoint x: 435, endPoint y: 235, distance: 199.0
click at [435, 235] on td "Trinta E Dois 0, Maricá, Rio De Janeiro, 24934175, Brasil 0" at bounding box center [356, 235] width 267 height 32
copy link "Trinta E Dois 0, Maricá, Rio De Janeiro, 24934175"
click at [423, 236] on link "Trinta E Dois 0, Maricá, Rio De Janeiro, 24934175, Brasil 0" at bounding box center [353, 235] width 230 height 25
click at [79, 258] on button "KYC" at bounding box center [128, 264] width 154 height 32
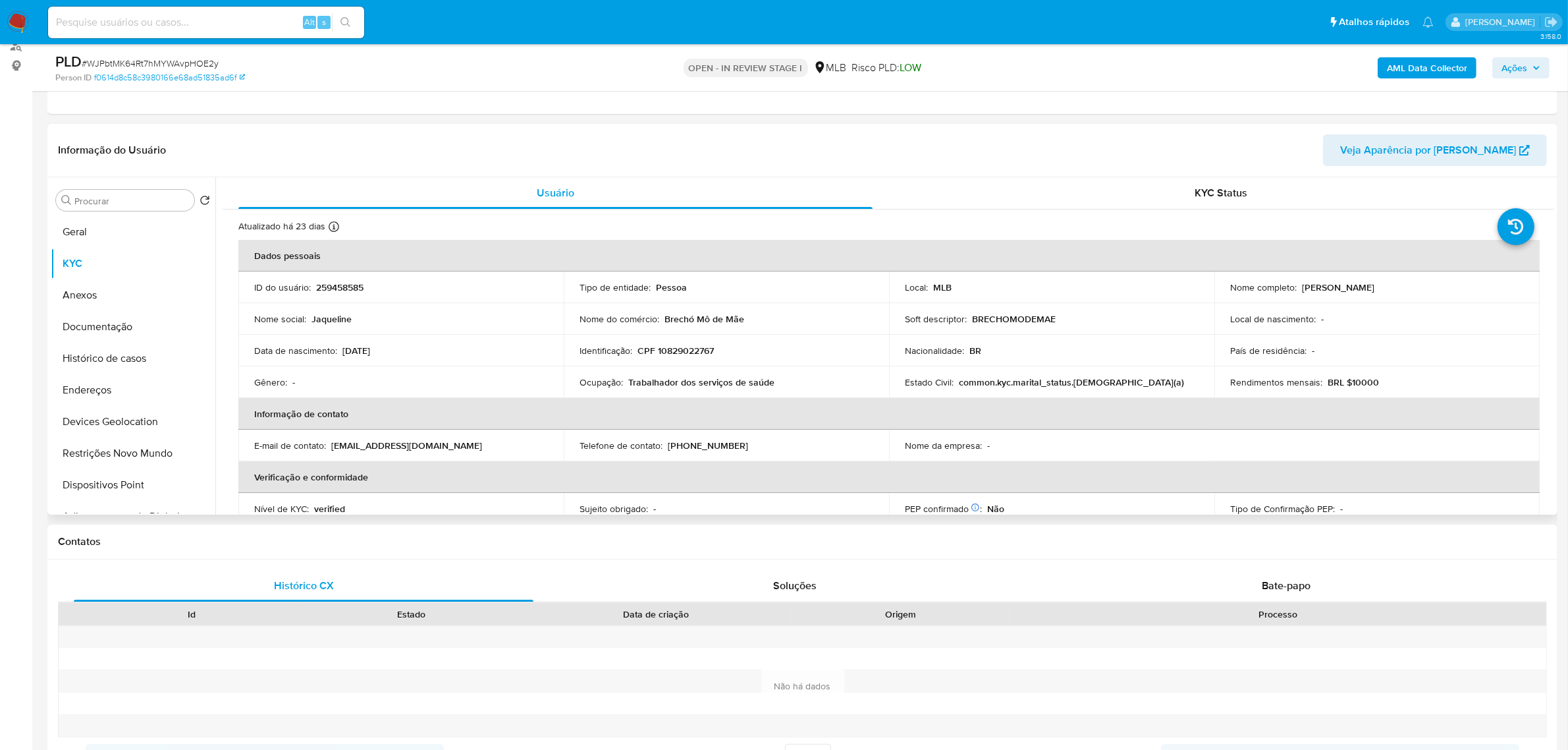
click at [683, 354] on p "CPF 10829022767" at bounding box center [675, 351] width 76 height 12
copy p "10829022767"
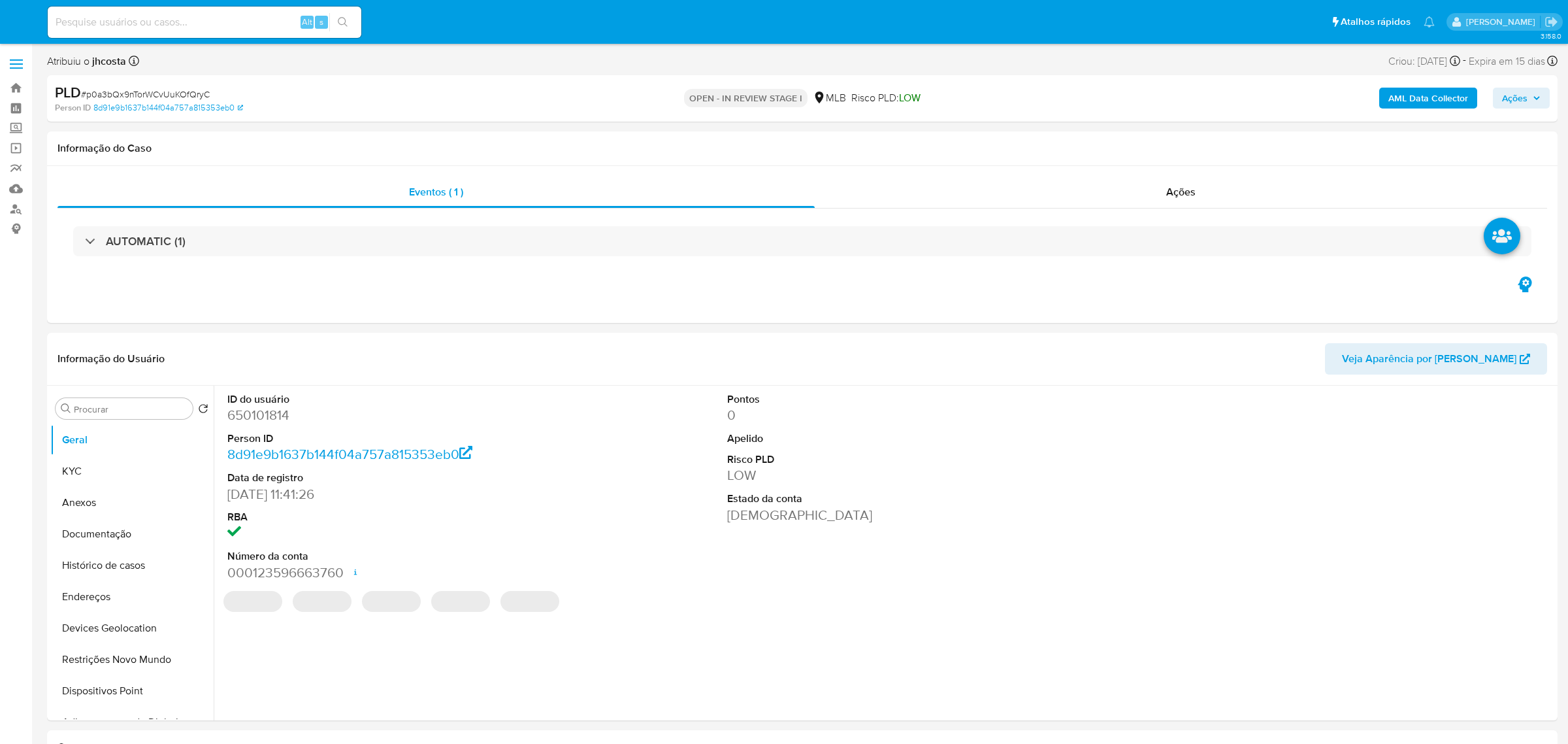
select select "10"
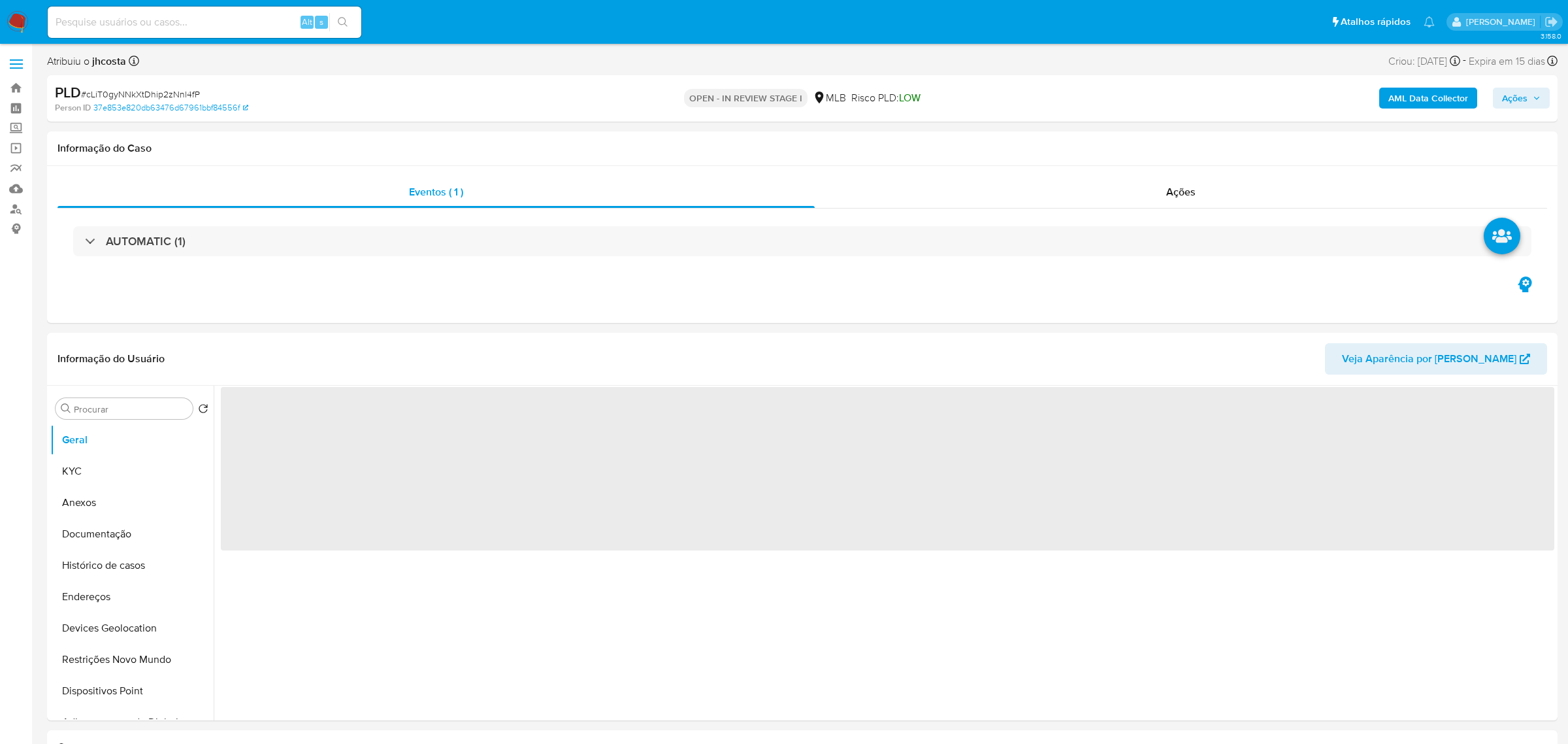
select select "10"
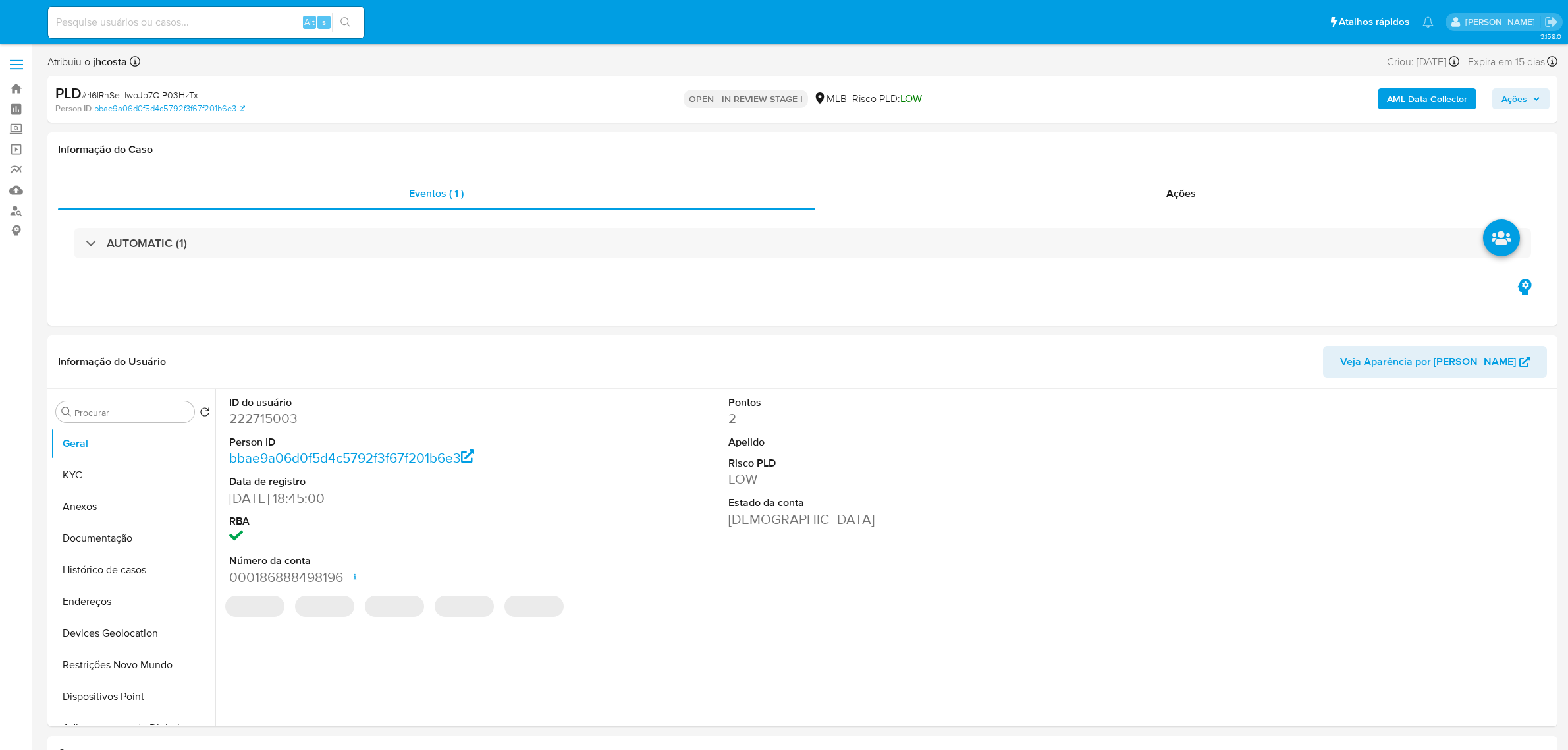
select select "10"
